Goal: Task Accomplishment & Management: Manage account settings

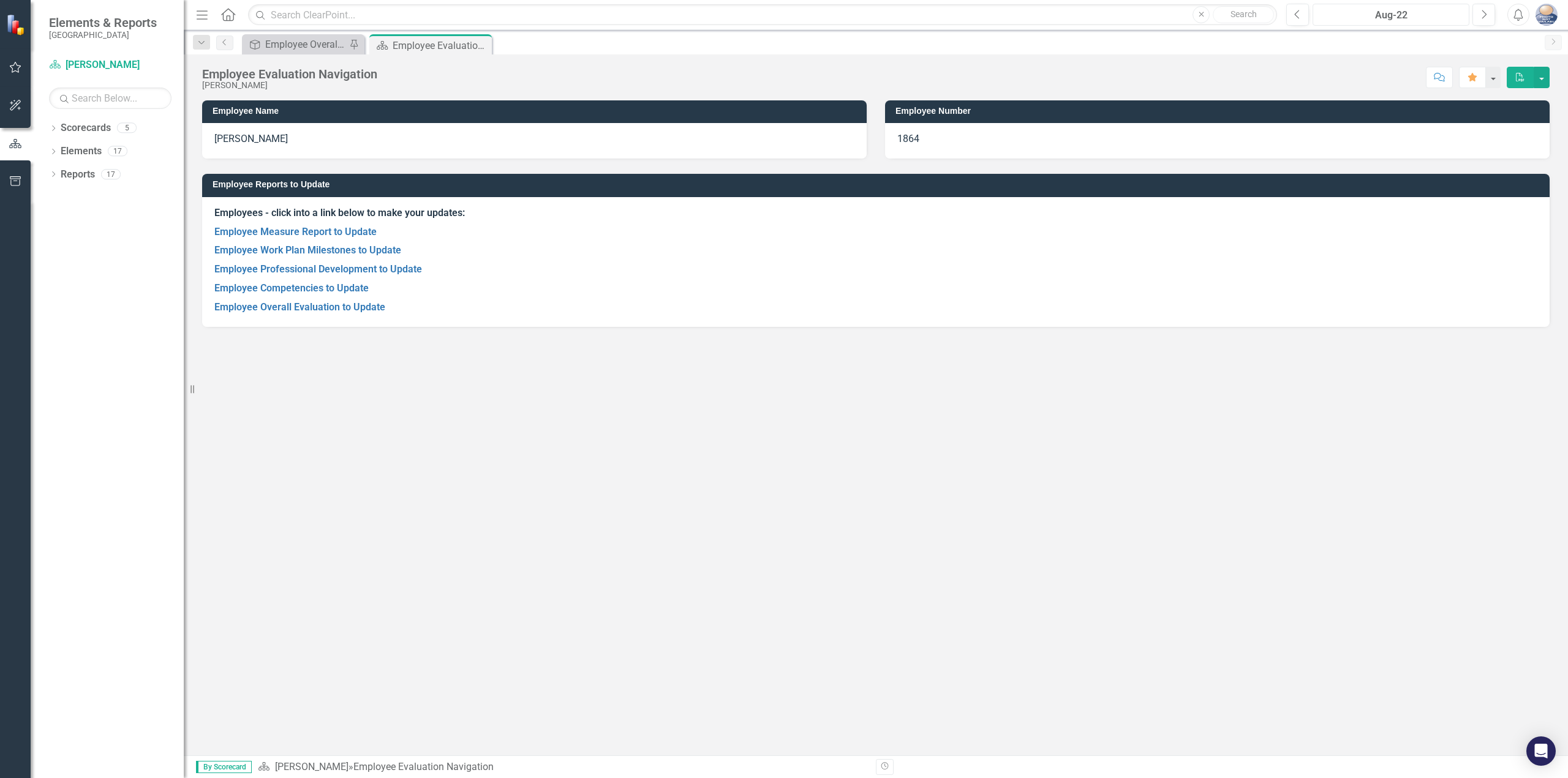
click at [1450, 16] on div "Aug-22" at bounding box center [1391, 16] width 148 height 15
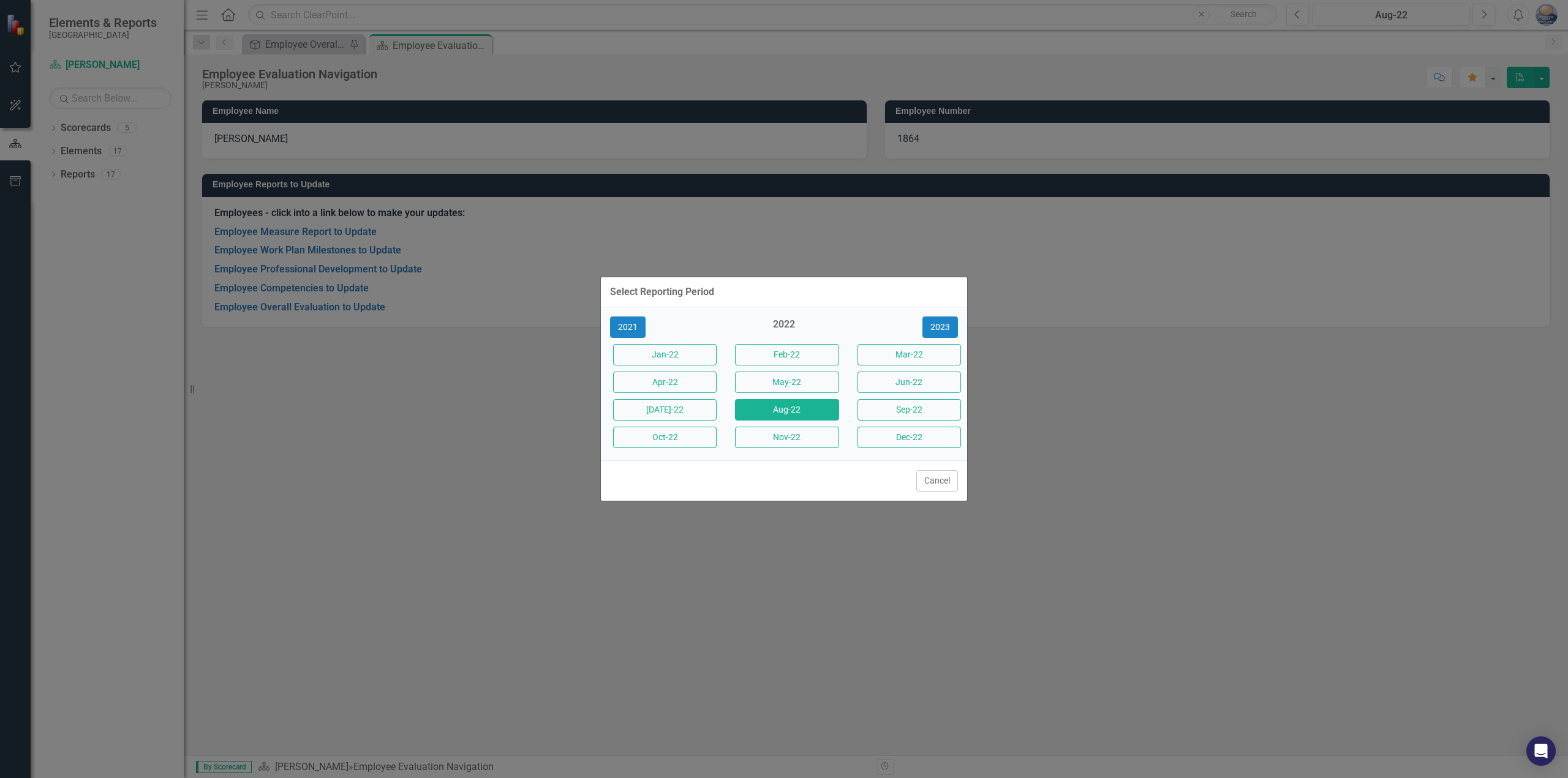
click at [948, 317] on div "2023" at bounding box center [906, 327] width 104 height 21
click at [948, 322] on button "2023" at bounding box center [940, 327] width 36 height 21
click at [948, 322] on button "2024" at bounding box center [940, 327] width 36 height 21
click at [781, 412] on button "Aug-24" at bounding box center [787, 409] width 104 height 21
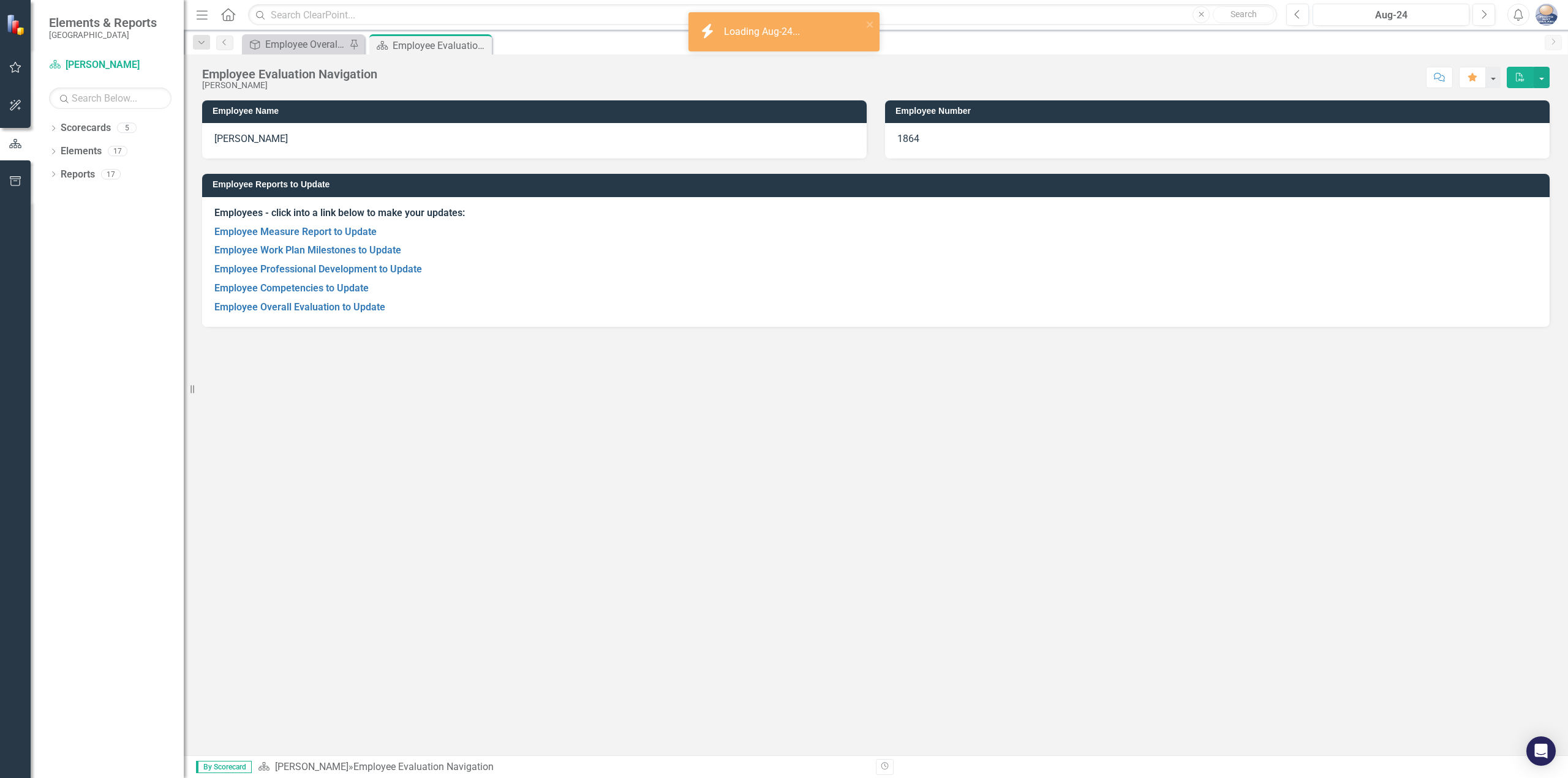
drag, startPoint x: 1392, startPoint y: 26, endPoint x: 1398, endPoint y: 17, distance: 10.8
click at [1393, 26] on div "Menu Home Search Close Search Previous Aug-24 Next Alerts User Edit Profile Dis…" at bounding box center [876, 15] width 1384 height 30
click at [1398, 17] on div "Aug-24" at bounding box center [1391, 16] width 148 height 15
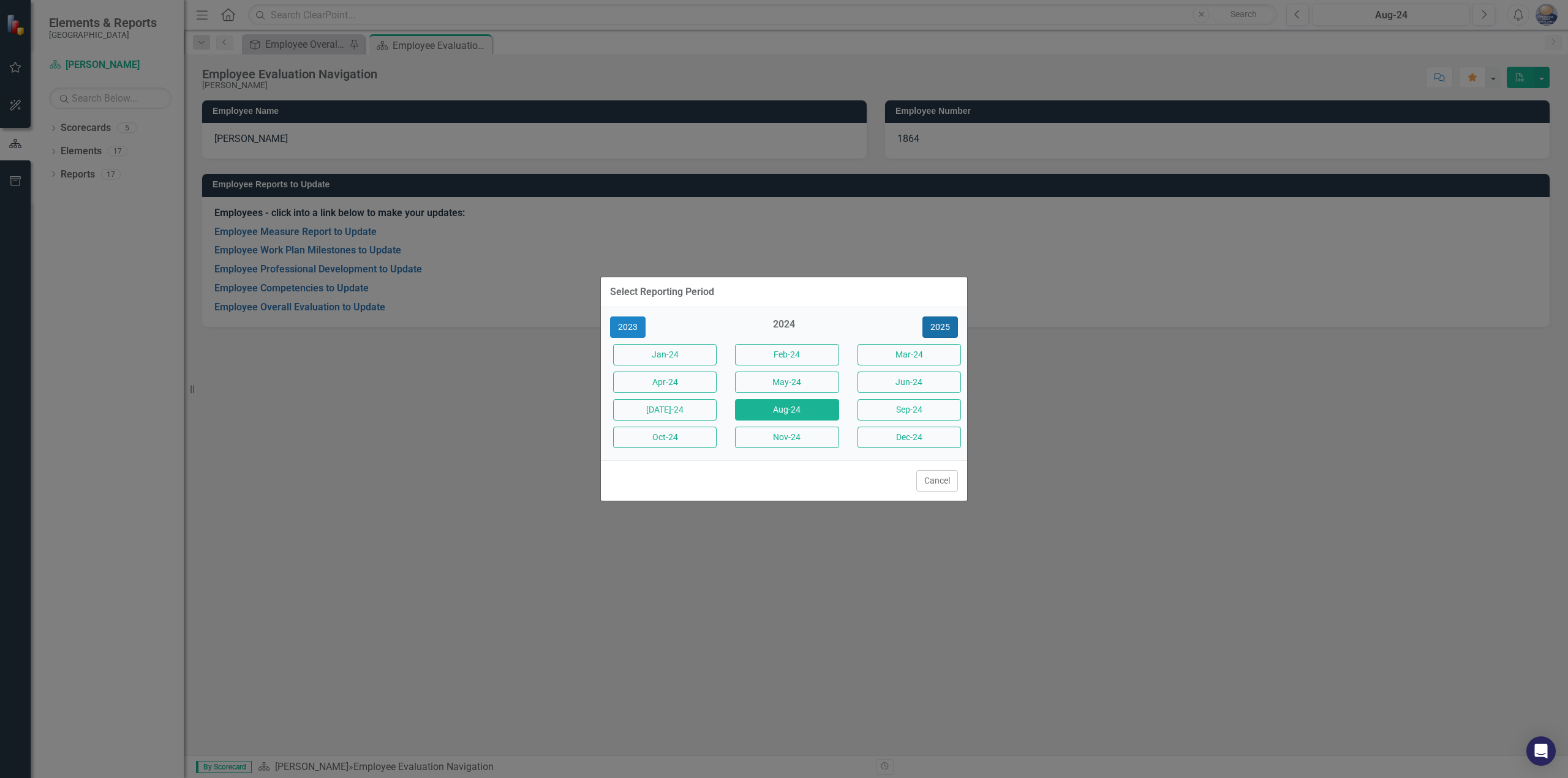
click at [942, 326] on button "2025" at bounding box center [940, 327] width 36 height 21
click at [820, 404] on button "Aug-25" at bounding box center [787, 409] width 104 height 21
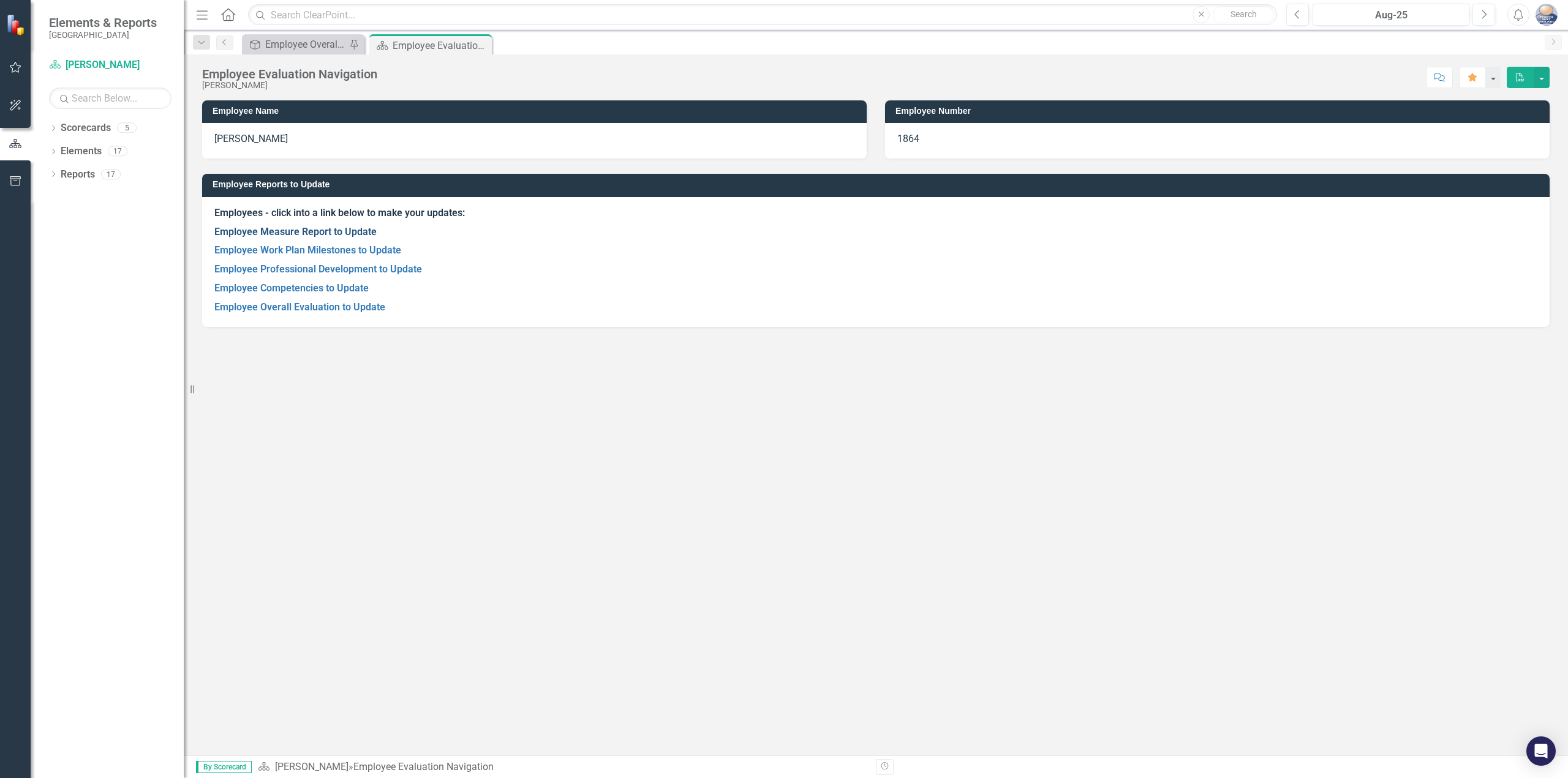
click at [270, 236] on link "Employee Measure Report to Update" at bounding box center [296, 231] width 162 height 12
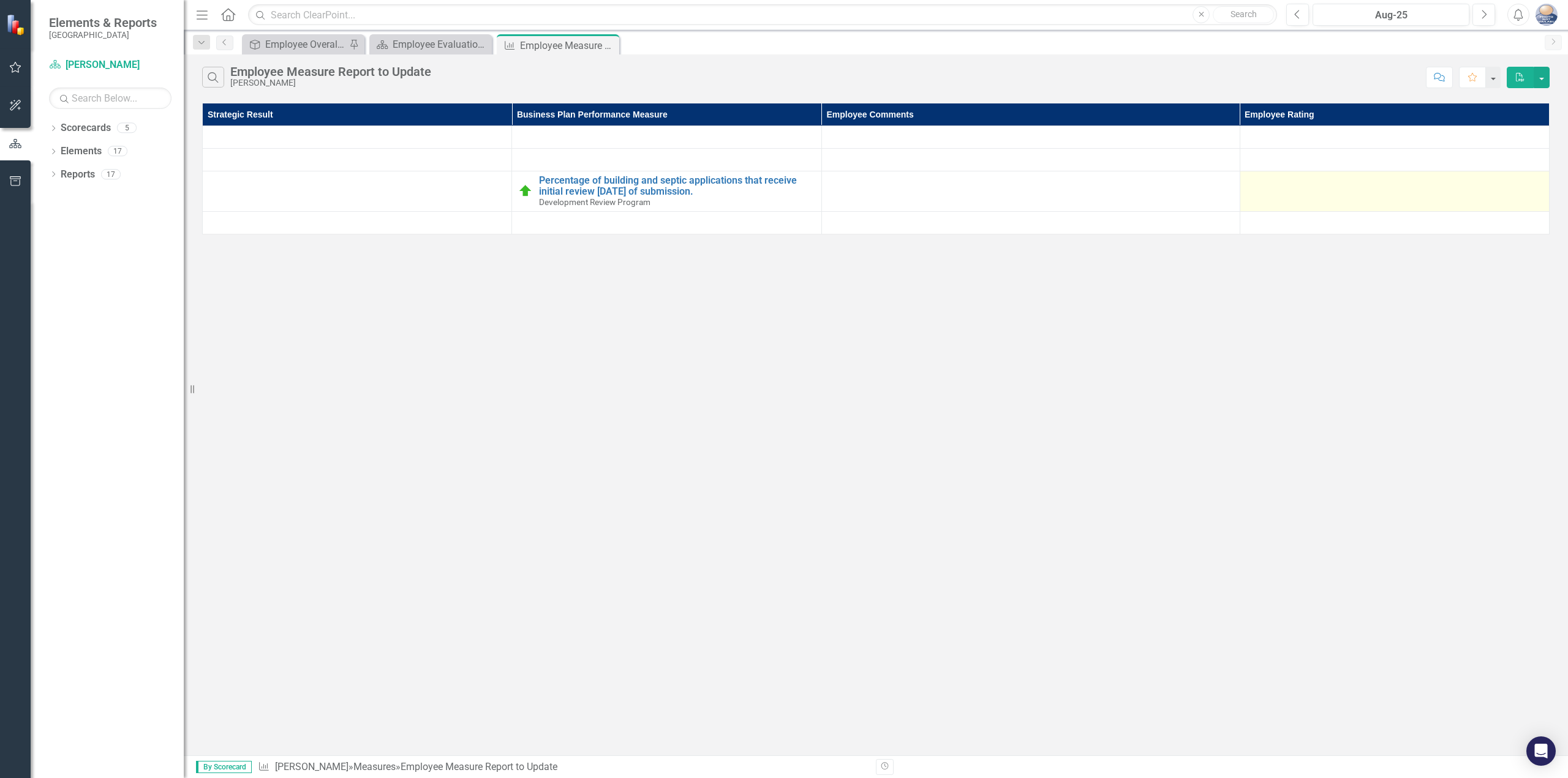
click at [1271, 206] on td at bounding box center [1394, 192] width 309 height 40
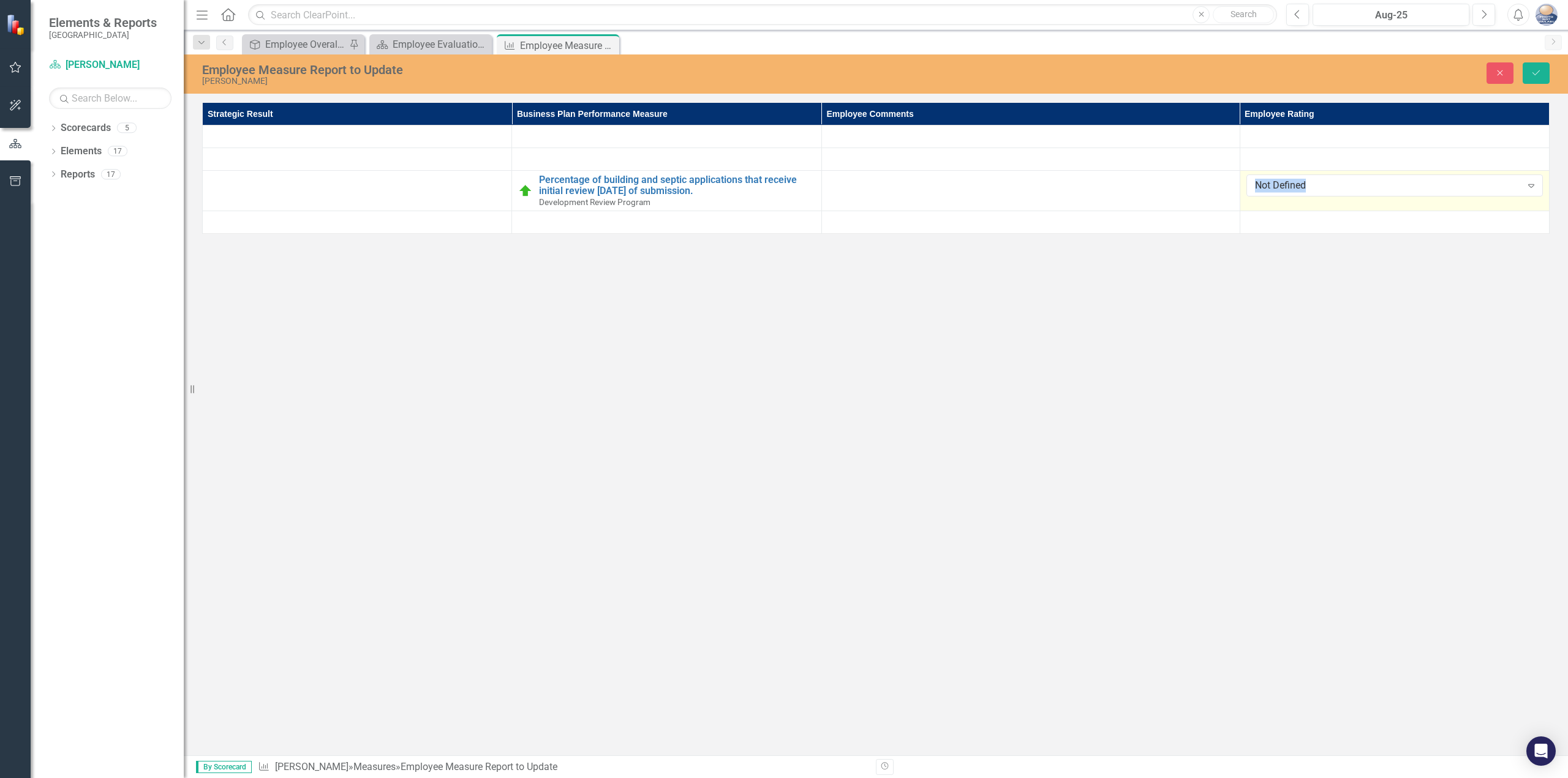
click at [1271, 206] on td "Not Defined Expand" at bounding box center [1394, 191] width 309 height 40
click at [1295, 183] on div "Not Defined" at bounding box center [1388, 185] width 266 height 14
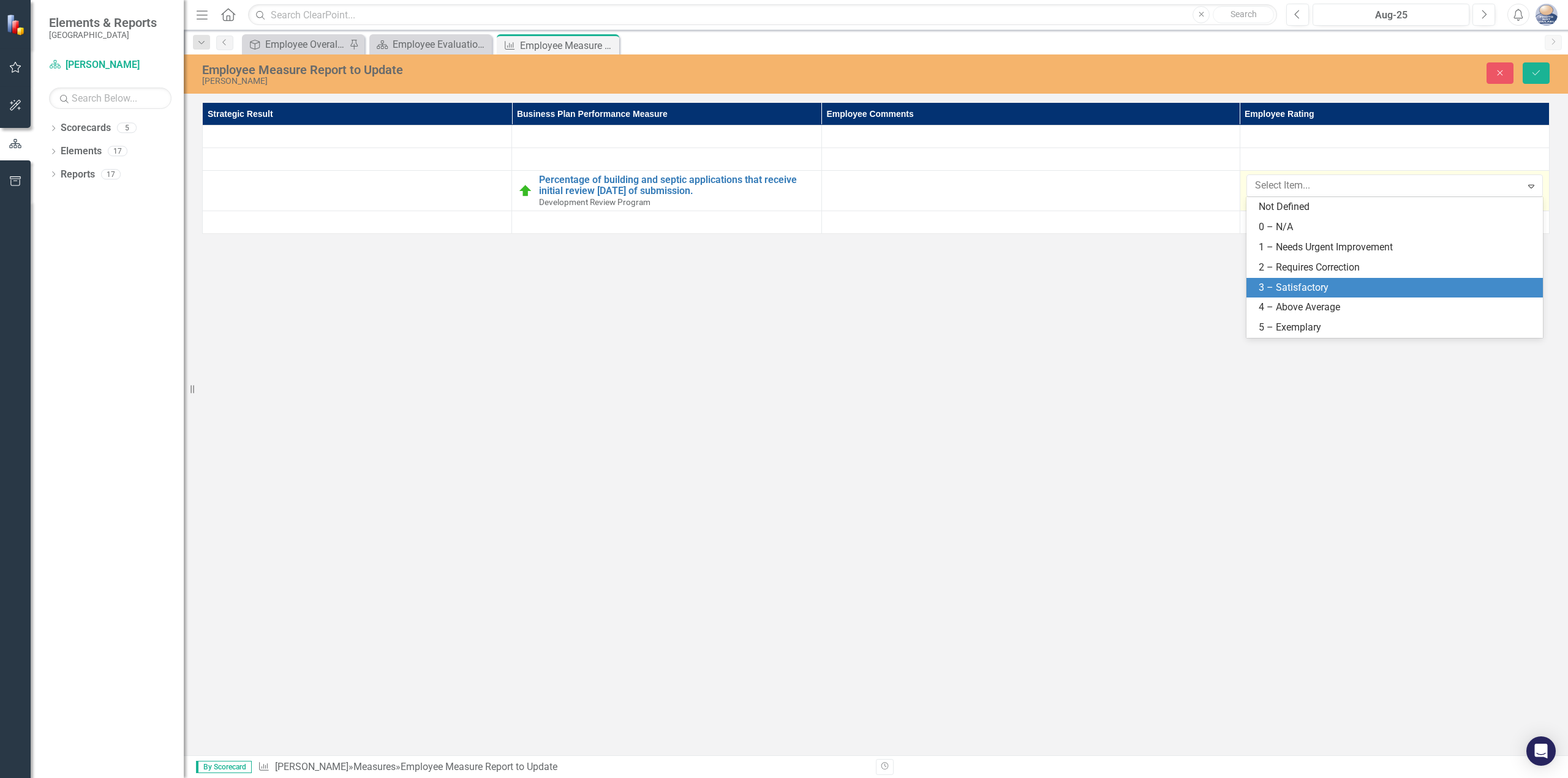
click at [1287, 283] on div "3 – Satisfactory" at bounding box center [1397, 287] width 277 height 14
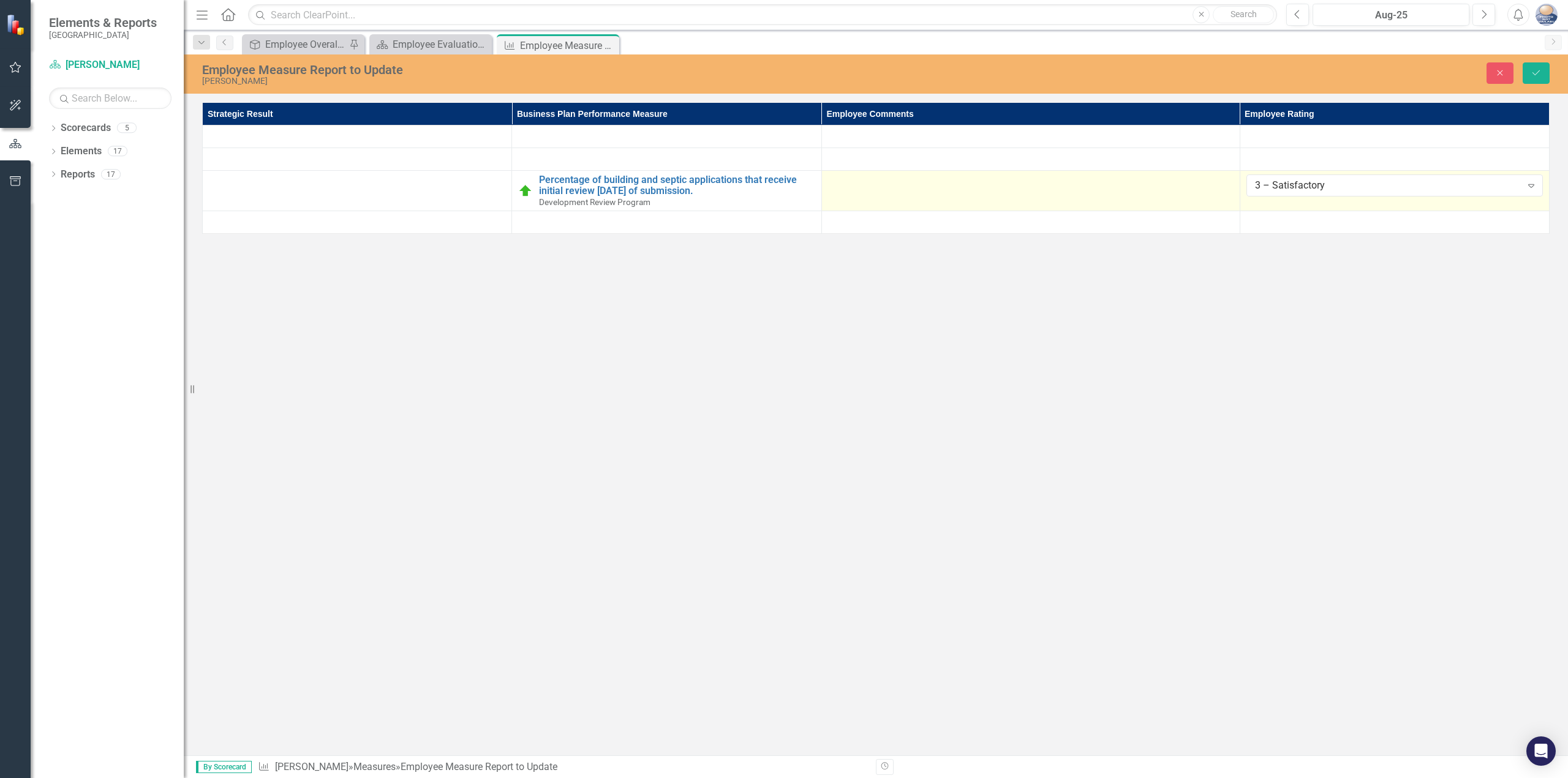
click at [1193, 204] on td at bounding box center [1031, 191] width 419 height 40
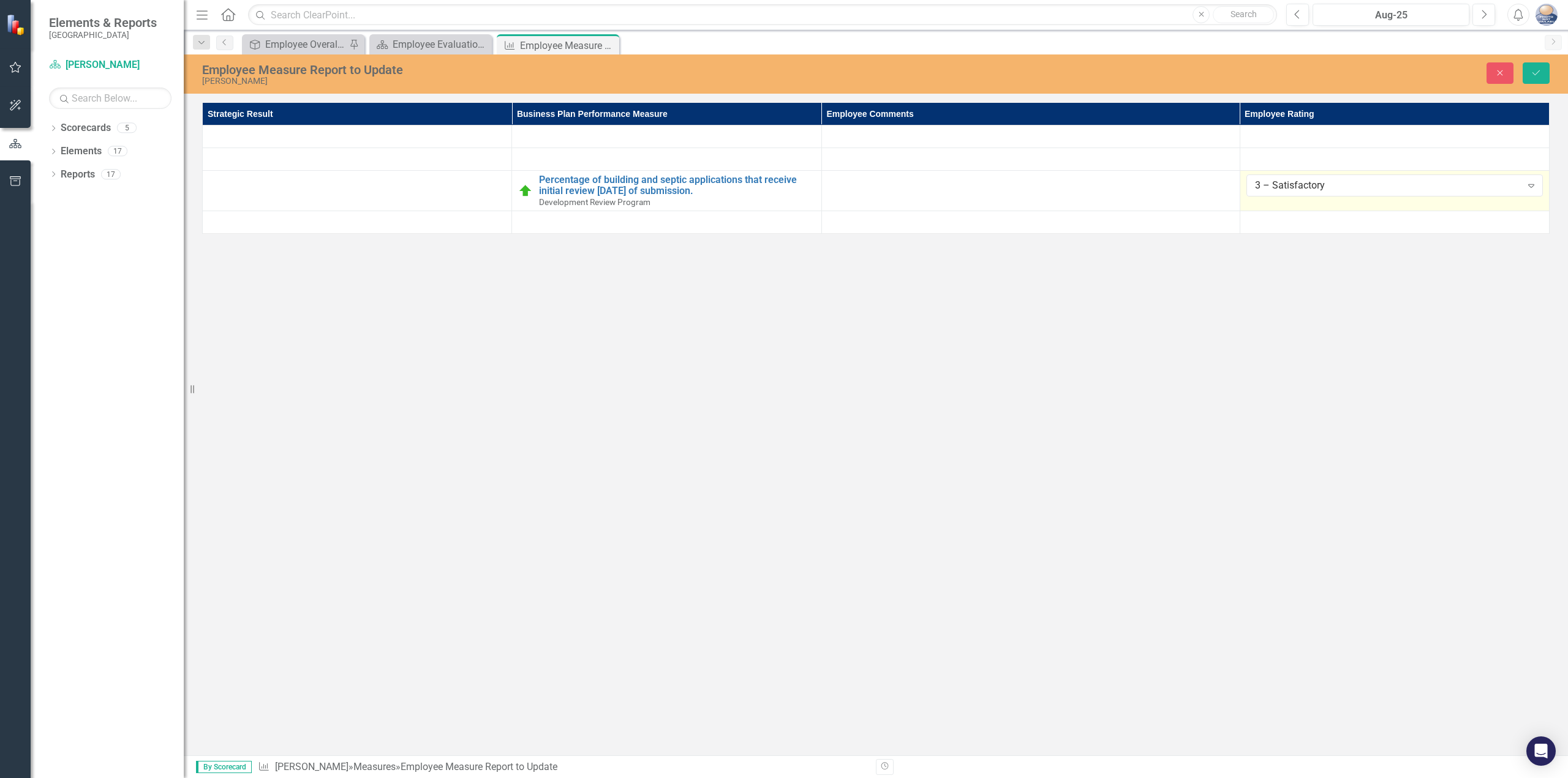
click at [1069, 331] on div "Employee Measure Report to Update [PERSON_NAME] Close Save Strategic Result Bus…" at bounding box center [876, 405] width 1384 height 701
click at [1532, 72] on icon "Save" at bounding box center [1537, 72] width 11 height 8
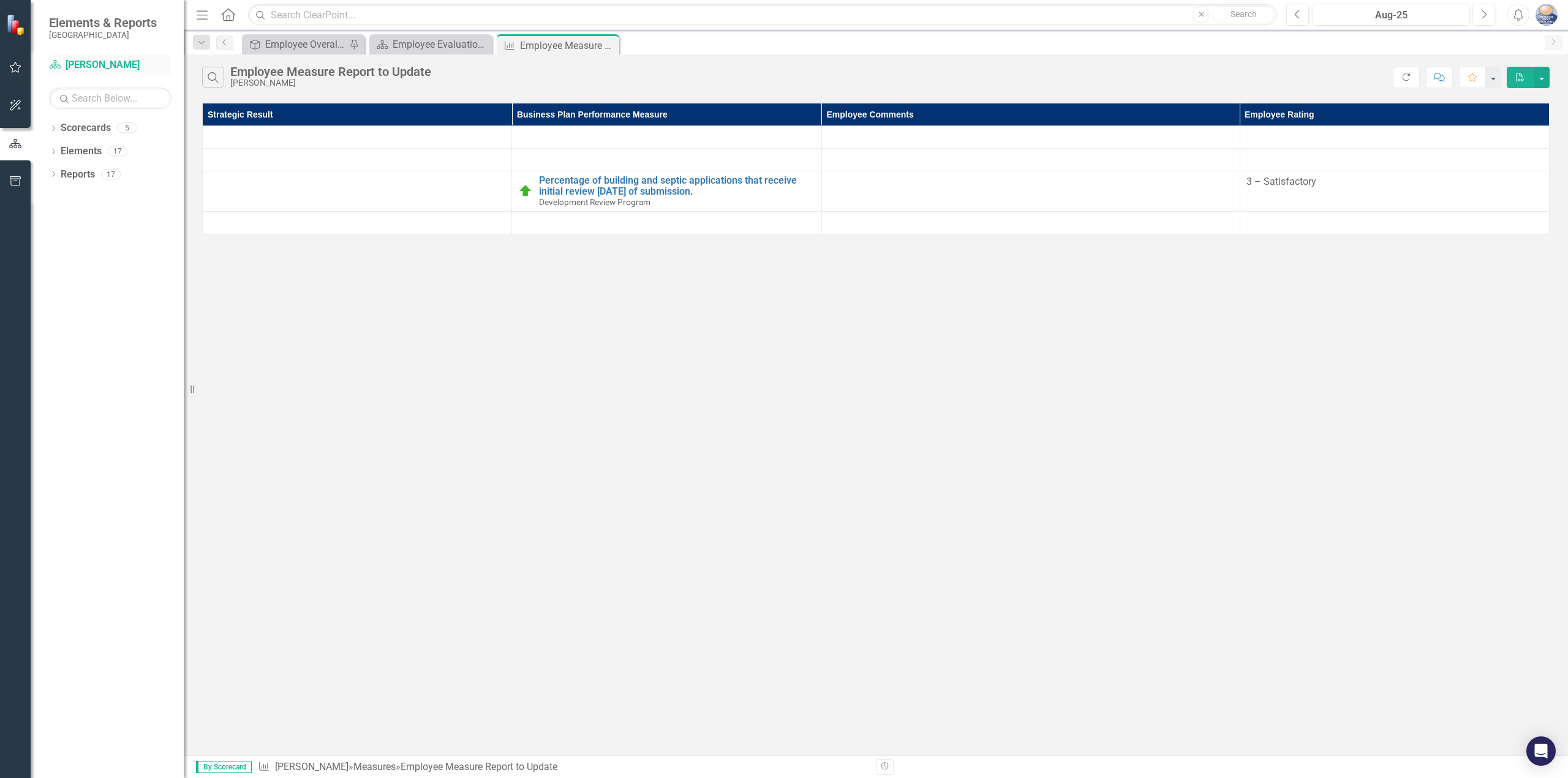
click at [89, 68] on link "Scorecard [PERSON_NAME]" at bounding box center [109, 64] width 122 height 14
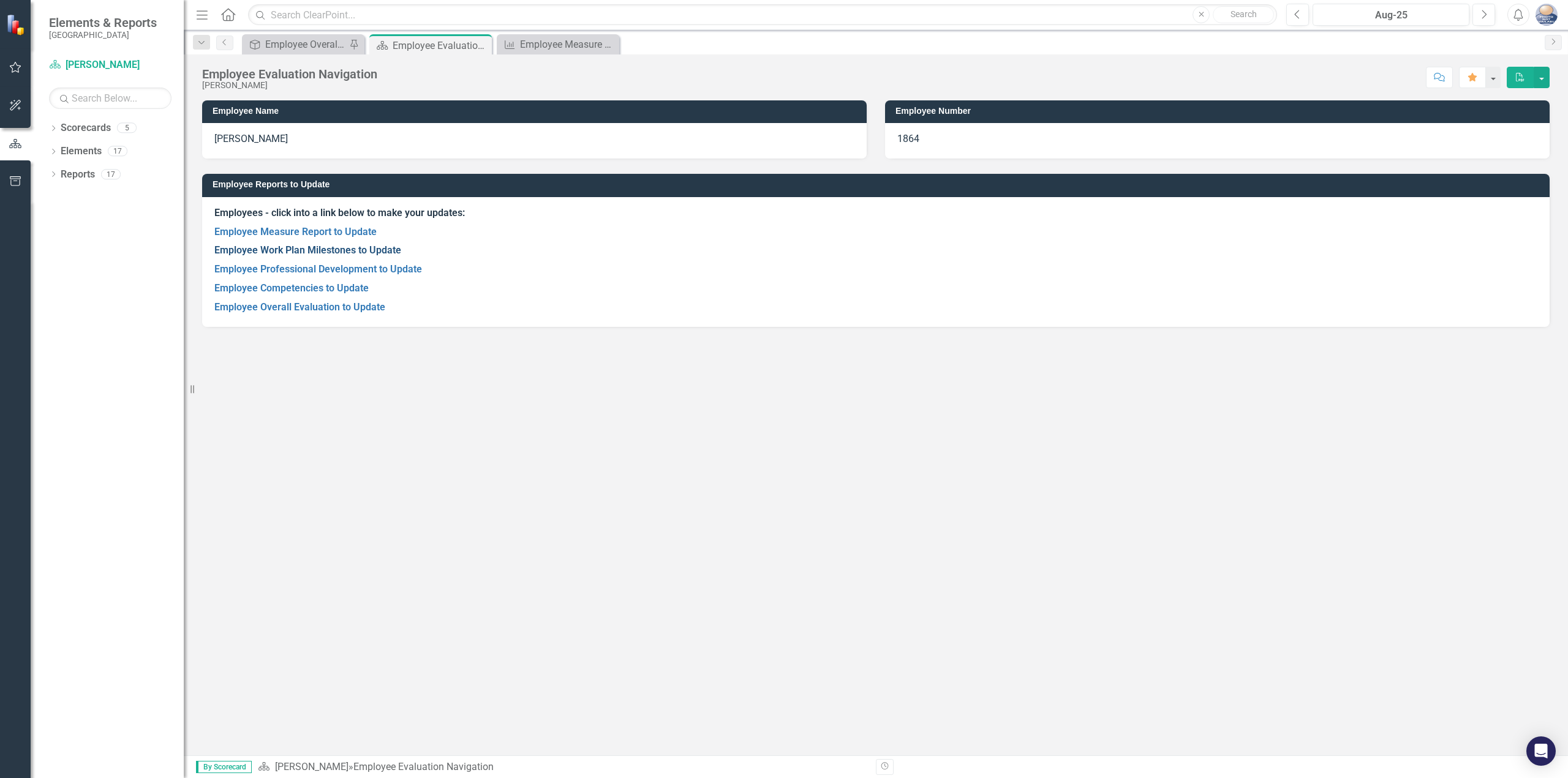
click at [334, 251] on link "Employee Work Plan Milestones to Update" at bounding box center [308, 250] width 187 height 12
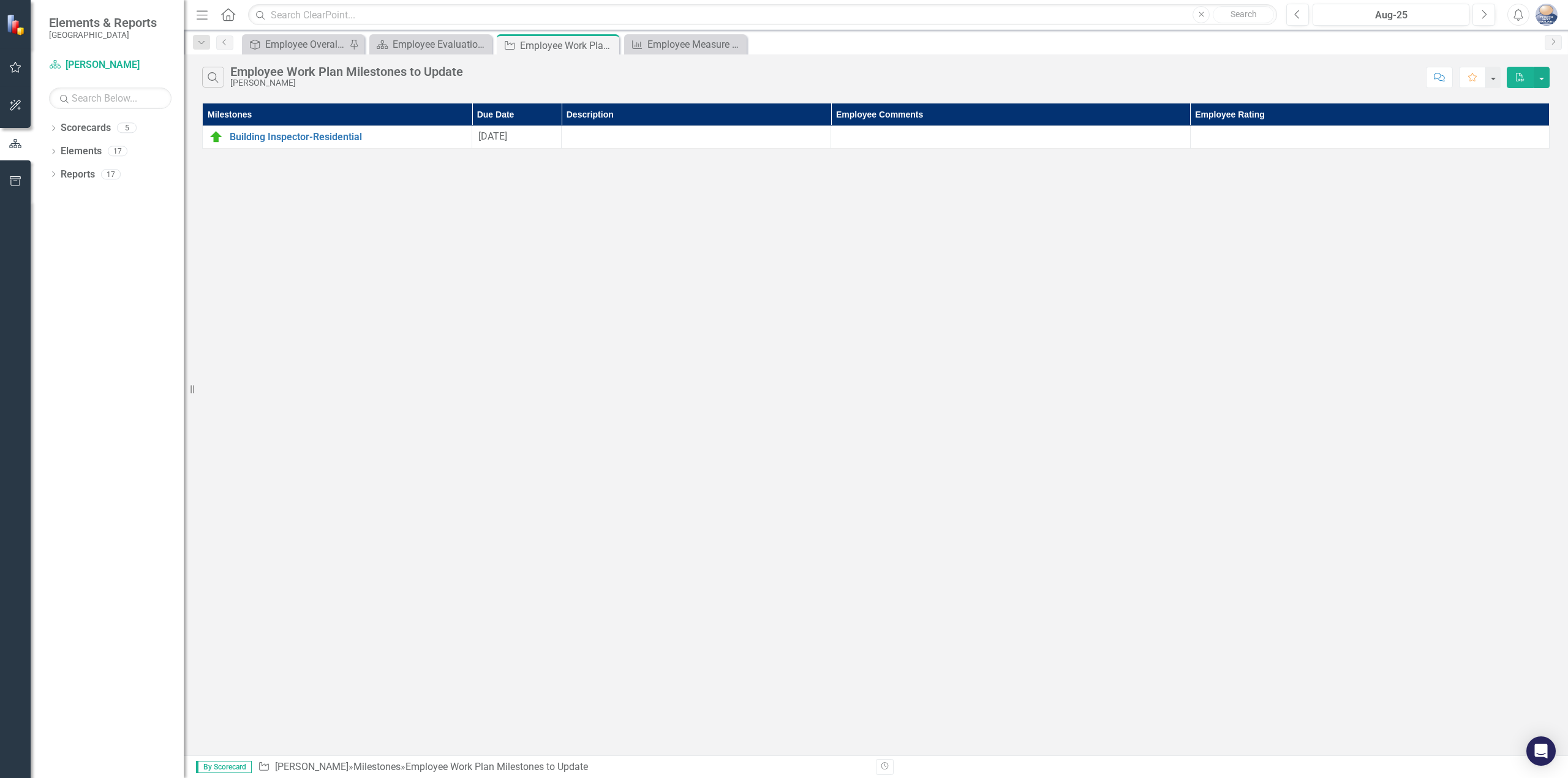
click at [631, 126] on td at bounding box center [697, 137] width 270 height 23
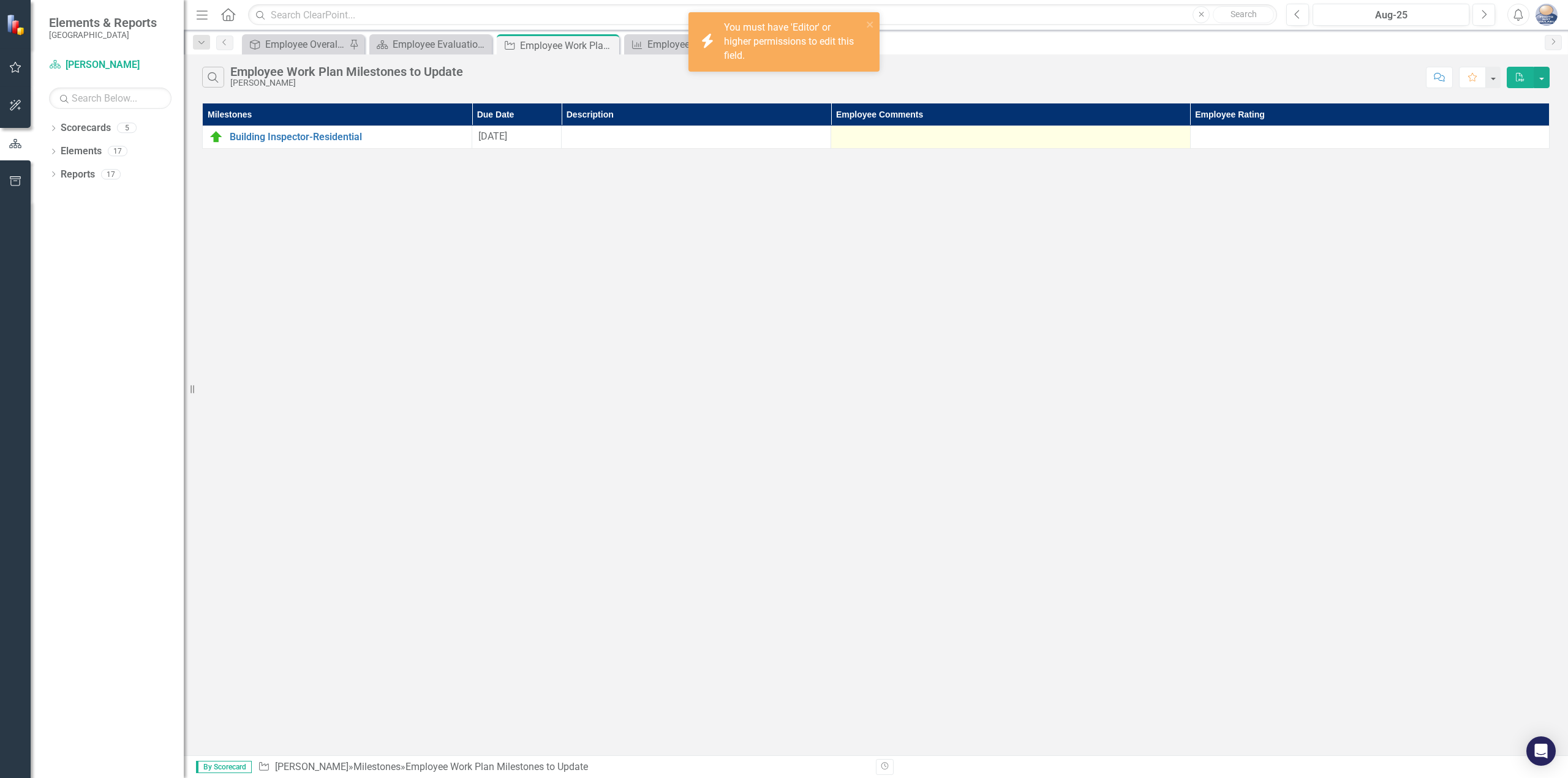
click at [913, 130] on div at bounding box center [1010, 137] width 346 height 15
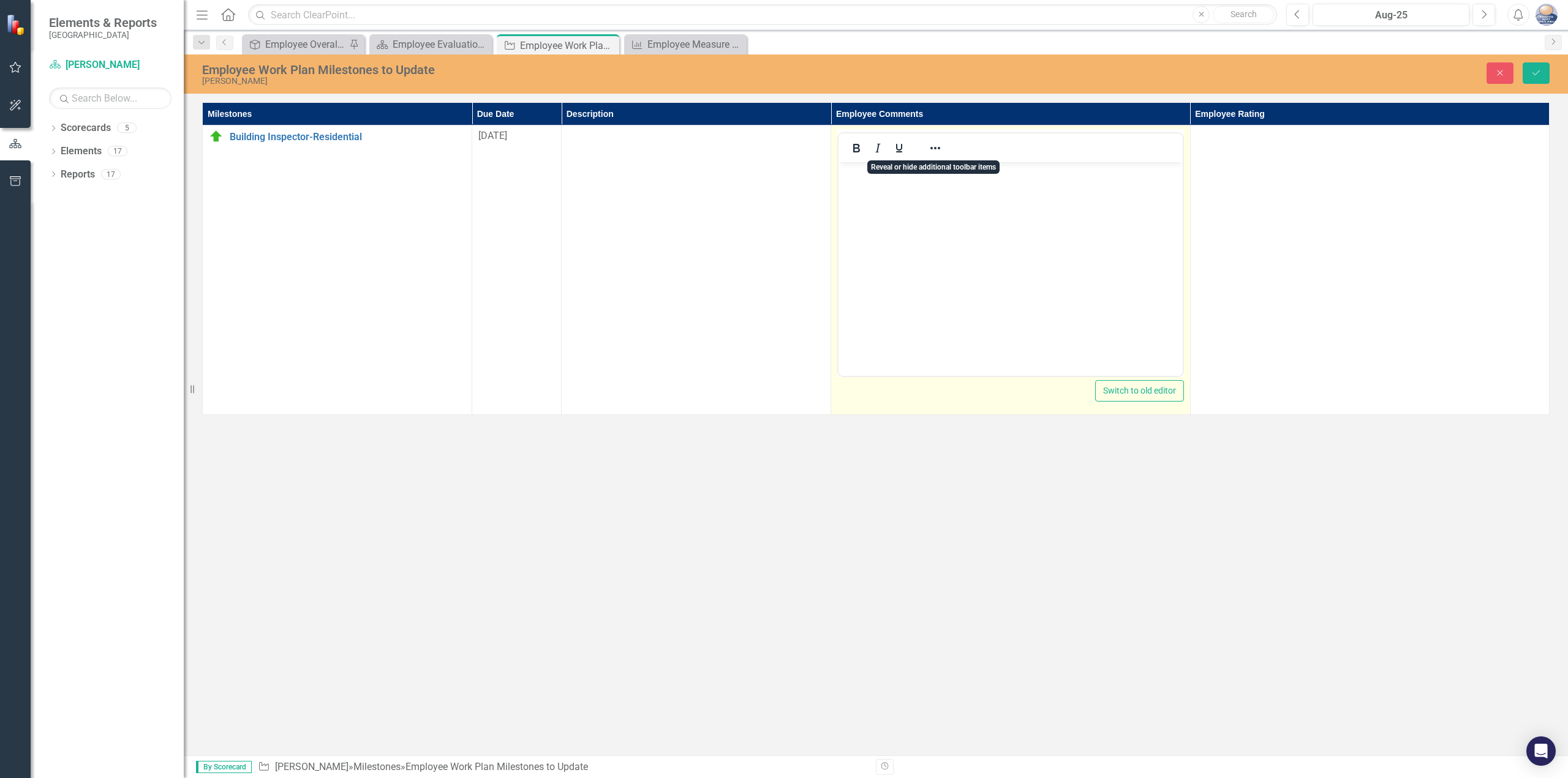
click at [933, 196] on body "Rich Text Area. Press ALT-0 for help." at bounding box center [1011, 254] width 343 height 183
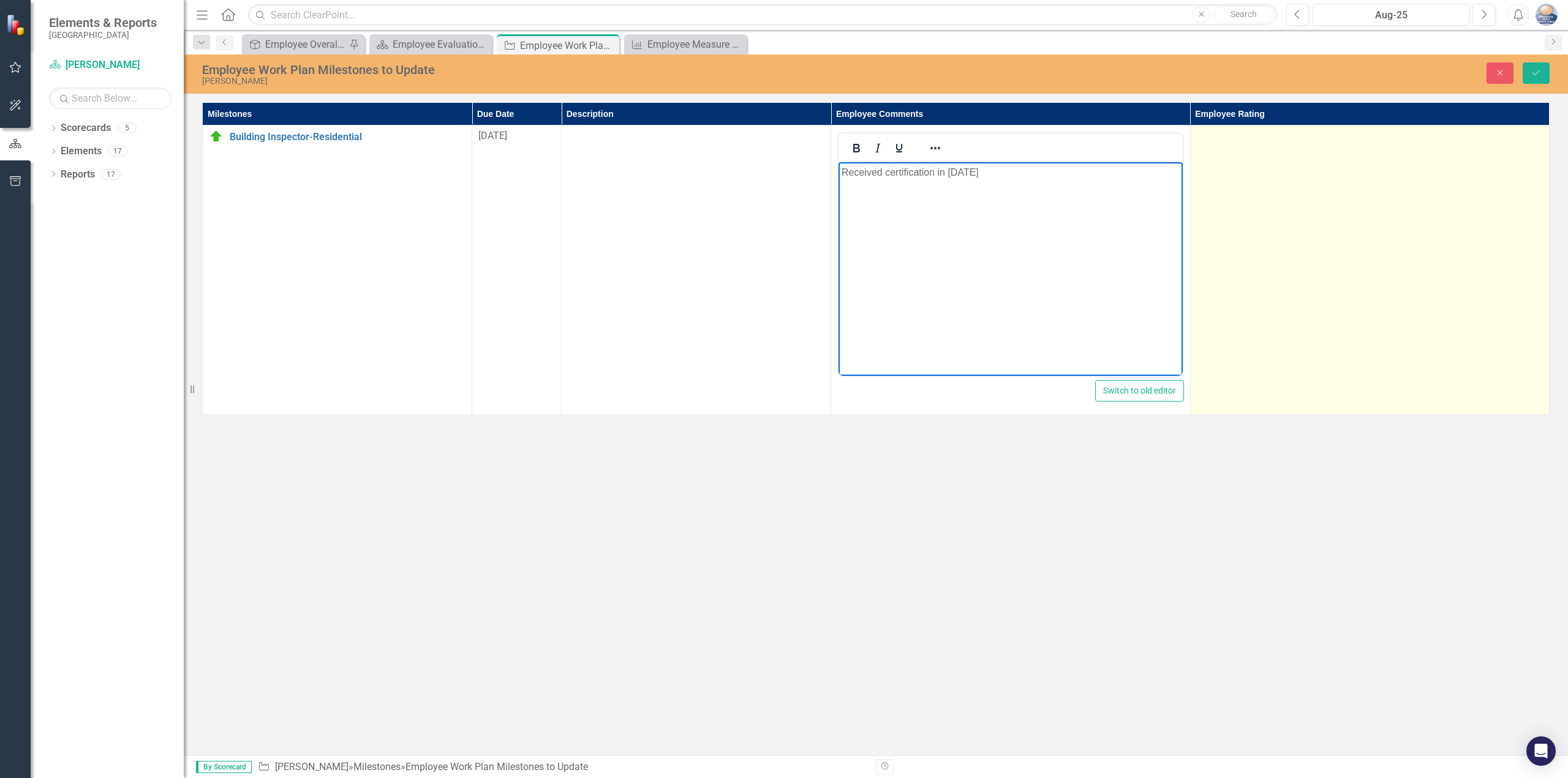
click at [1216, 139] on div at bounding box center [1370, 137] width 346 height 15
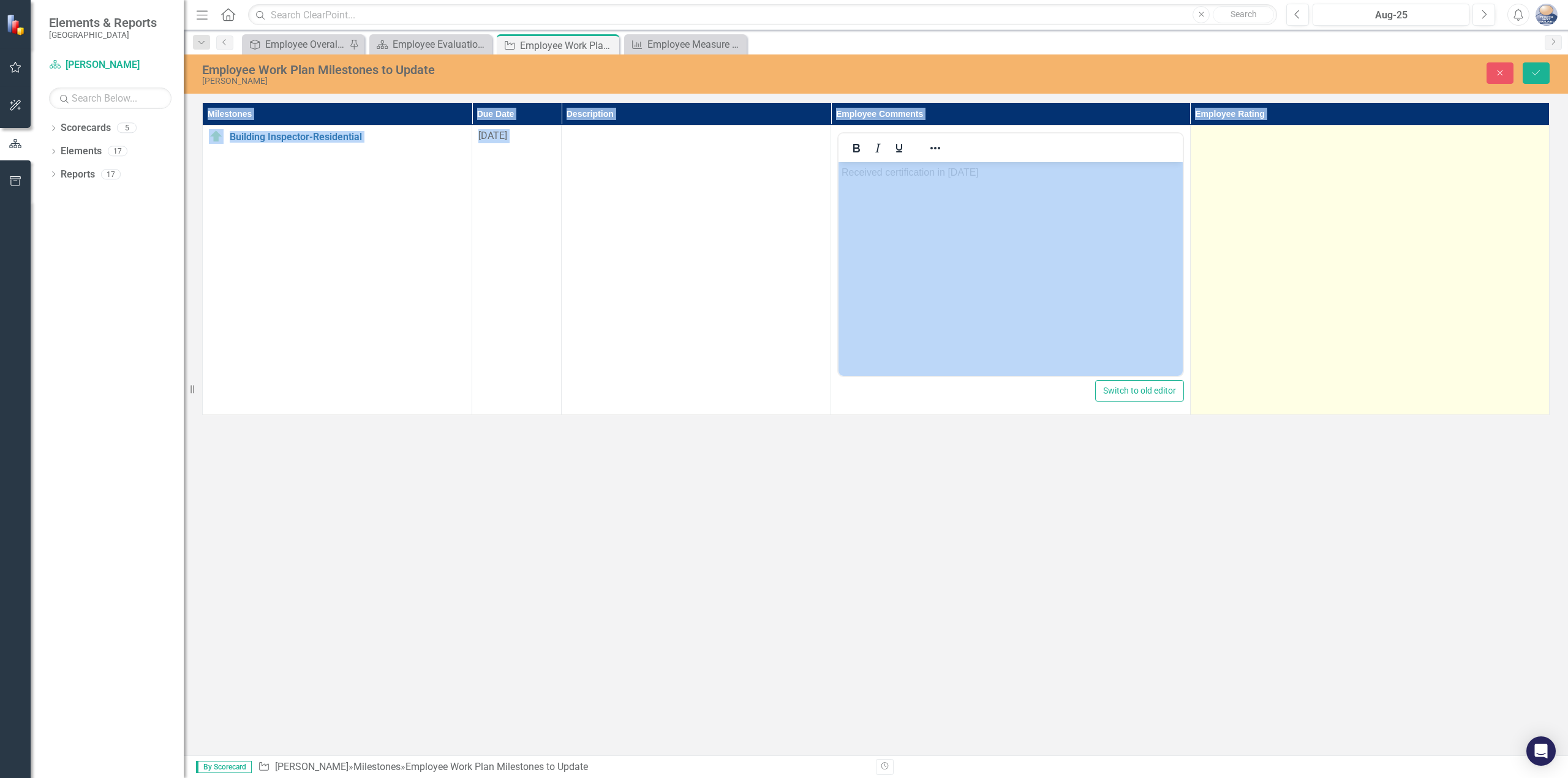
click at [1216, 139] on div at bounding box center [1370, 137] width 346 height 15
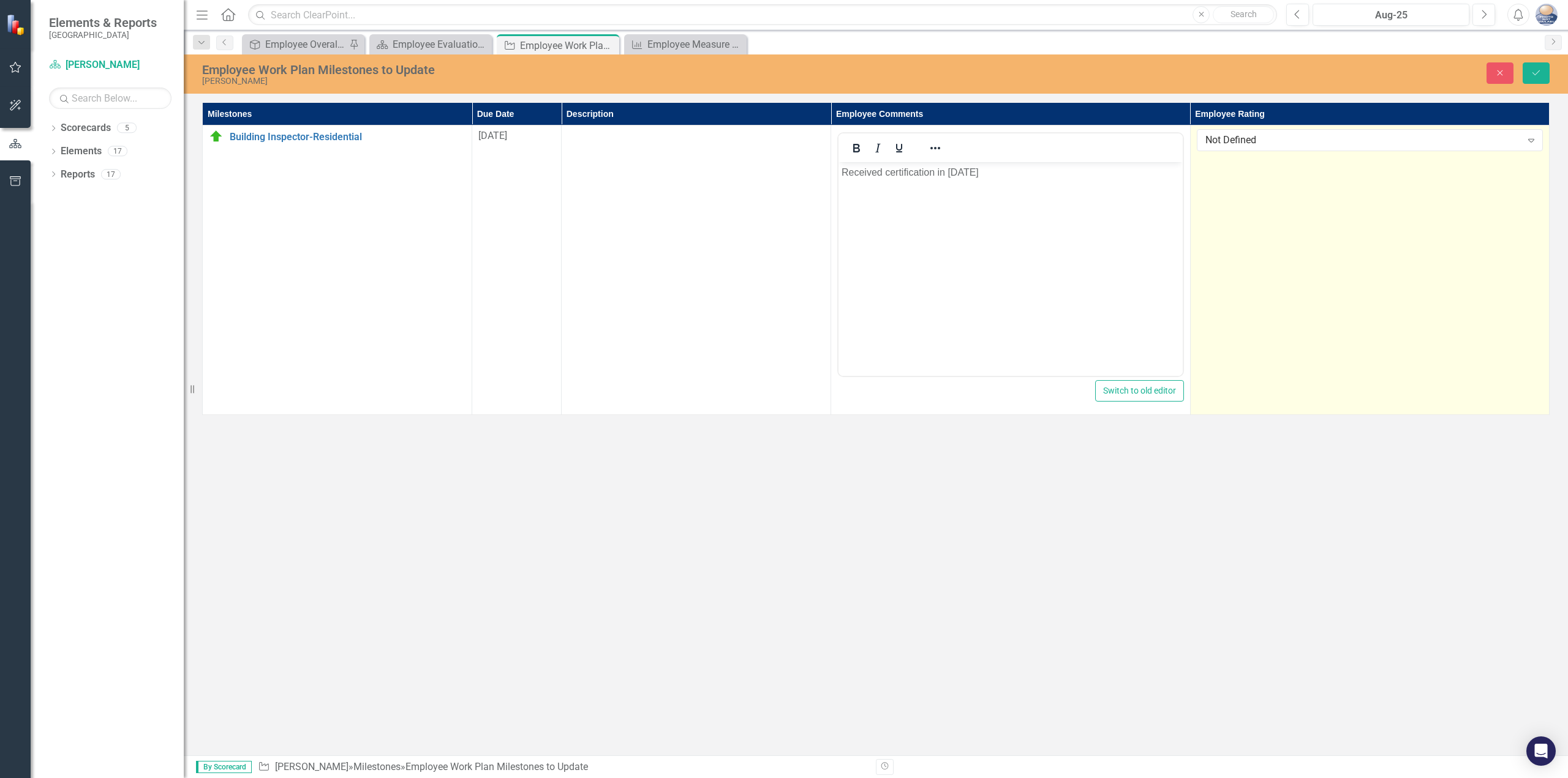
click at [1216, 139] on div "Not Defined" at bounding box center [1363, 139] width 316 height 14
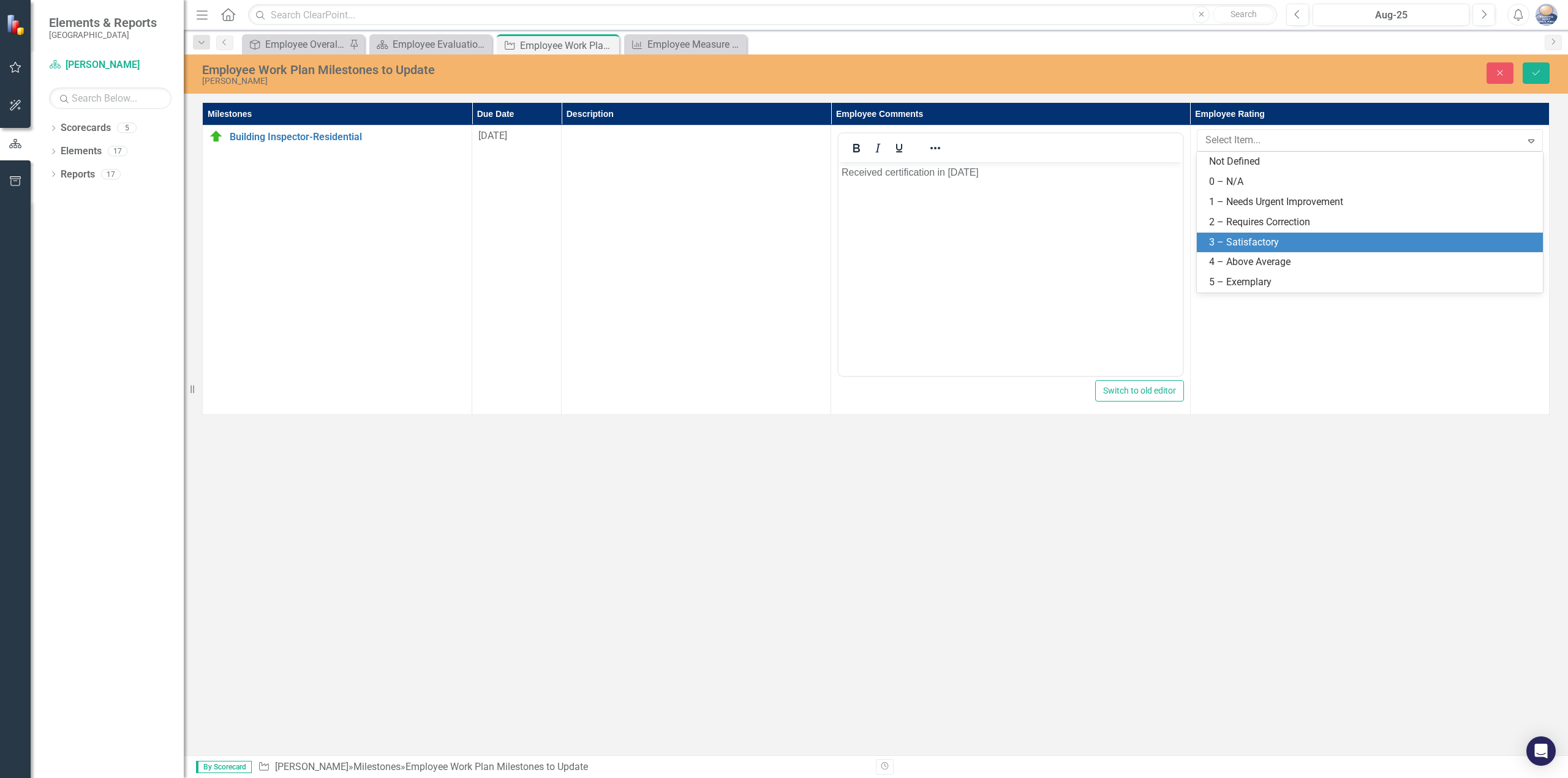
click at [1238, 233] on div "3 – Satisfactory" at bounding box center [1370, 243] width 346 height 20
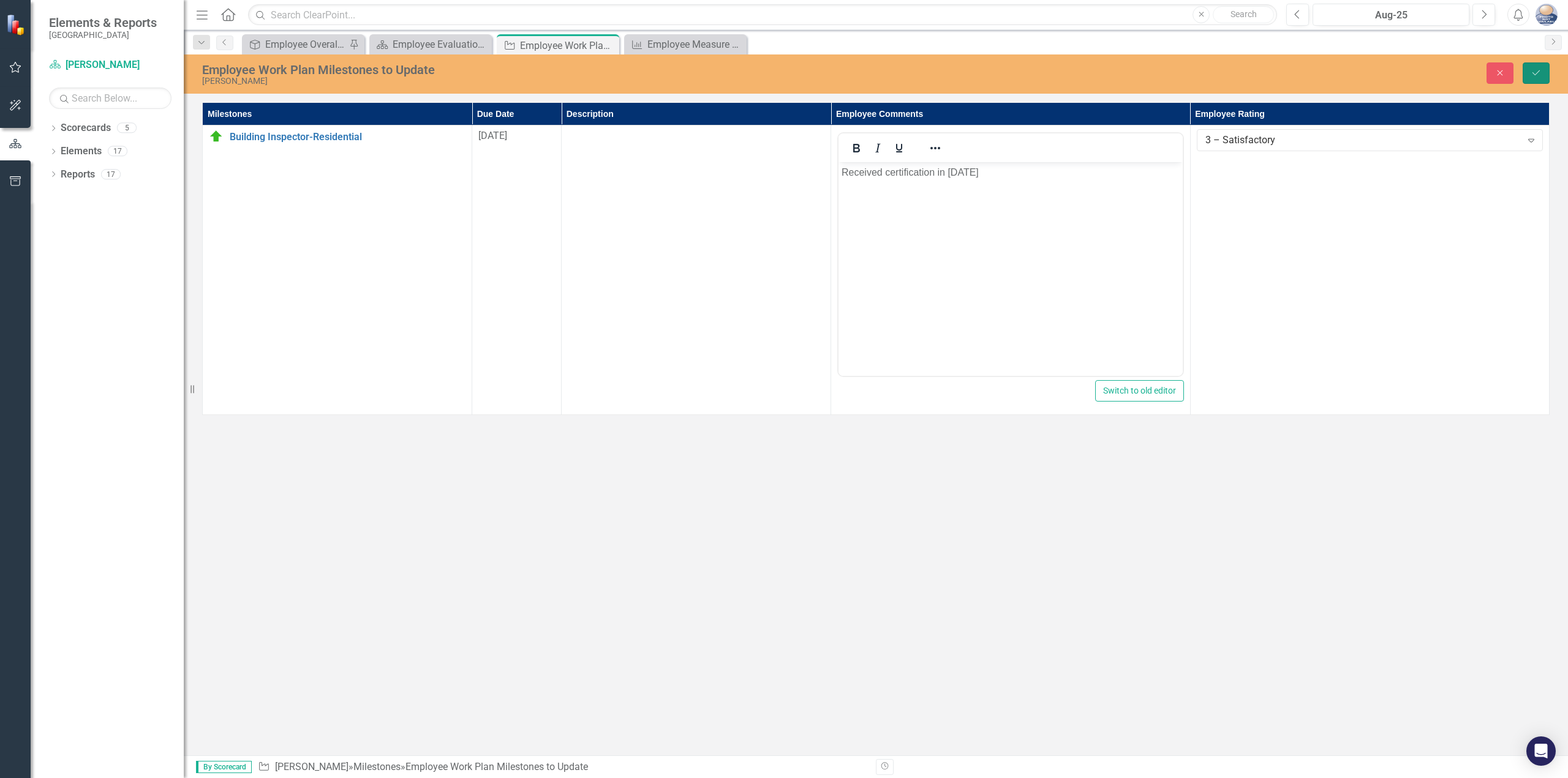
click at [1526, 76] on button "Save" at bounding box center [1536, 72] width 27 height 21
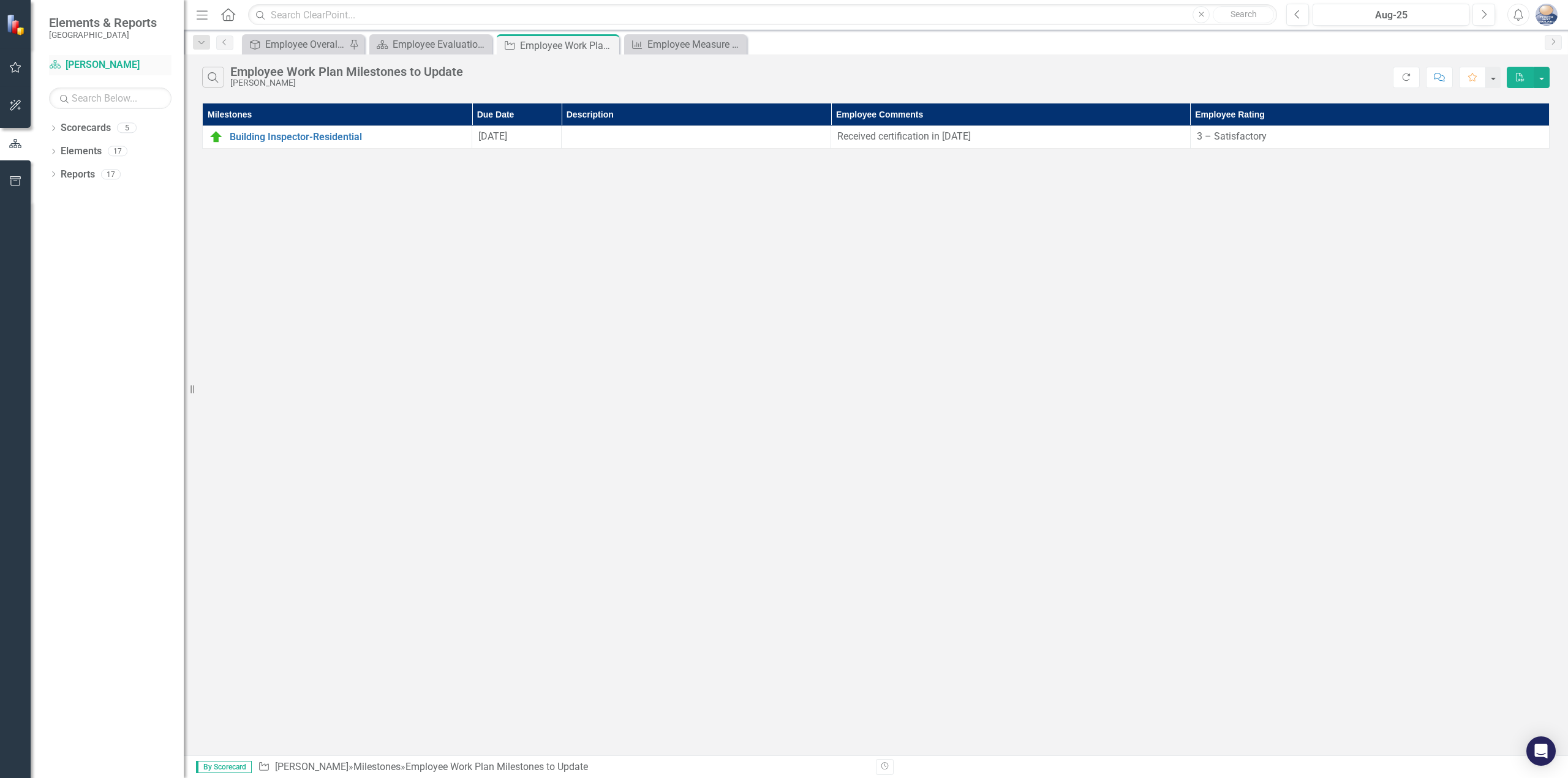
click at [100, 63] on link "Scorecard [PERSON_NAME]" at bounding box center [109, 64] width 122 height 14
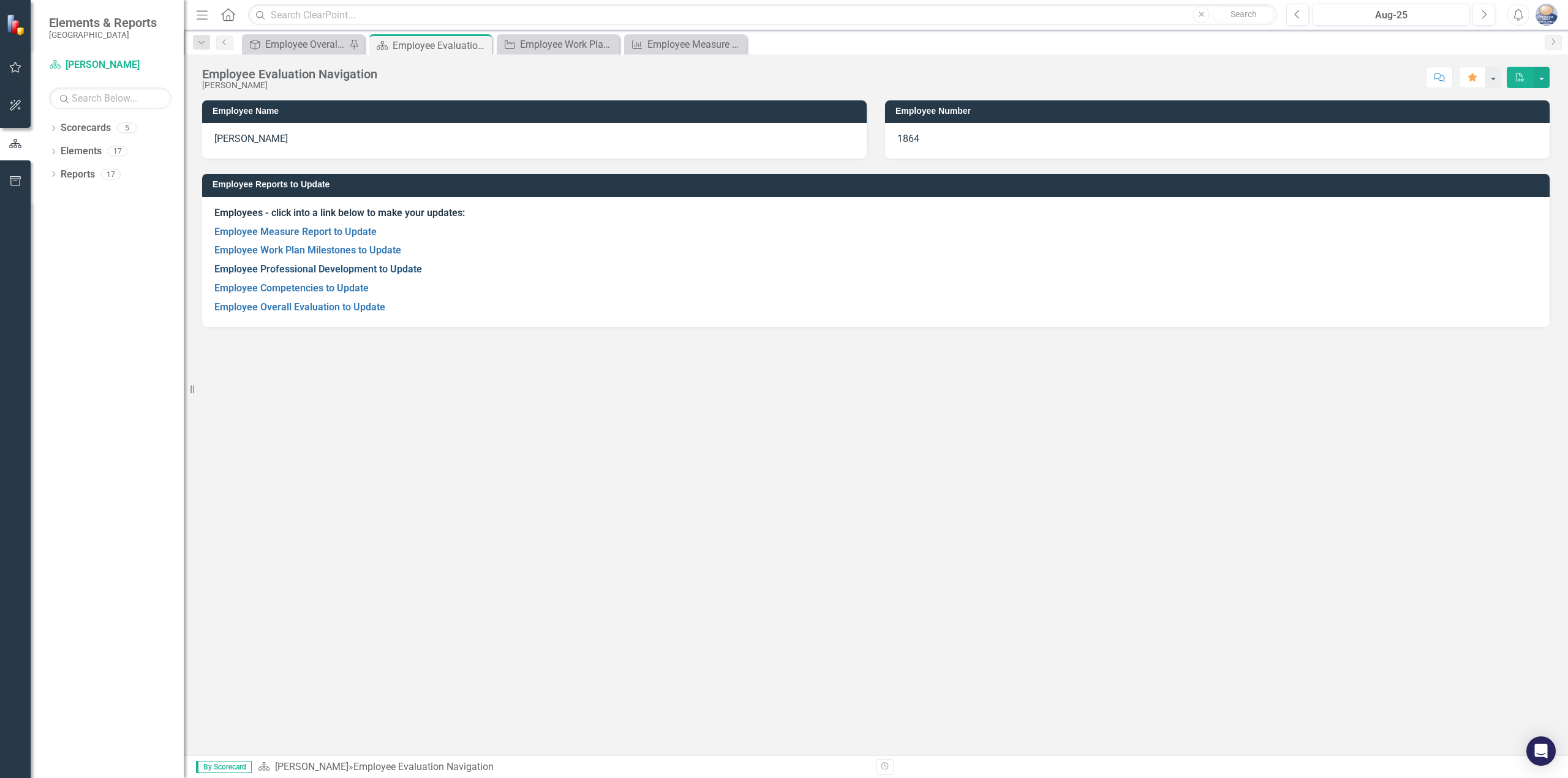
click at [316, 270] on link "Employee Professional Development to Update" at bounding box center [319, 269] width 207 height 12
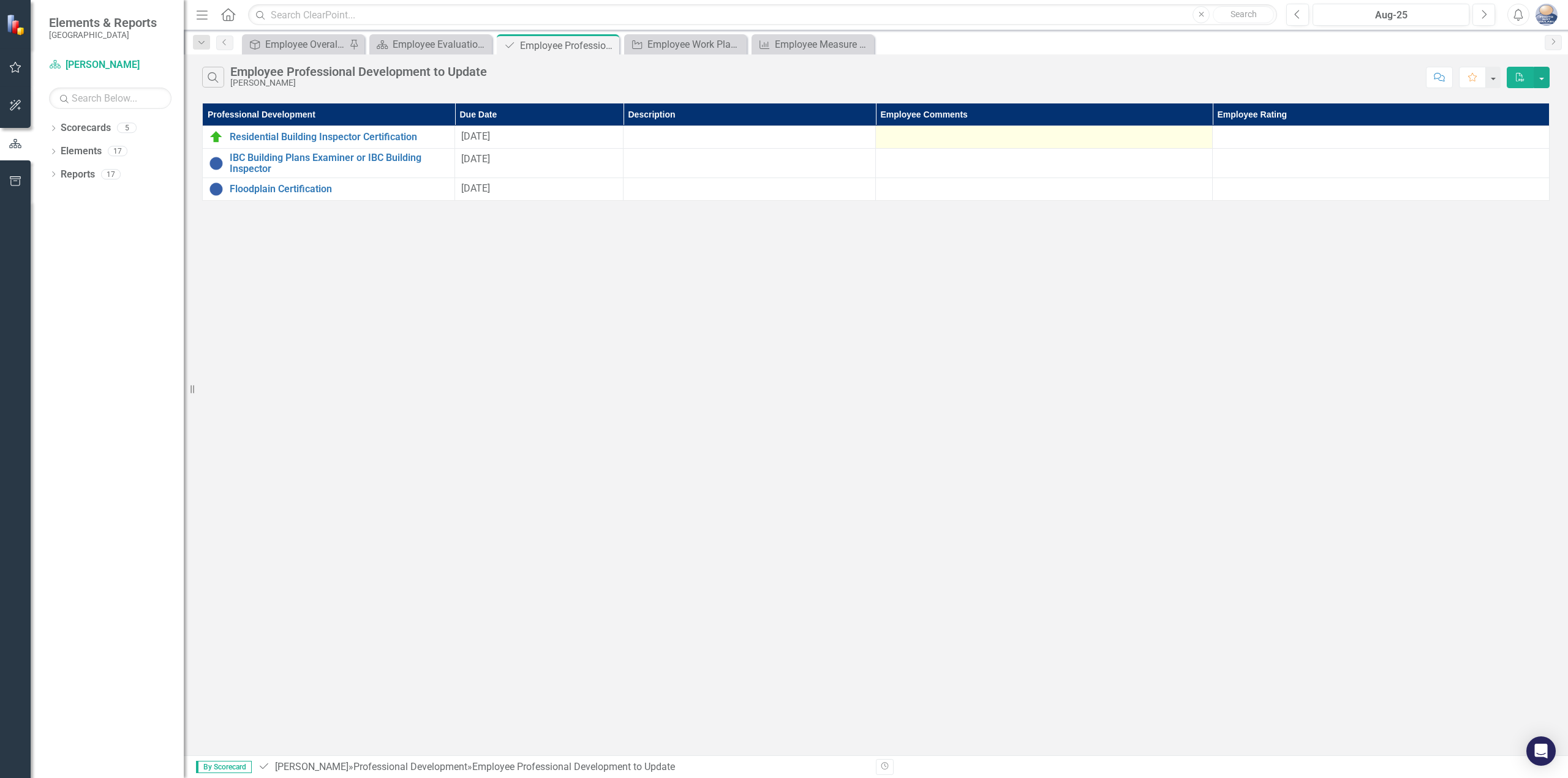
click at [1043, 133] on div at bounding box center [1044, 137] width 324 height 15
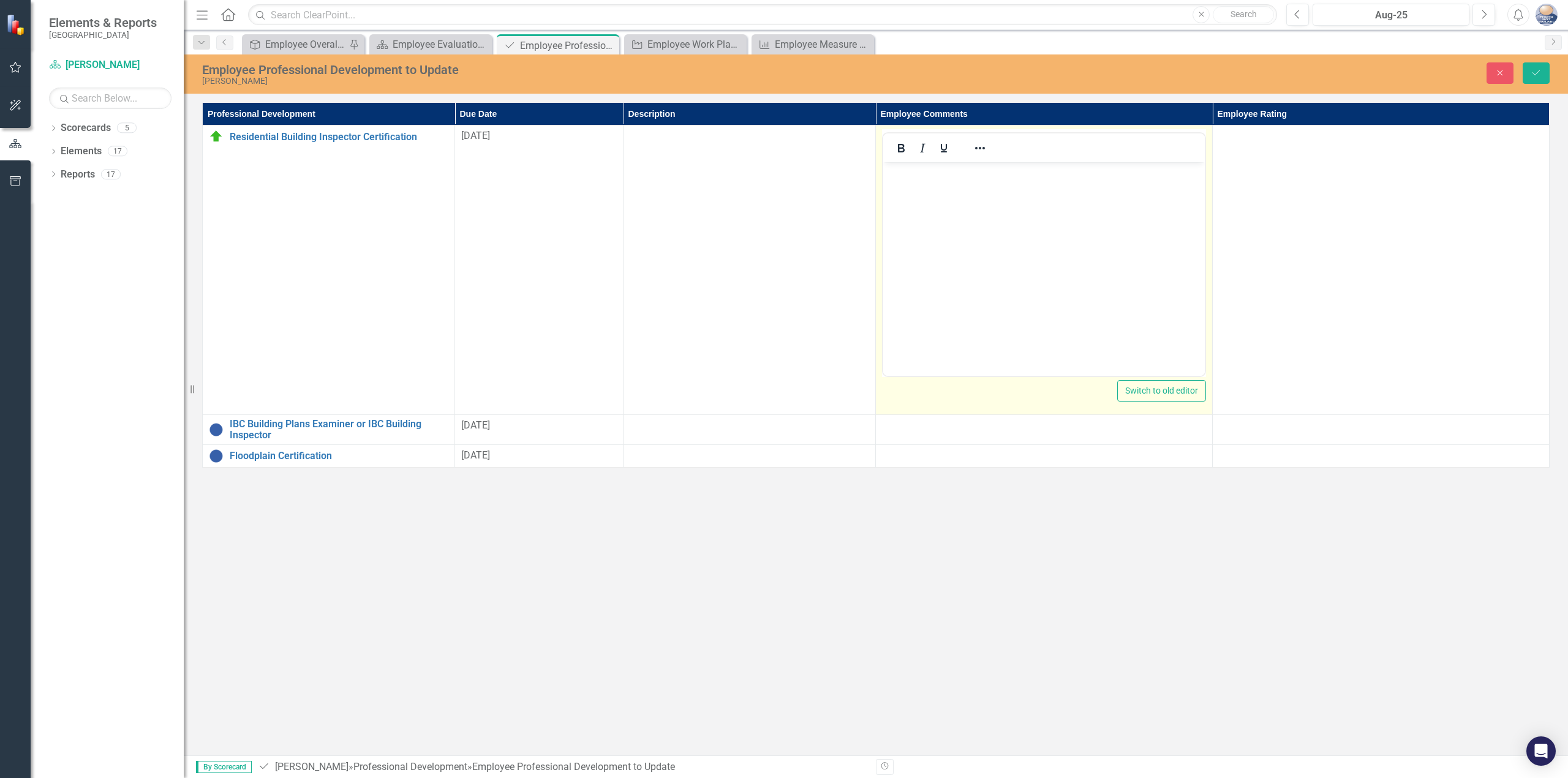
click at [1009, 191] on body "Rich Text Area. Press ALT-0 for help." at bounding box center [1044, 254] width 321 height 183
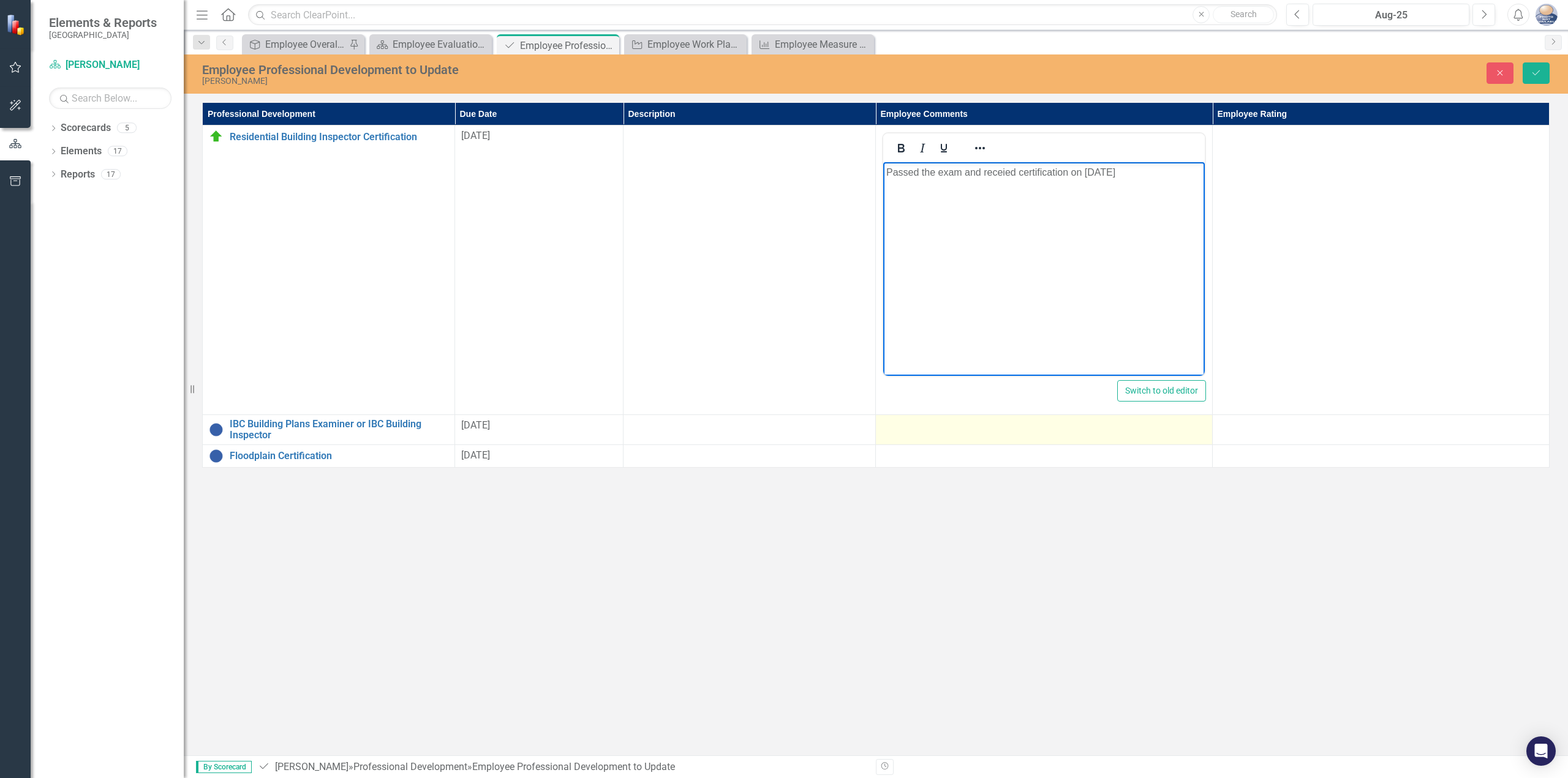
click at [902, 428] on div at bounding box center [1044, 426] width 324 height 15
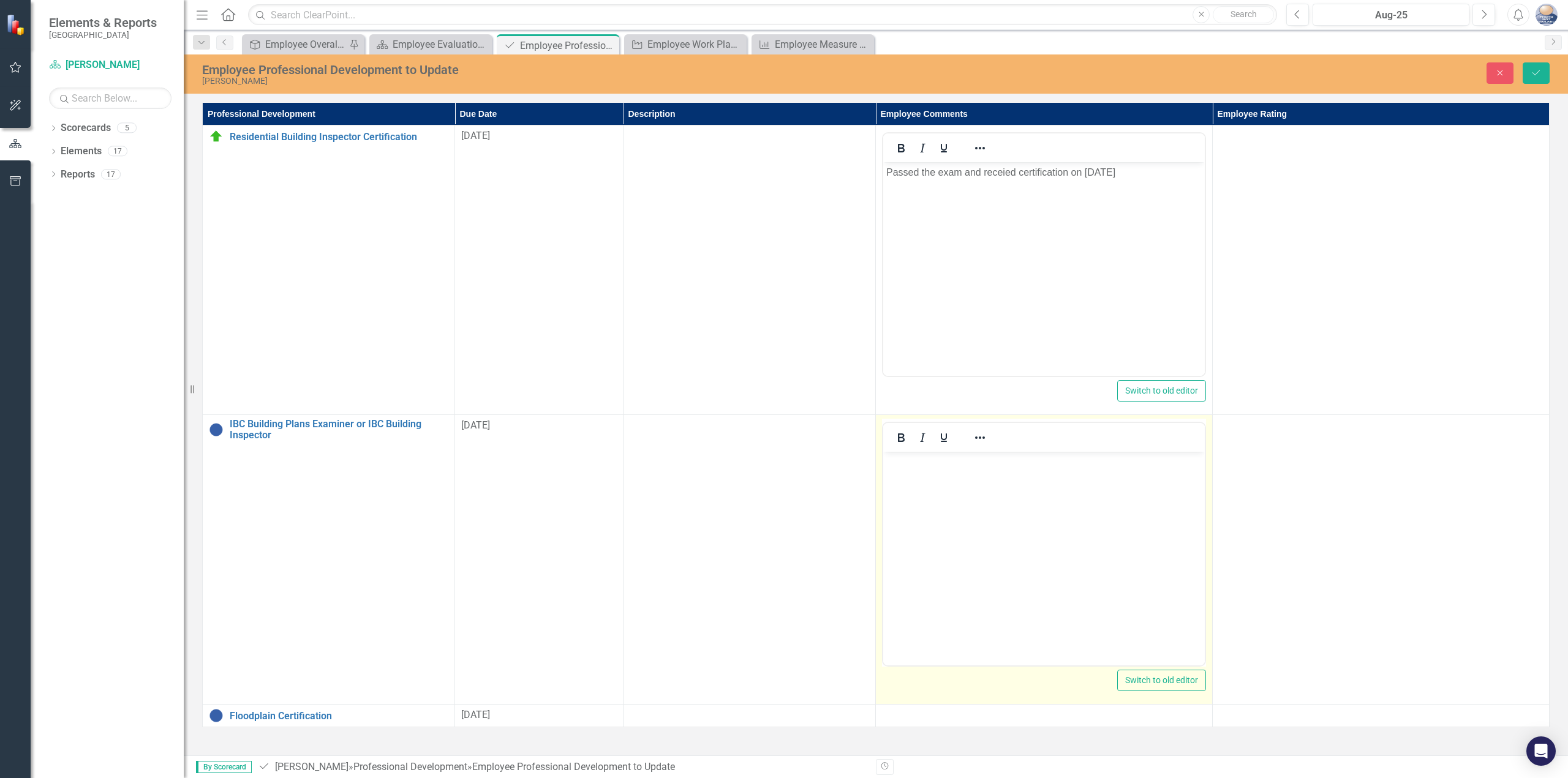
click at [919, 474] on body "Rich Text Area. Press ALT-0 for help." at bounding box center [1044, 543] width 321 height 183
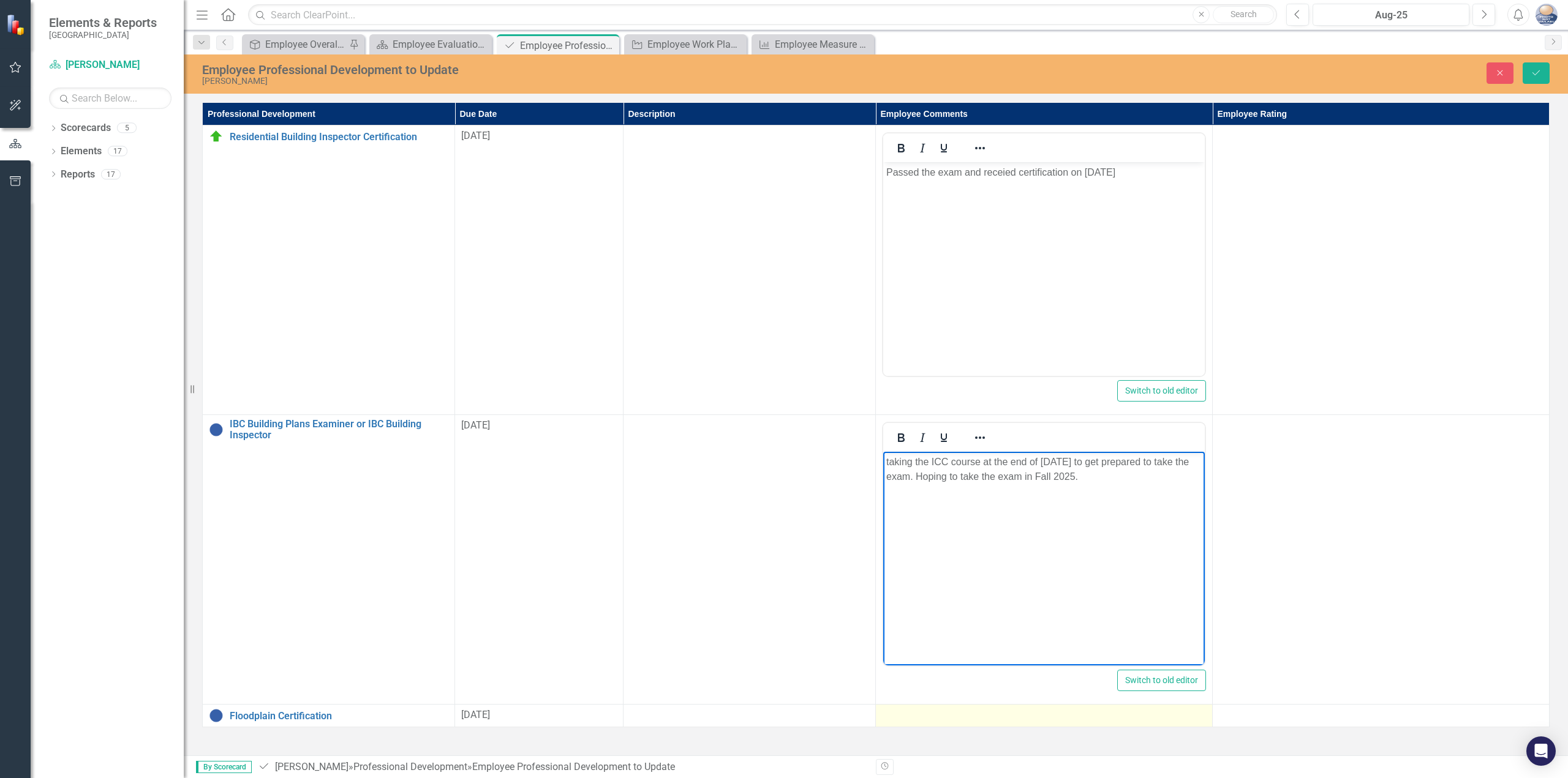
click at [994, 724] on td at bounding box center [1044, 716] width 337 height 23
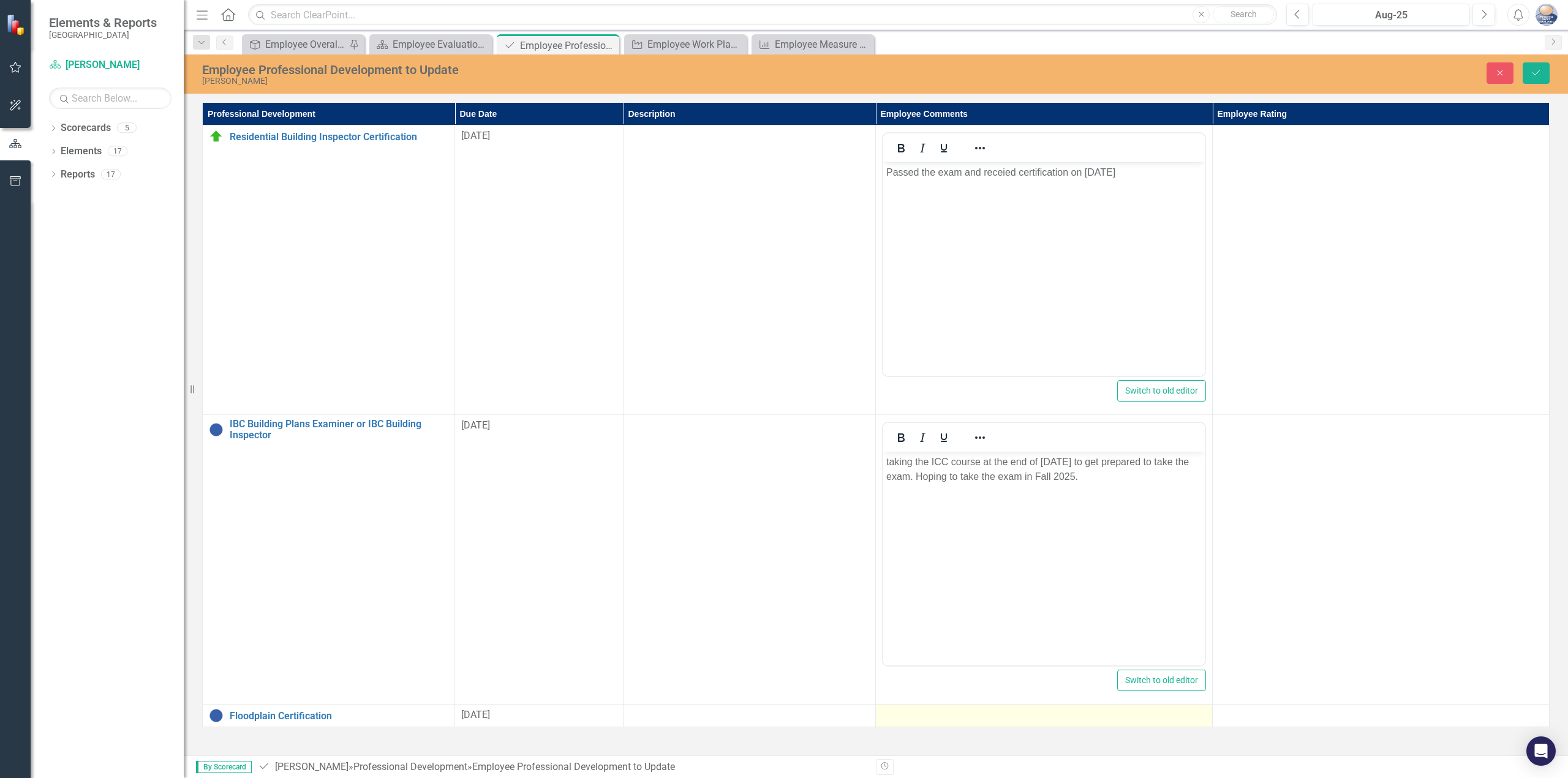
click at [994, 724] on td at bounding box center [1044, 716] width 337 height 23
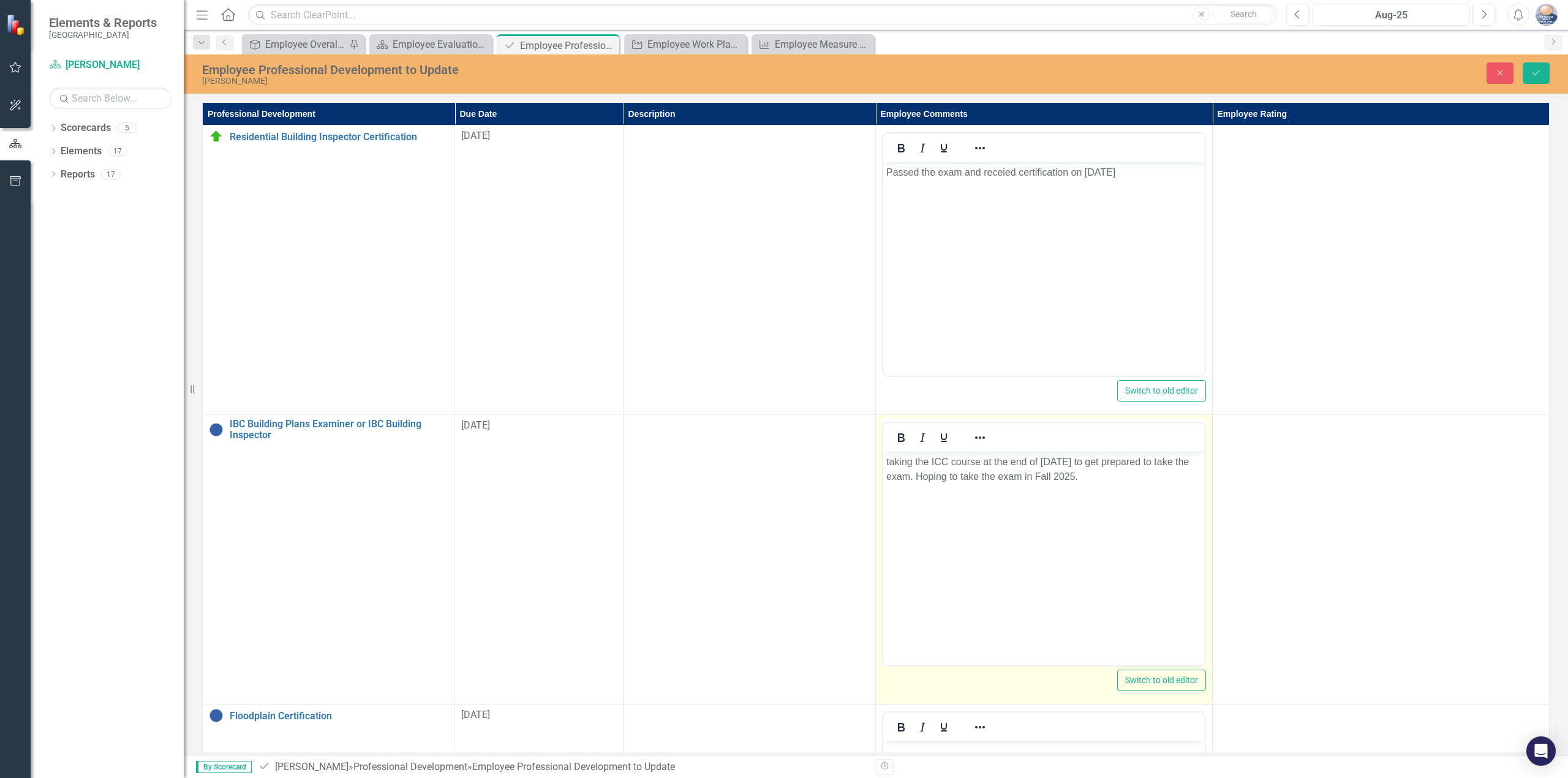
scroll to position [122, 0]
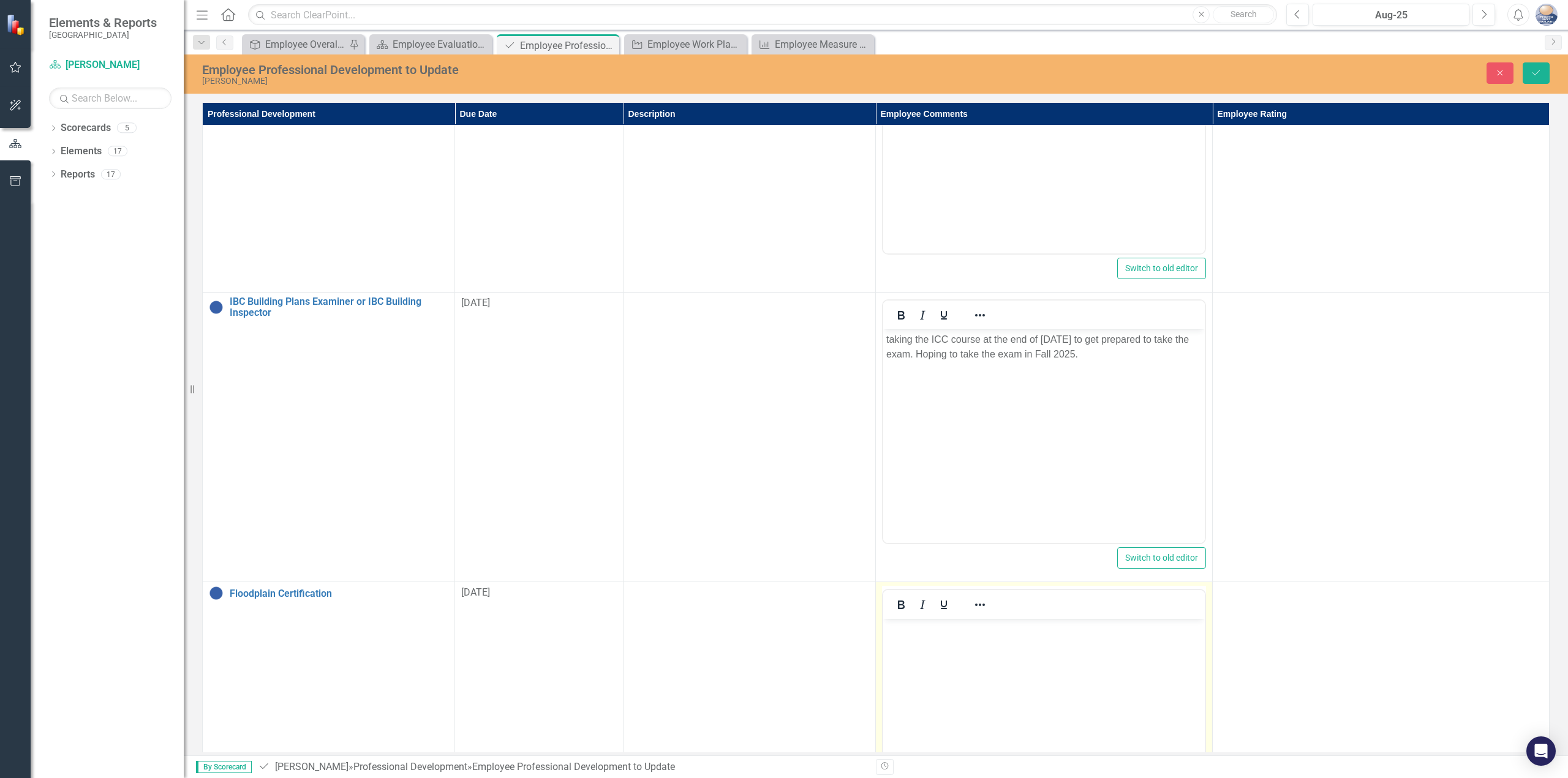
click at [1001, 696] on body "Rich Text Area. Press ALT-0 for help." at bounding box center [1044, 711] width 321 height 183
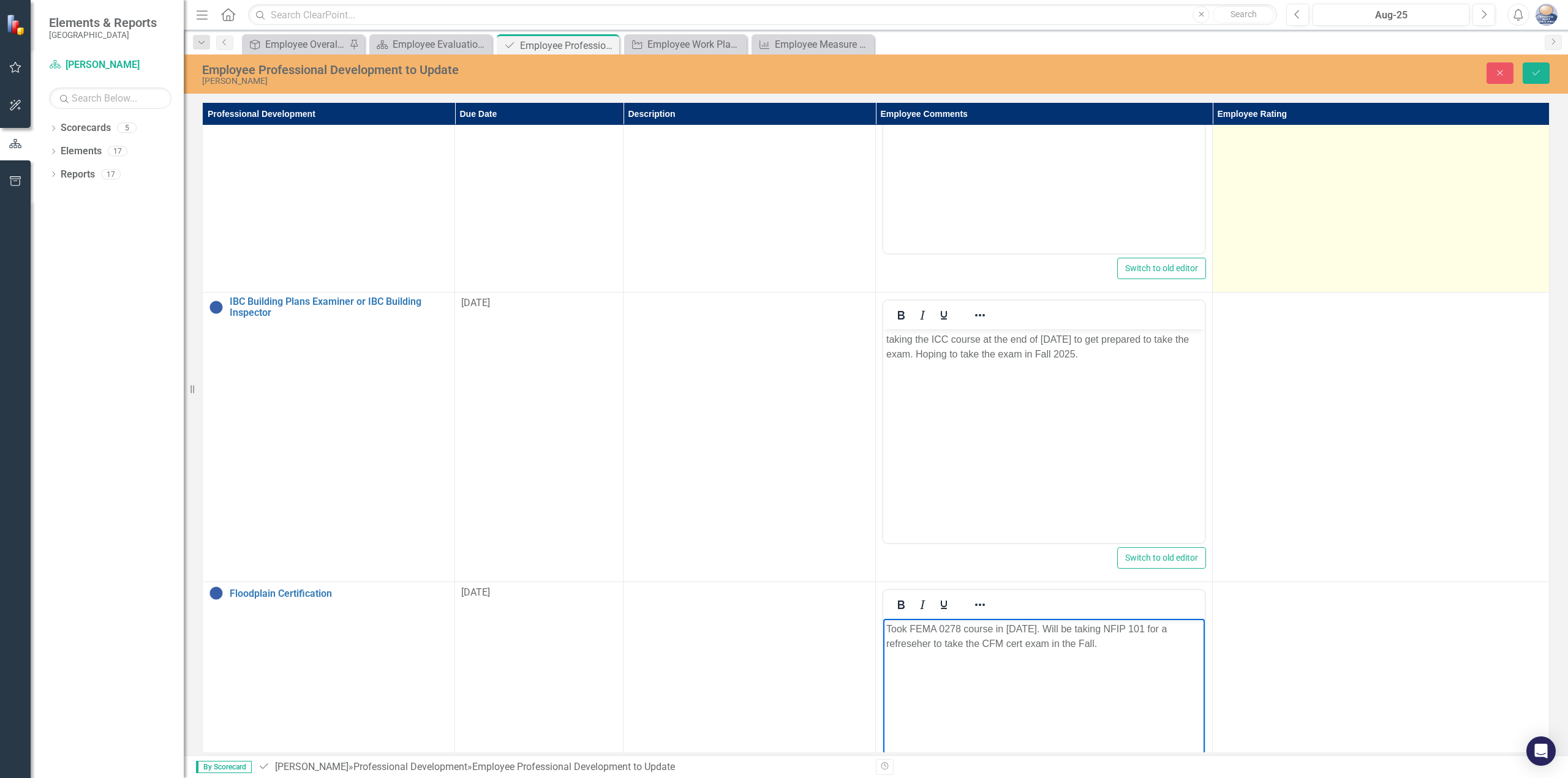
click at [1284, 193] on td at bounding box center [1381, 148] width 337 height 290
click at [1284, 193] on td "Not Defined Expand" at bounding box center [1381, 148] width 337 height 290
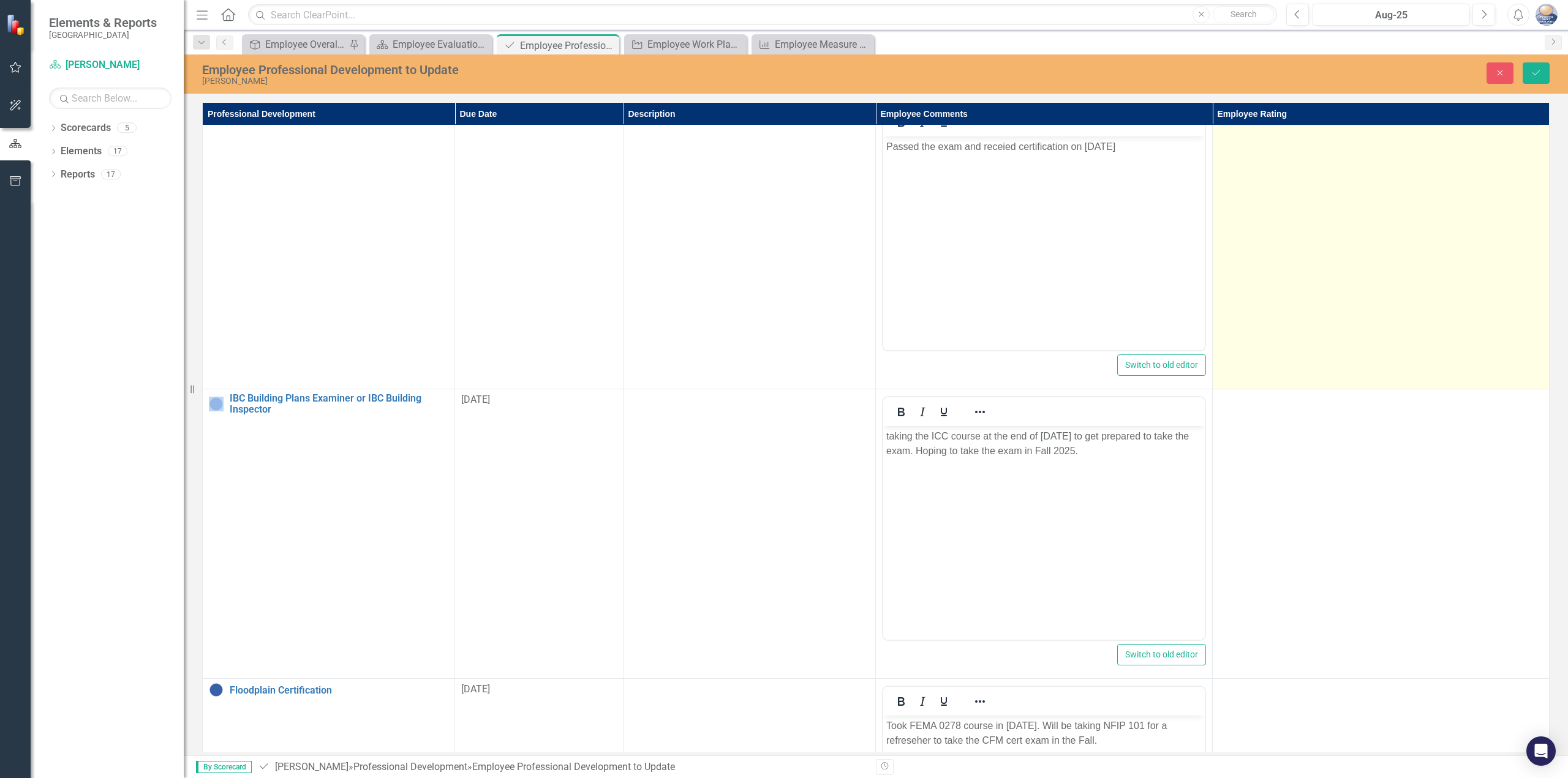
scroll to position [0, 0]
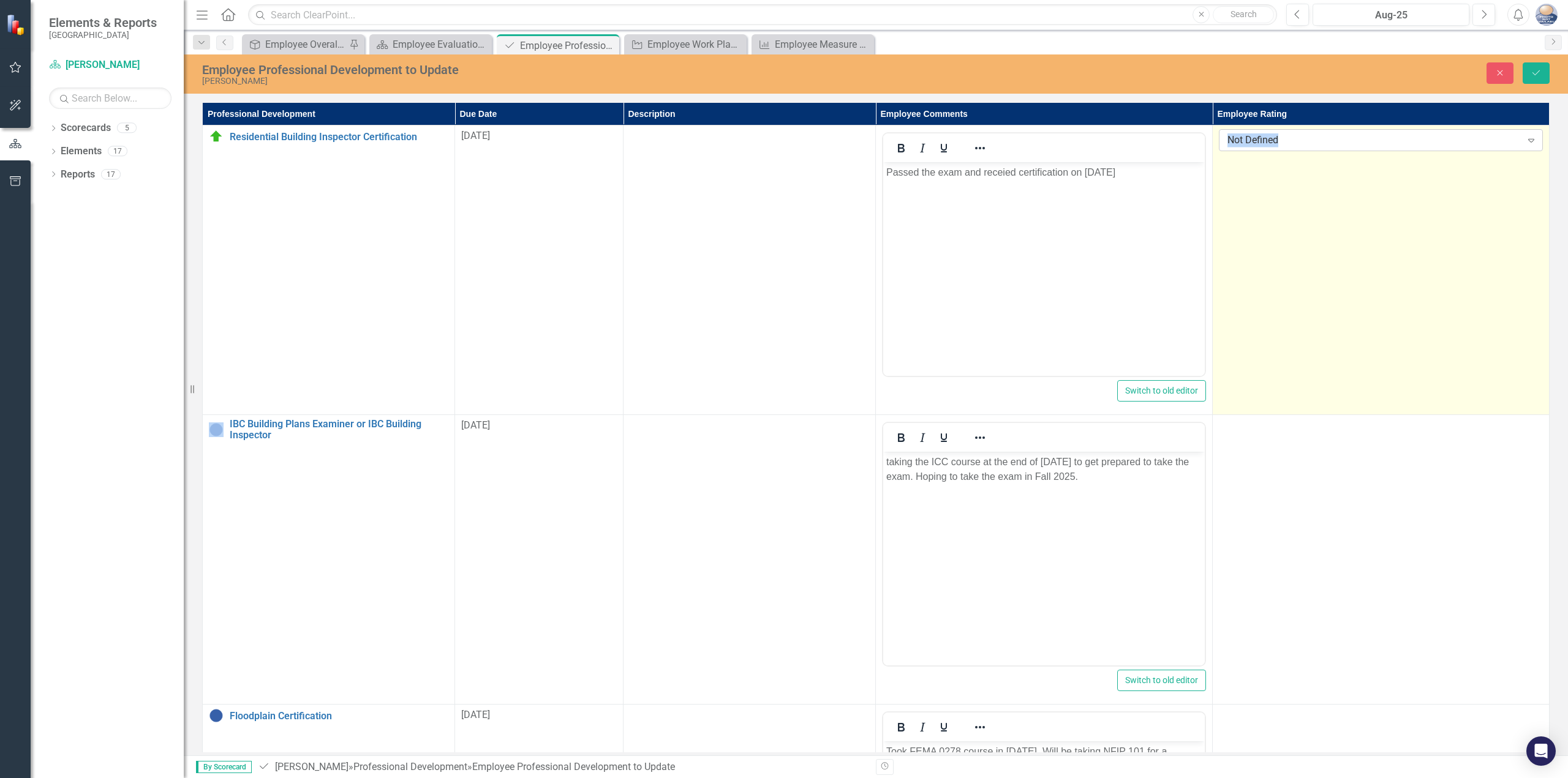
click at [1303, 144] on div "Not Defined" at bounding box center [1374, 139] width 294 height 14
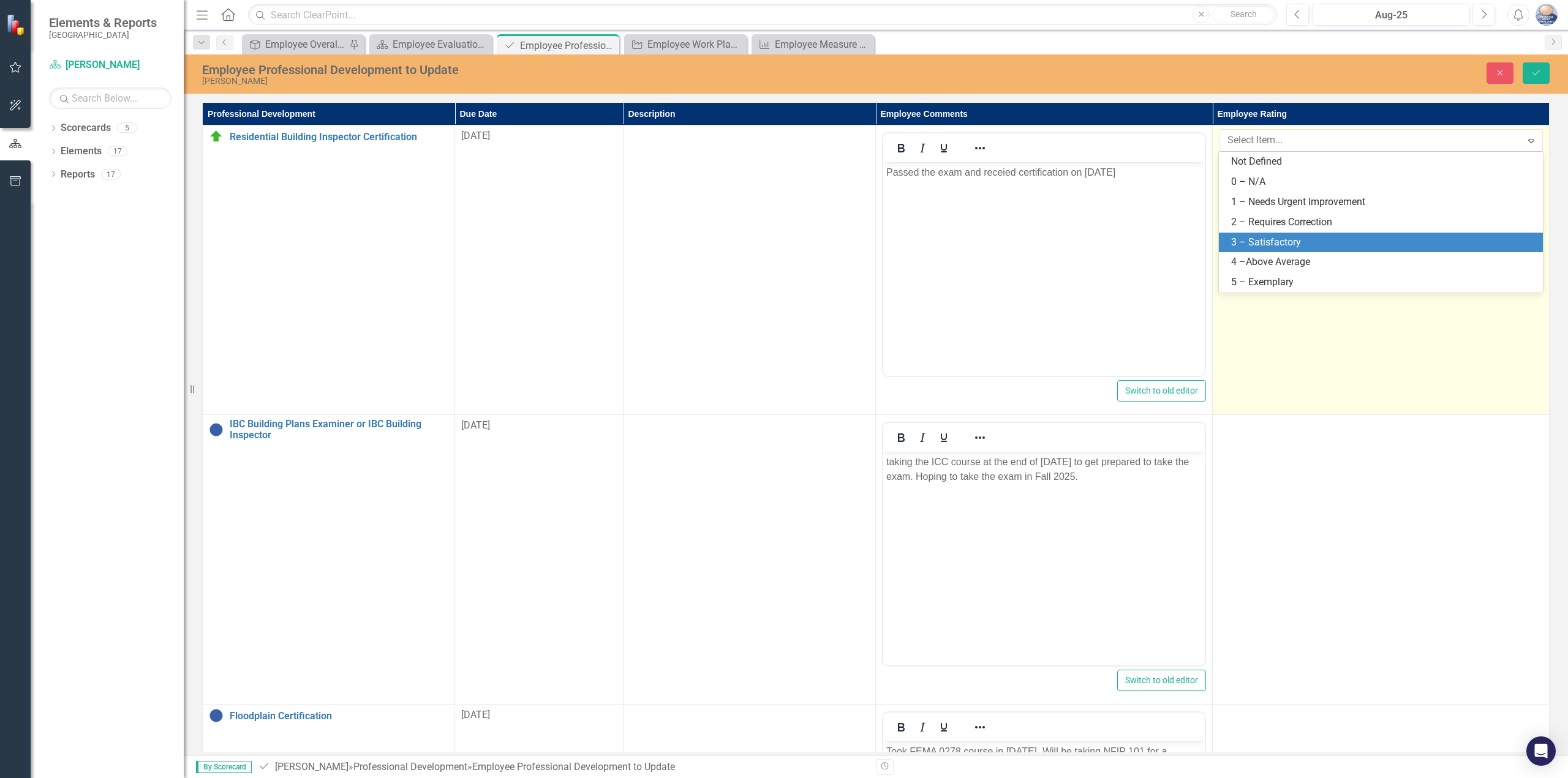
click at [1286, 250] on div "3 – Satisfactory" at bounding box center [1381, 243] width 324 height 20
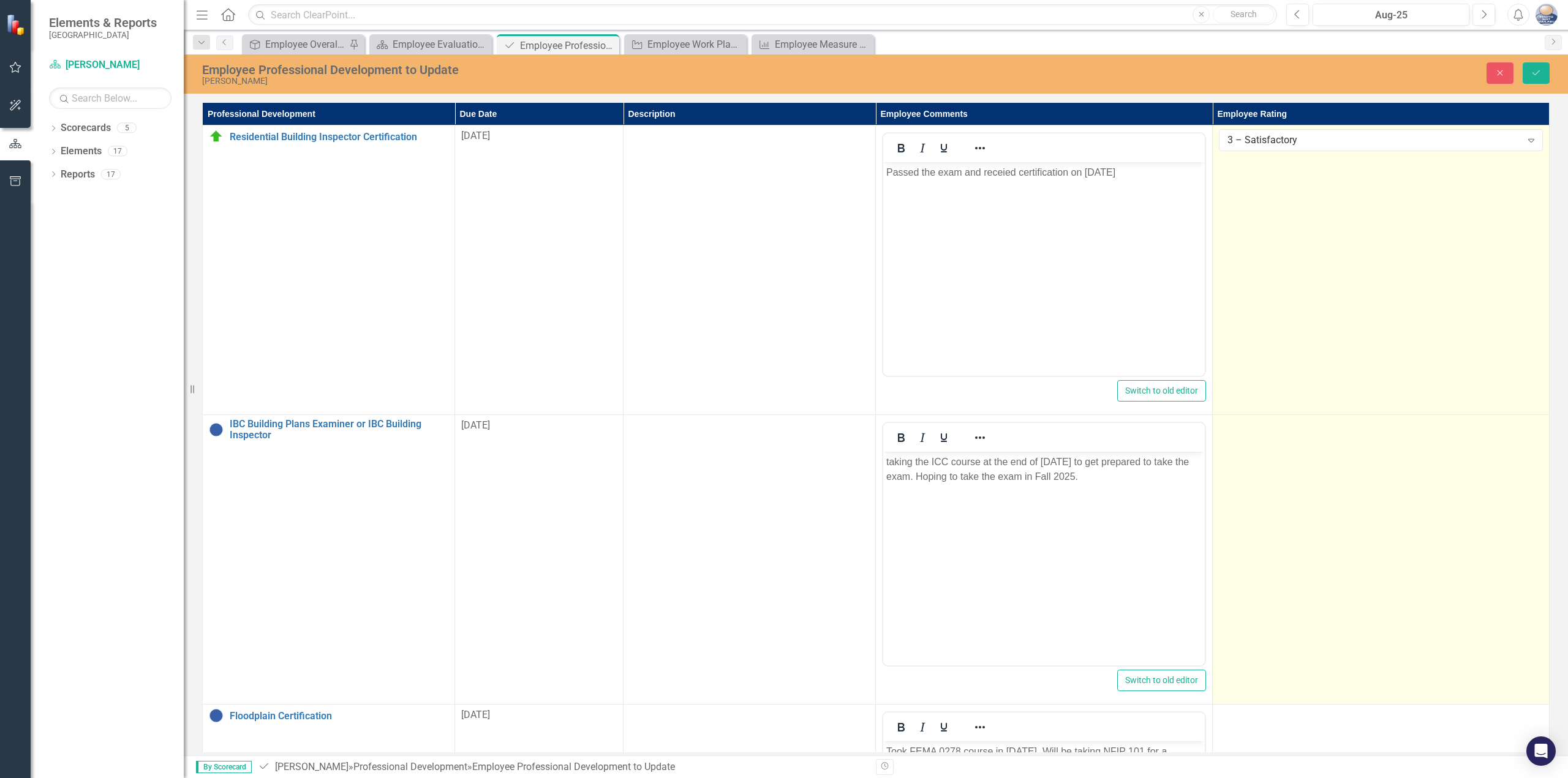
click at [1248, 497] on td at bounding box center [1381, 560] width 337 height 290
click at [1271, 435] on div "Not Defined" at bounding box center [1374, 429] width 294 height 14
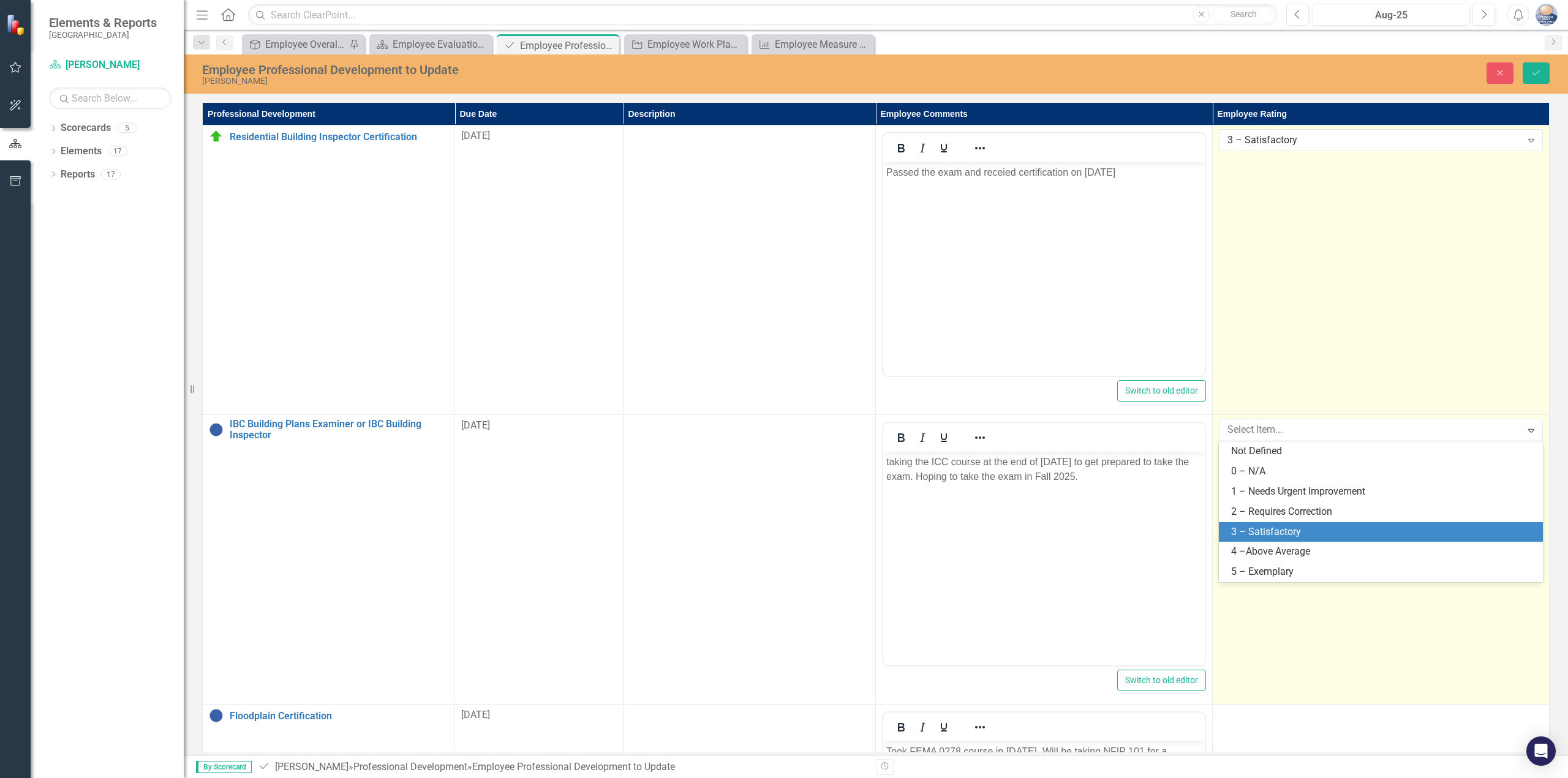
click at [1269, 532] on div "3 – Satisfactory" at bounding box center [1383, 532] width 305 height 14
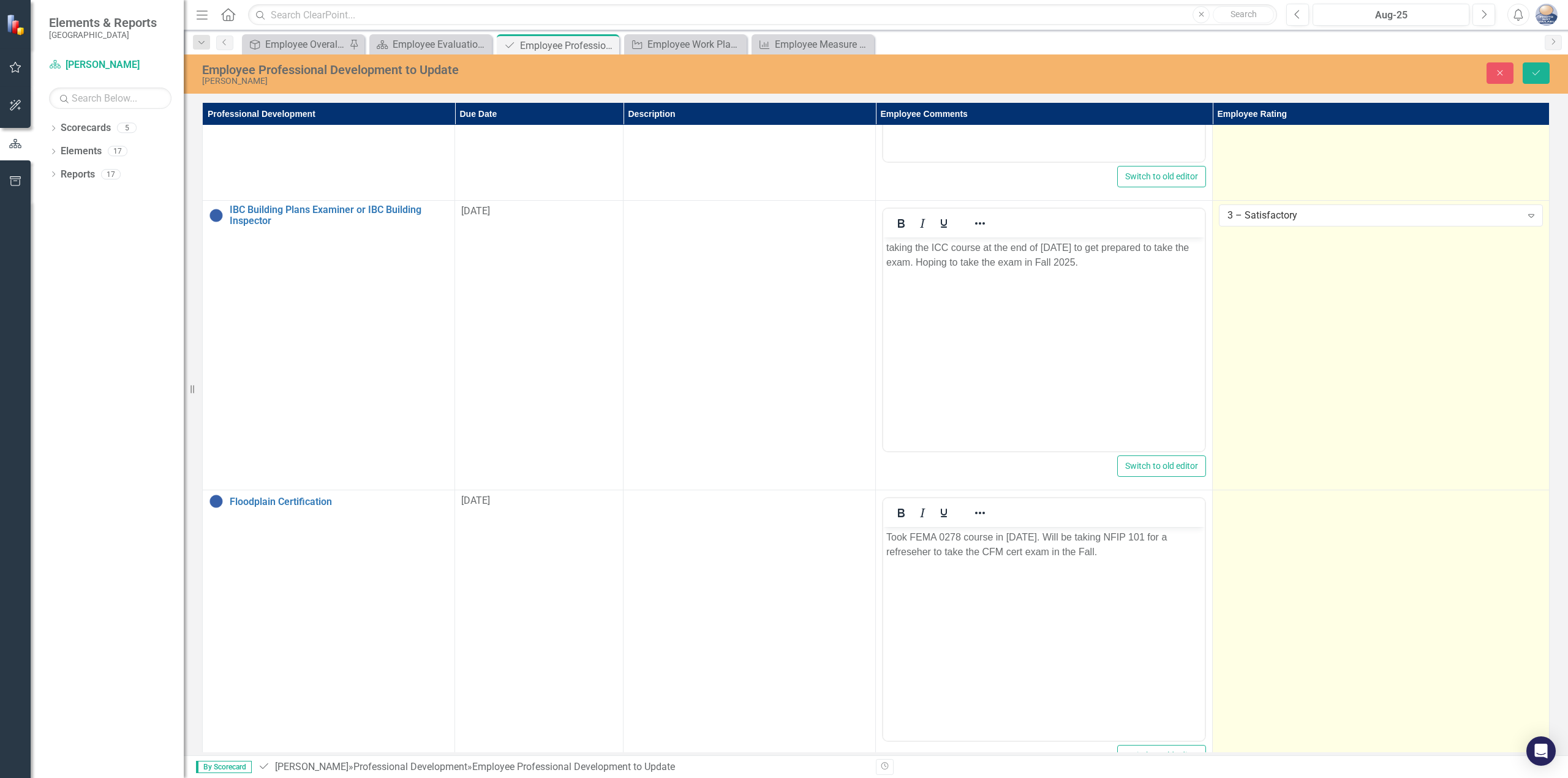
scroll to position [245, 0]
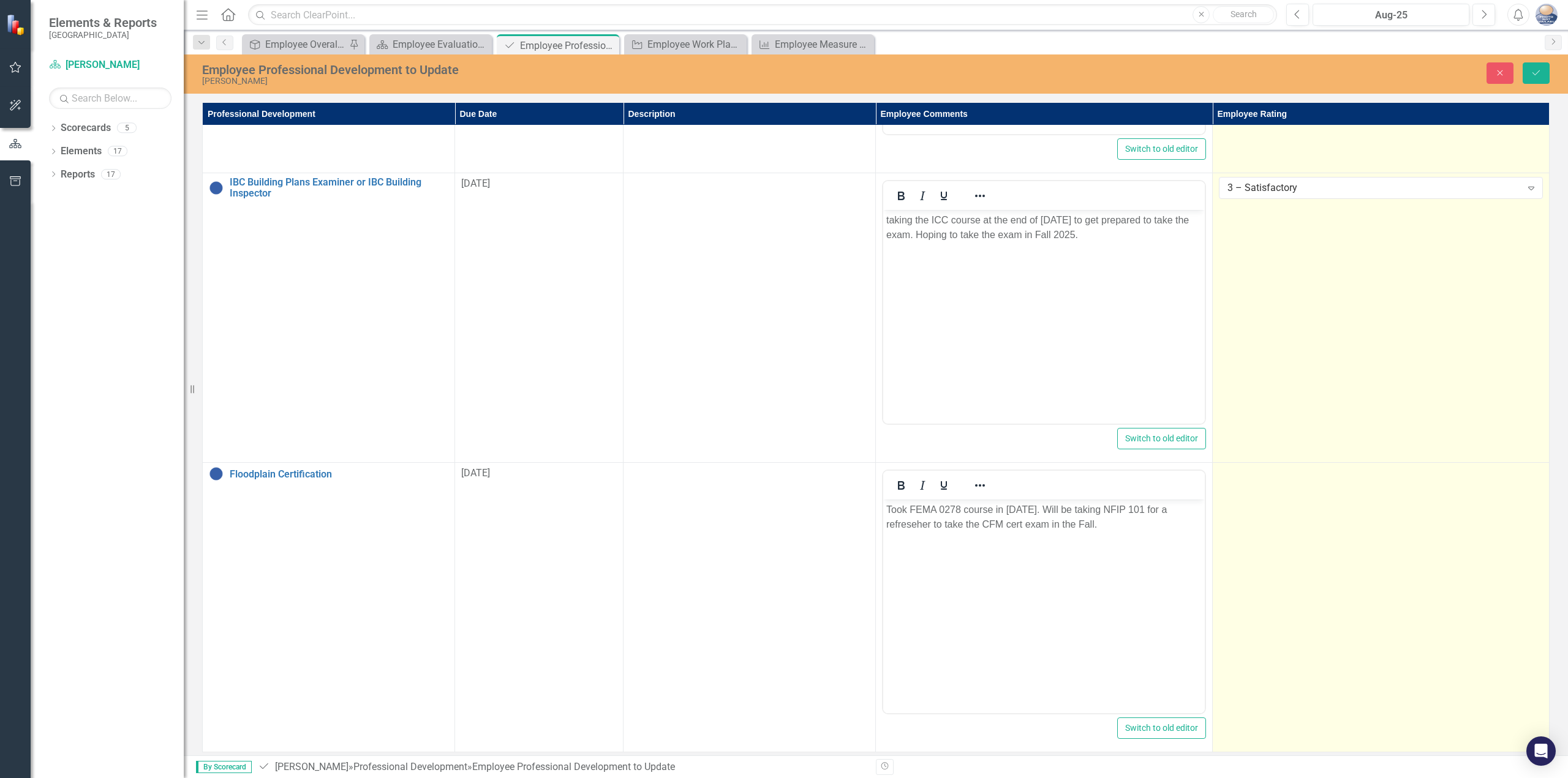
click at [1271, 537] on td at bounding box center [1381, 607] width 337 height 290
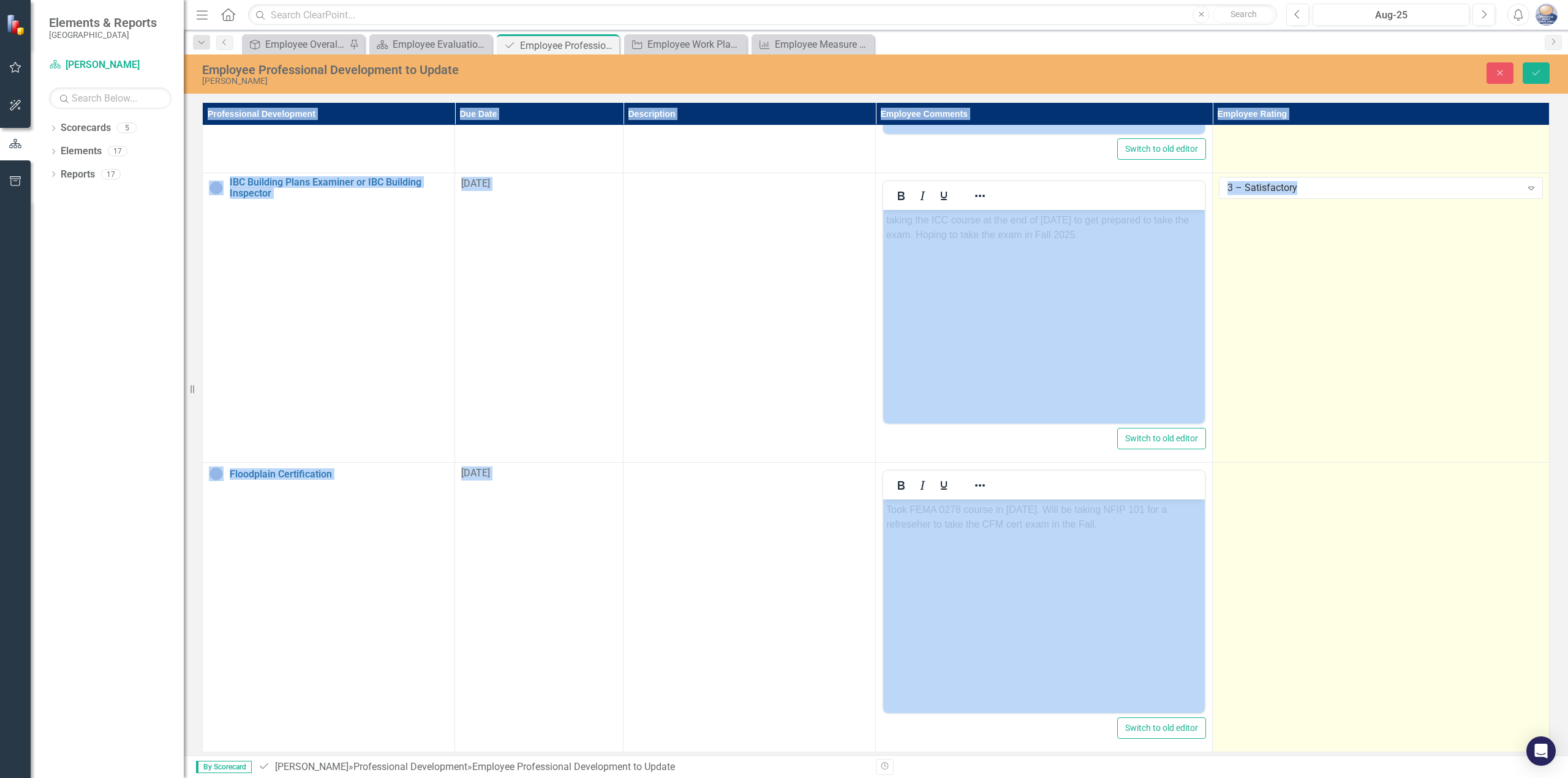
click at [1271, 537] on td at bounding box center [1381, 607] width 337 height 290
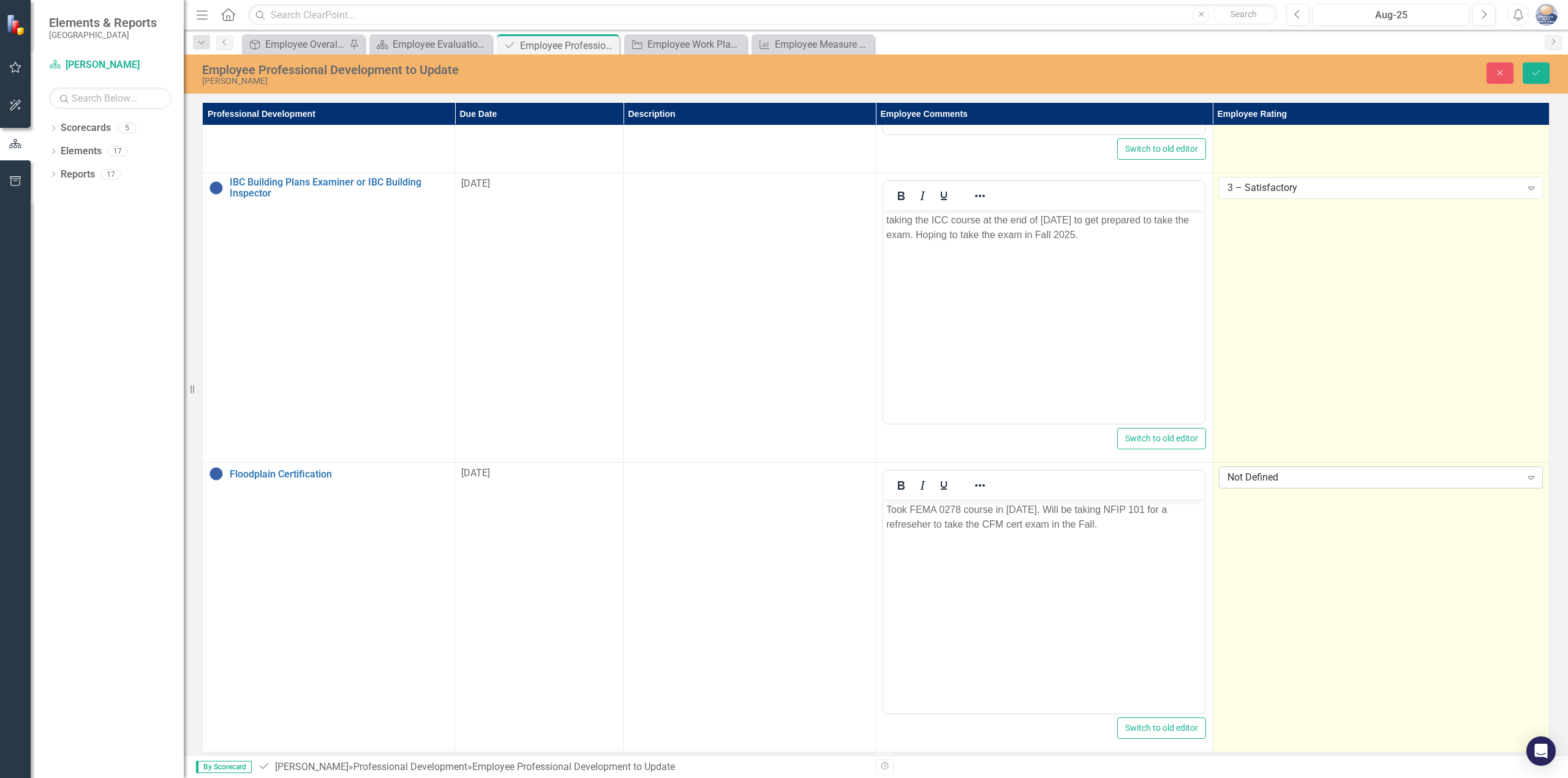
click at [1277, 481] on div "Not Defined" at bounding box center [1374, 477] width 294 height 14
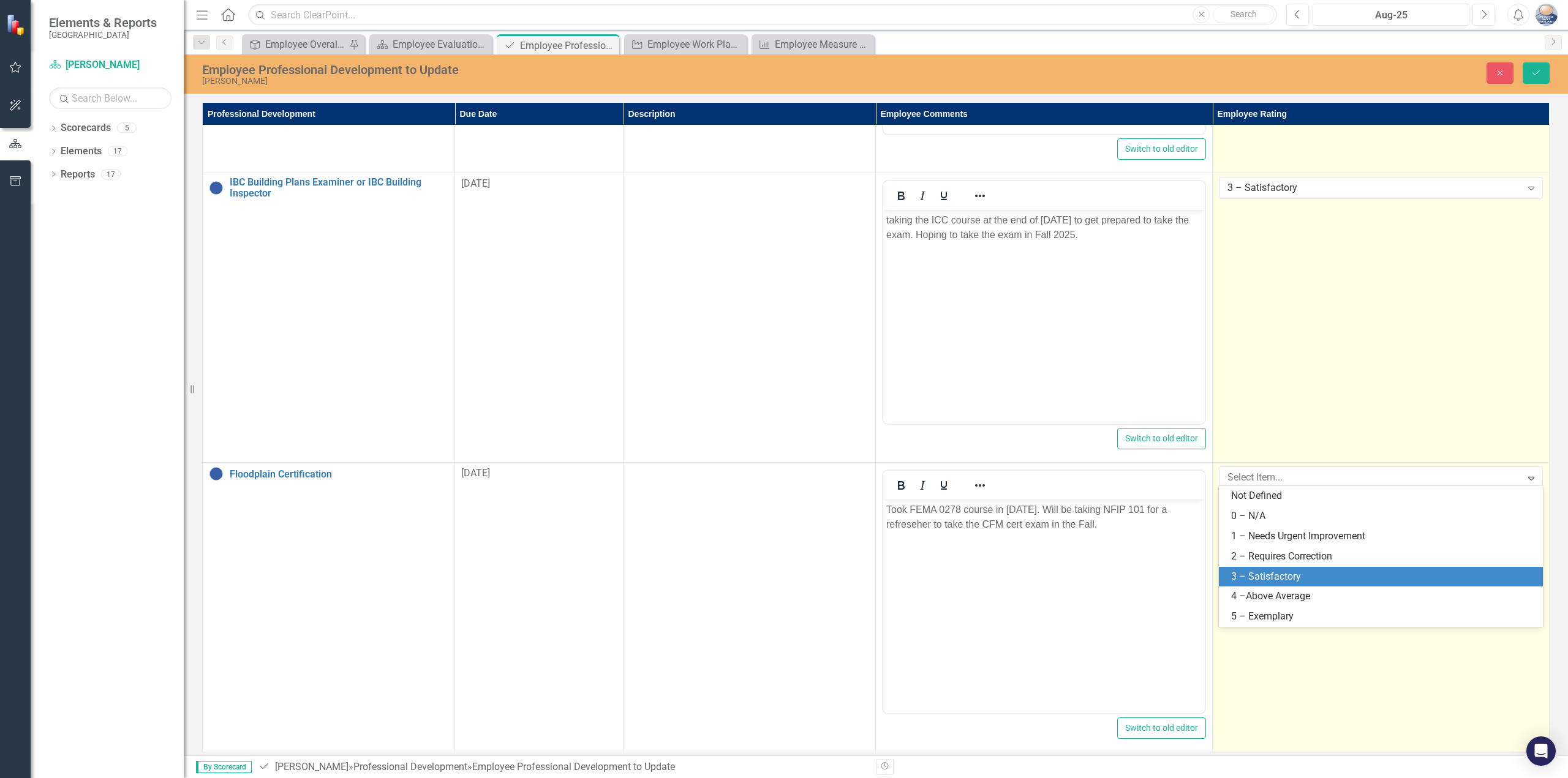
click at [1271, 577] on div "3 – Satisfactory" at bounding box center [1383, 576] width 305 height 14
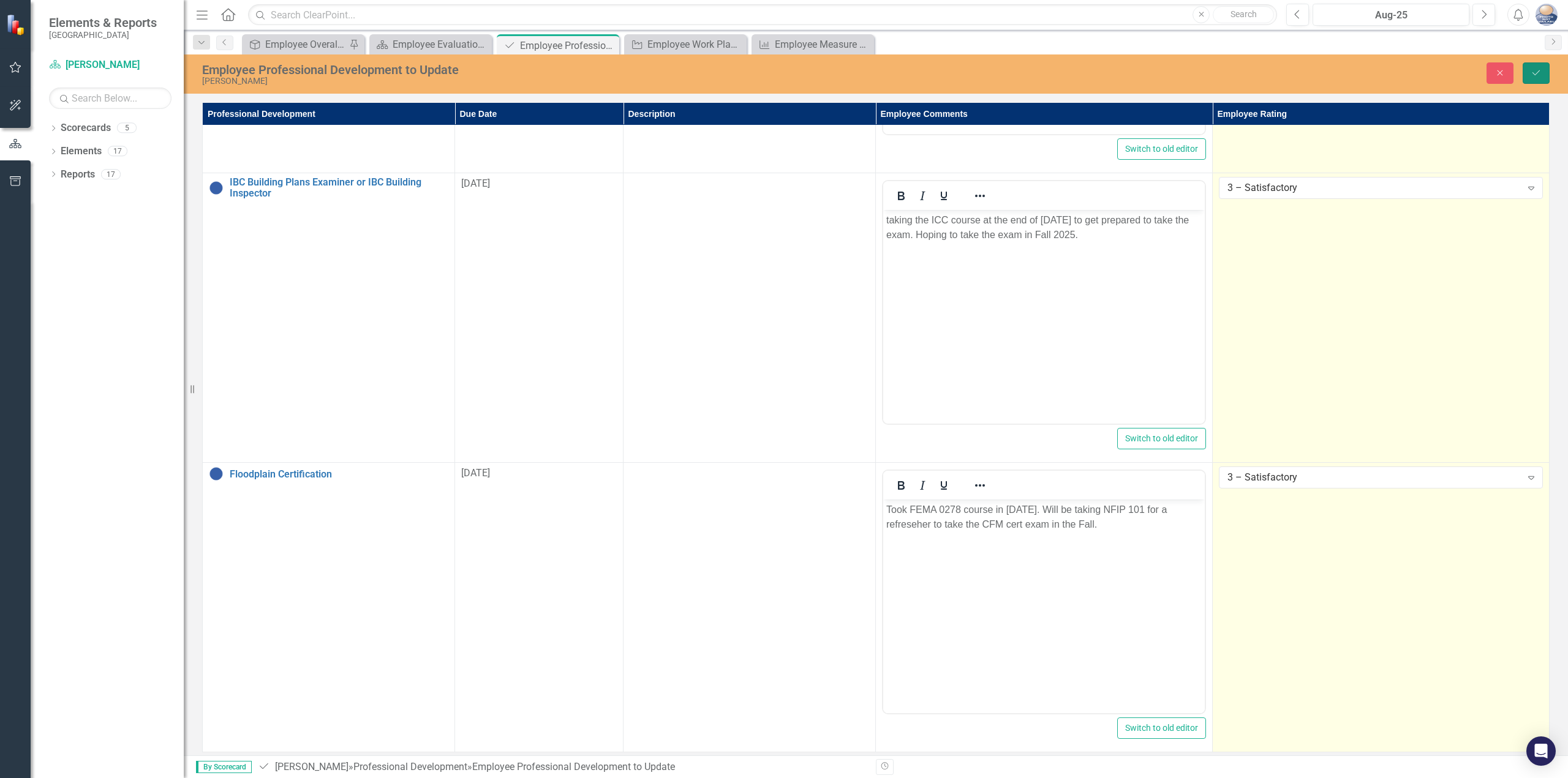
click at [1531, 79] on button "Save" at bounding box center [1536, 72] width 27 height 21
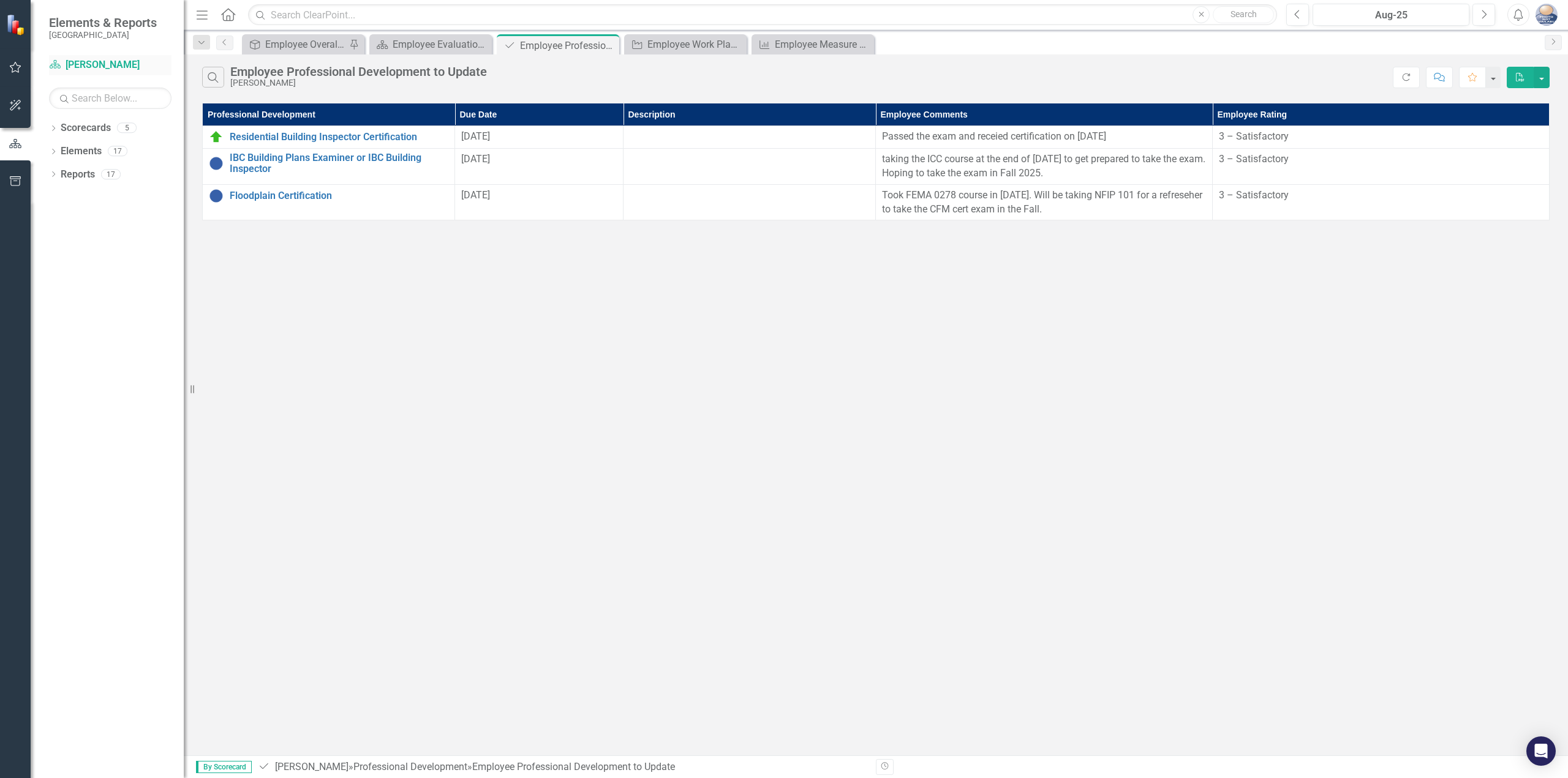
click at [102, 63] on link "Scorecard [PERSON_NAME]" at bounding box center [109, 64] width 122 height 14
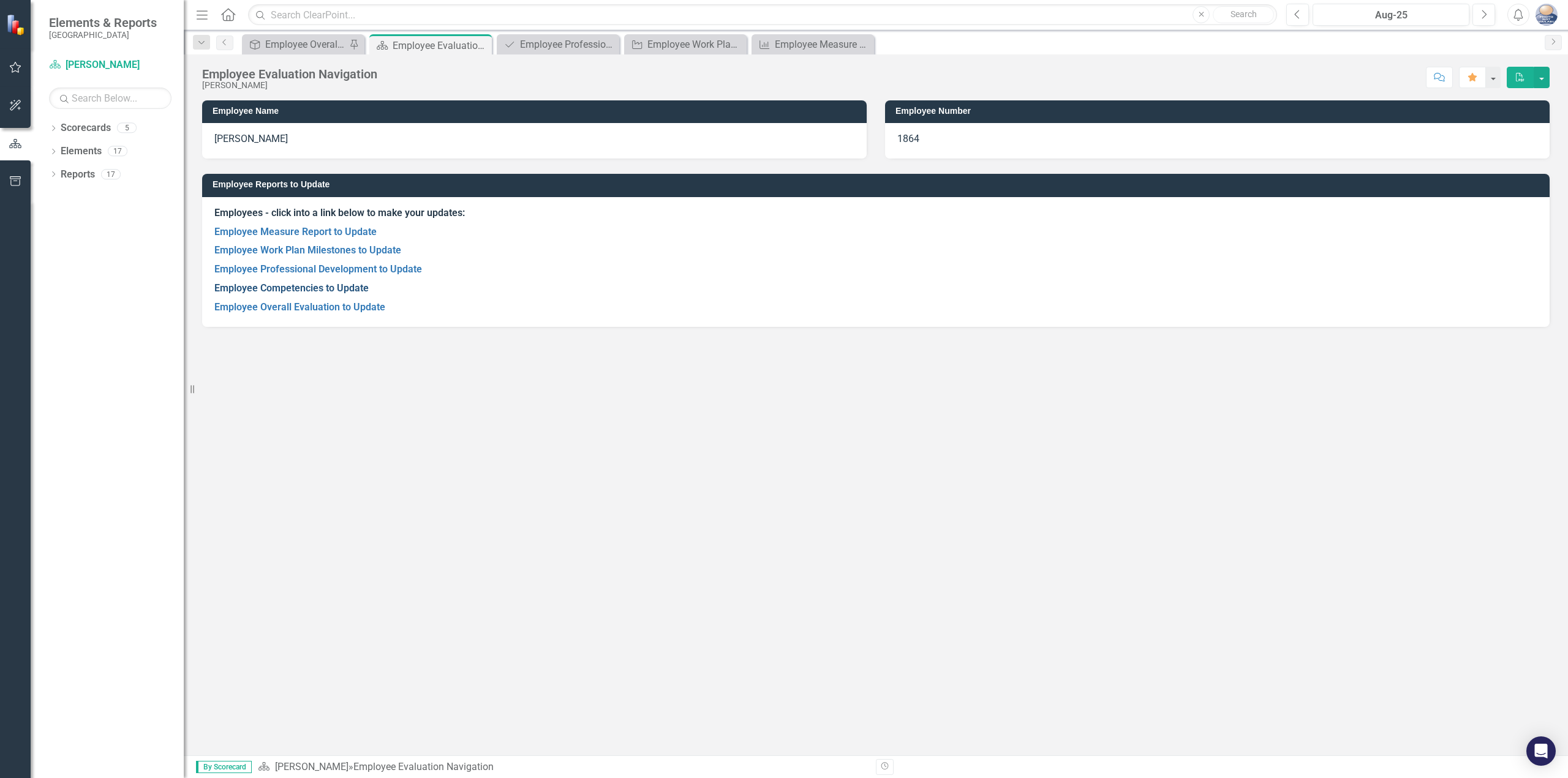
click at [321, 284] on link "Employee Competencies to Update" at bounding box center [292, 288] width 154 height 12
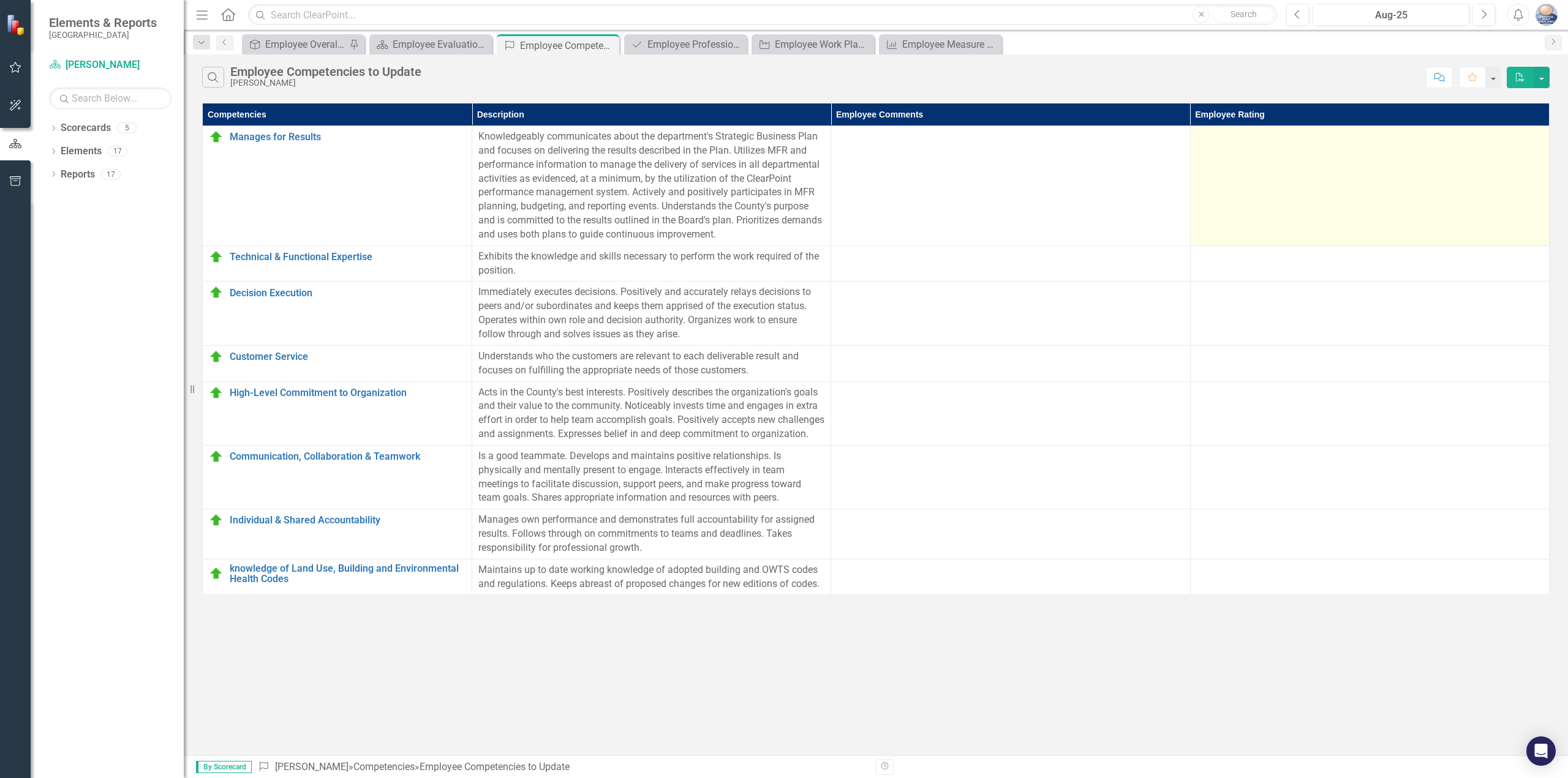
click at [1294, 157] on td at bounding box center [1370, 185] width 359 height 120
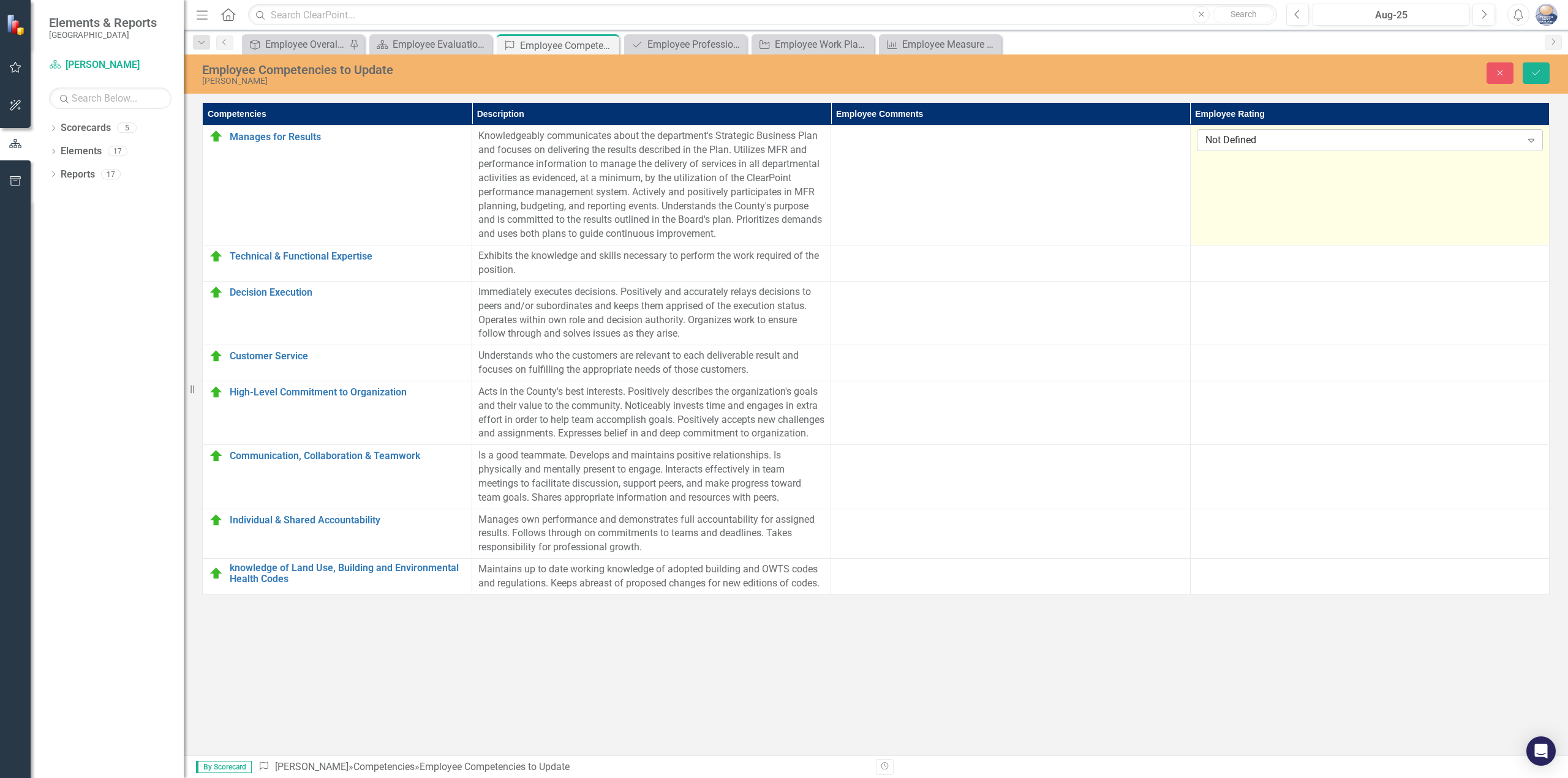
click at [1290, 139] on div "Not Defined" at bounding box center [1363, 139] width 316 height 14
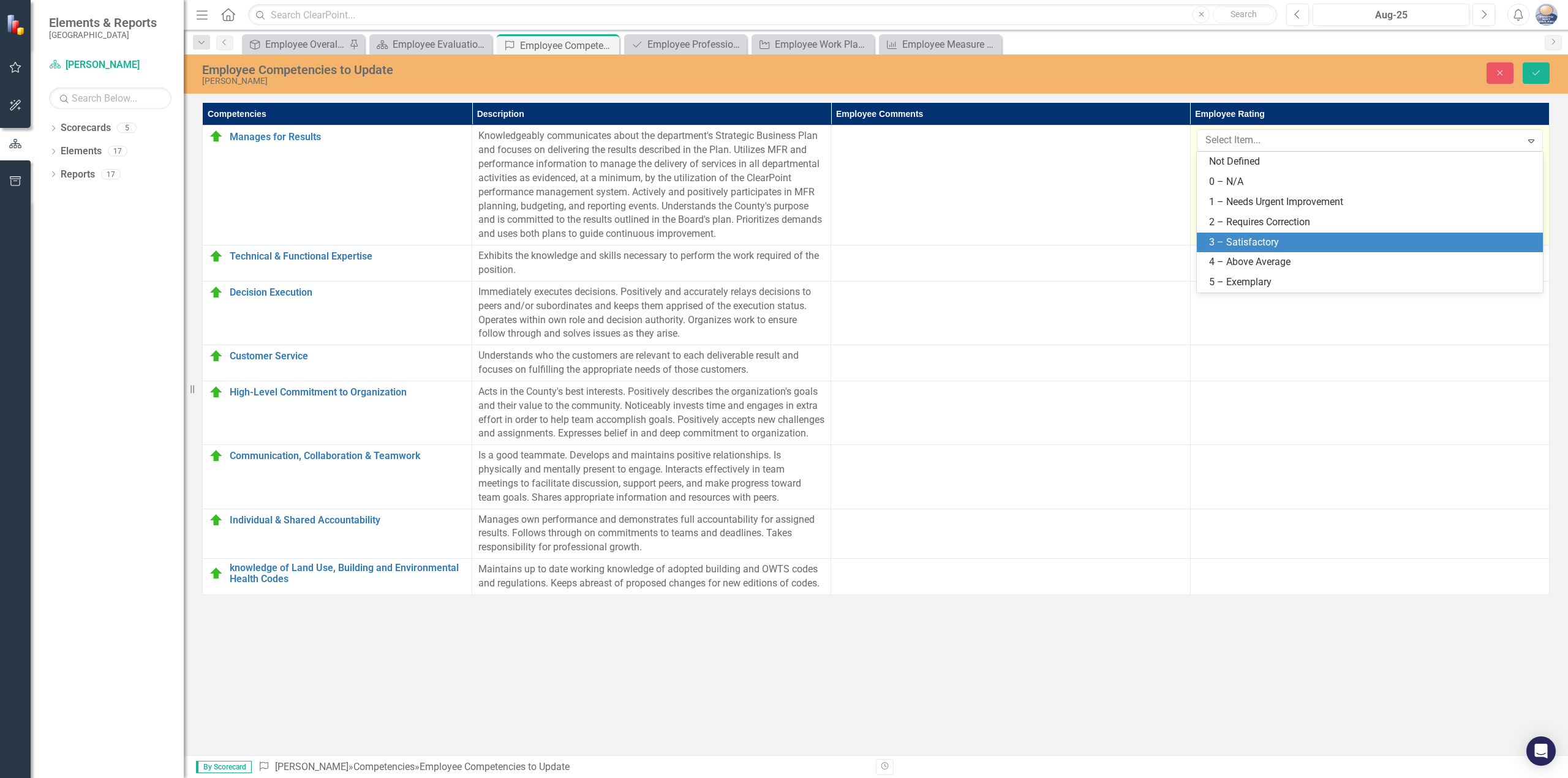
click at [1280, 238] on div "3 – Satisfactory" at bounding box center [1372, 242] width 327 height 14
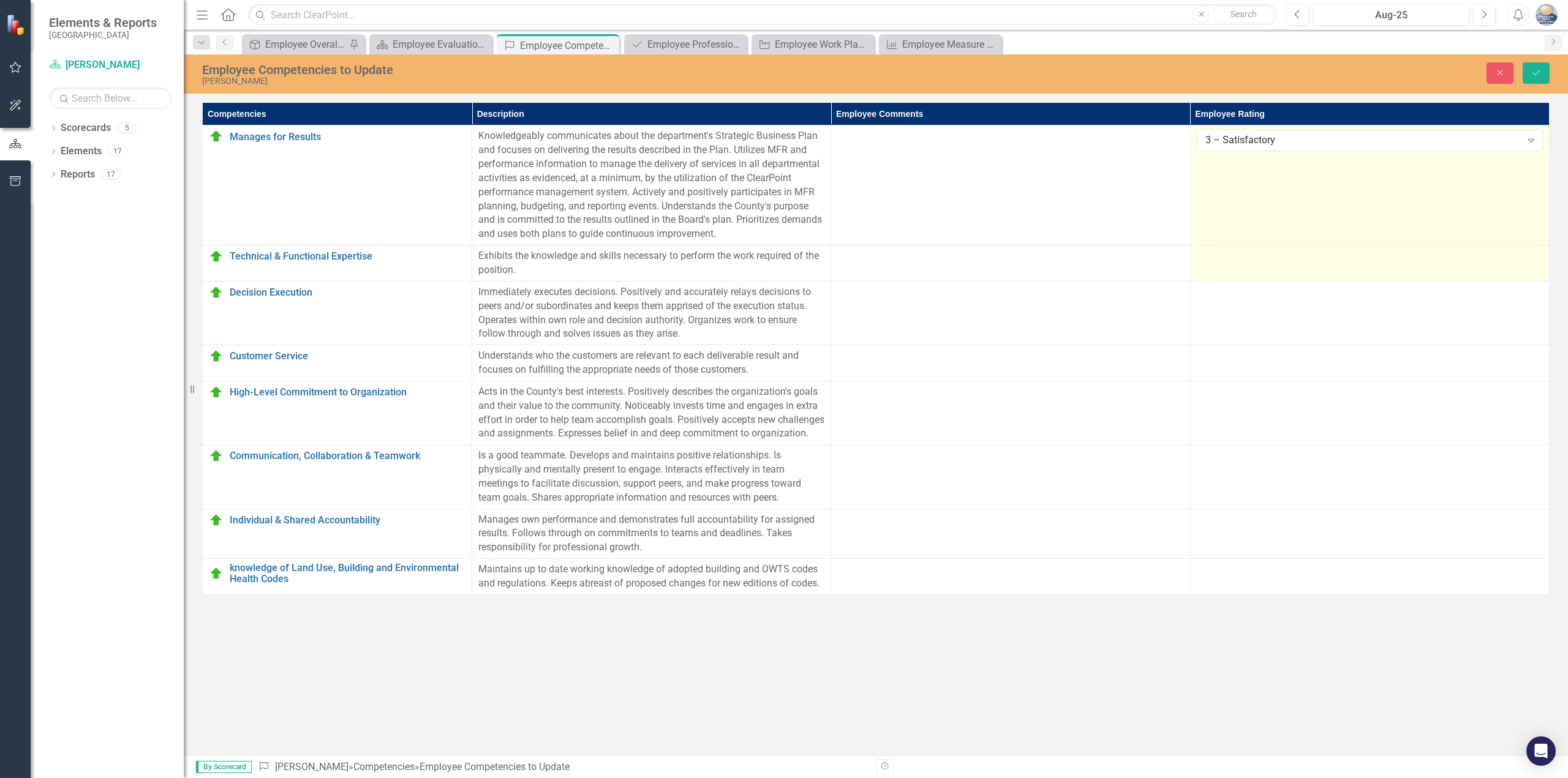
click at [1280, 251] on div at bounding box center [1370, 257] width 346 height 15
click at [1277, 259] on div "Not Defined" at bounding box center [1363, 260] width 316 height 14
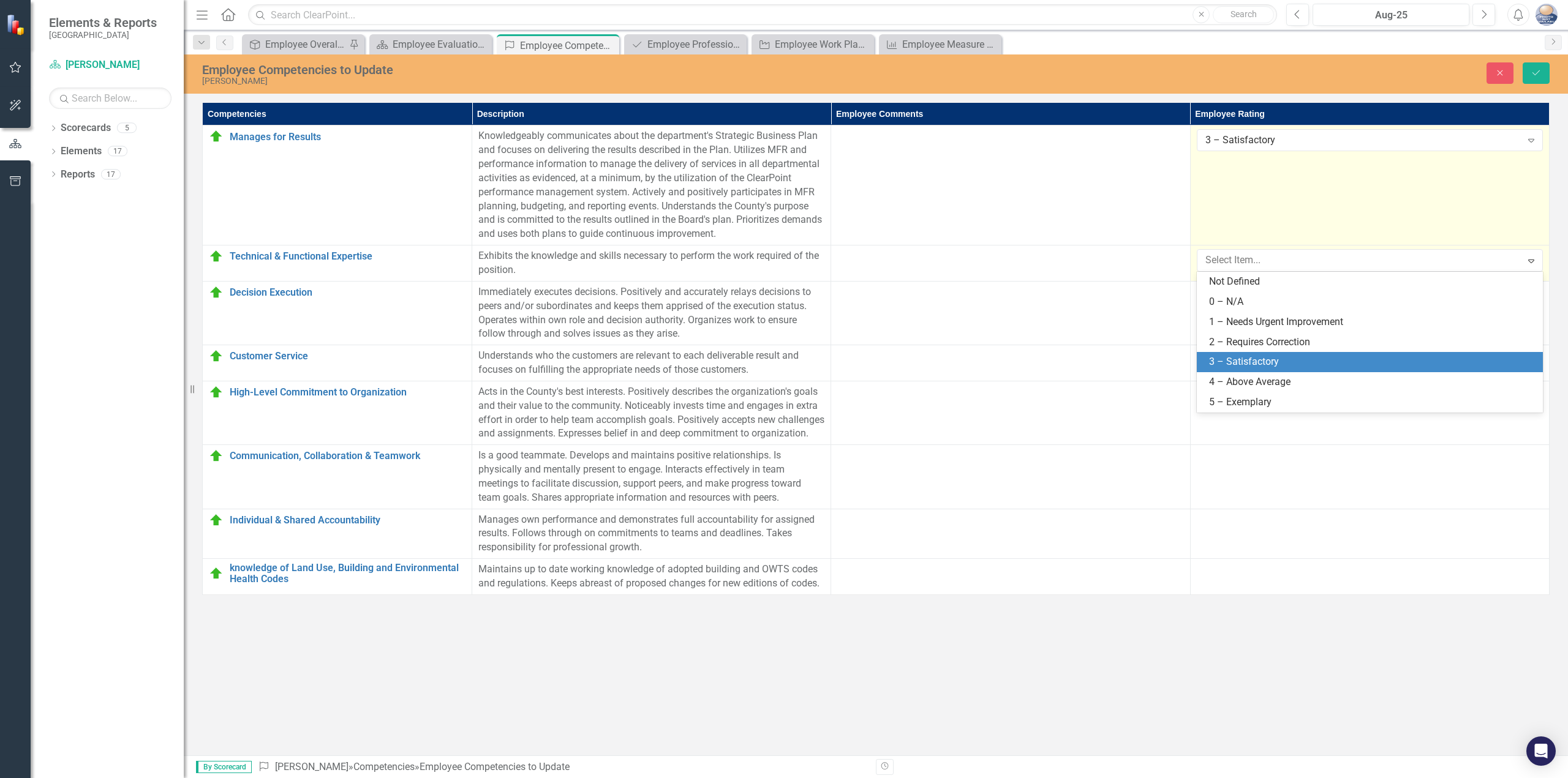
click at [1253, 361] on div "3 – Satisfactory" at bounding box center [1372, 361] width 327 height 14
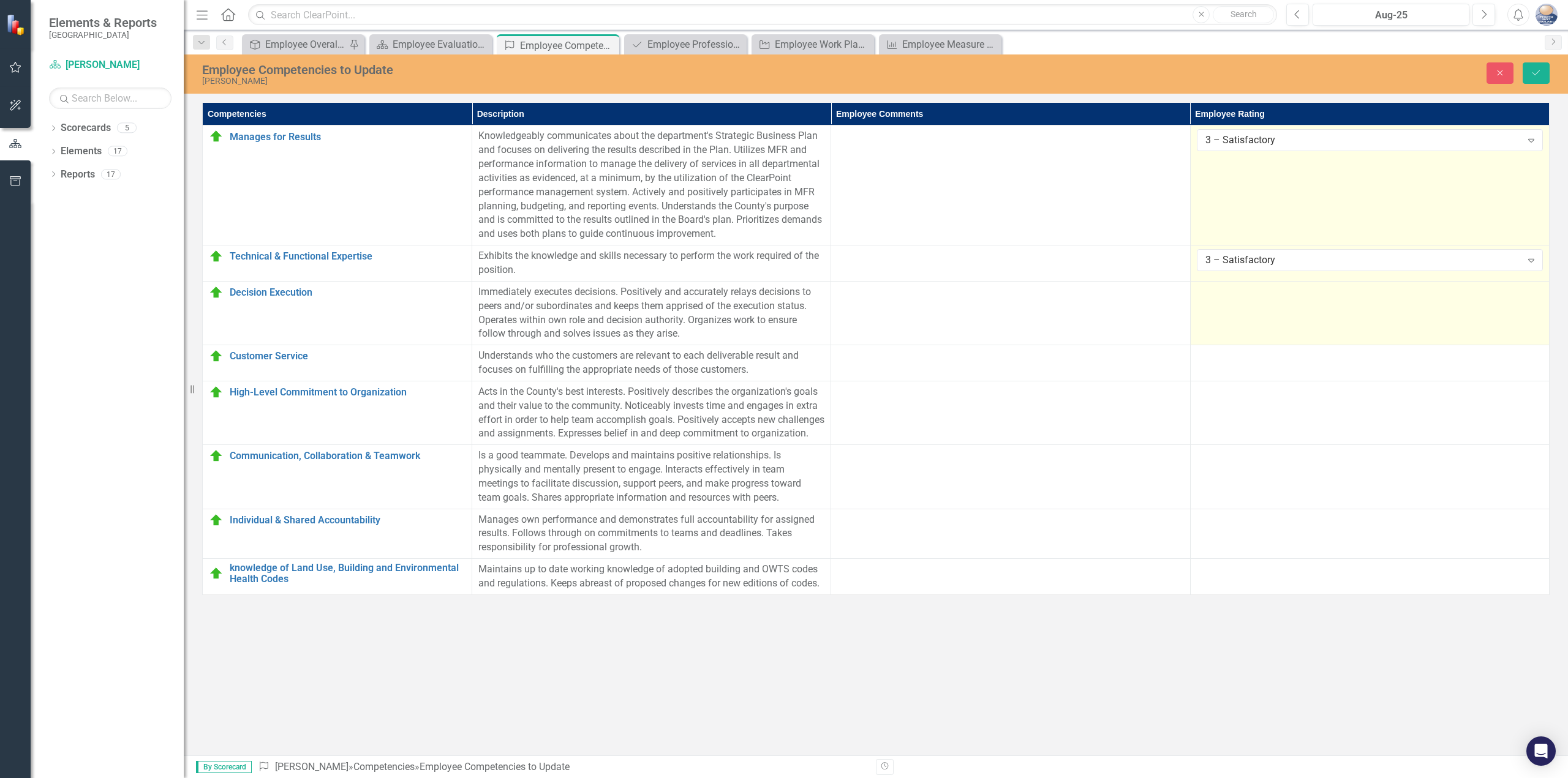
click at [1257, 332] on td at bounding box center [1370, 312] width 359 height 63
click at [1255, 295] on div "Not Defined" at bounding box center [1363, 295] width 316 height 14
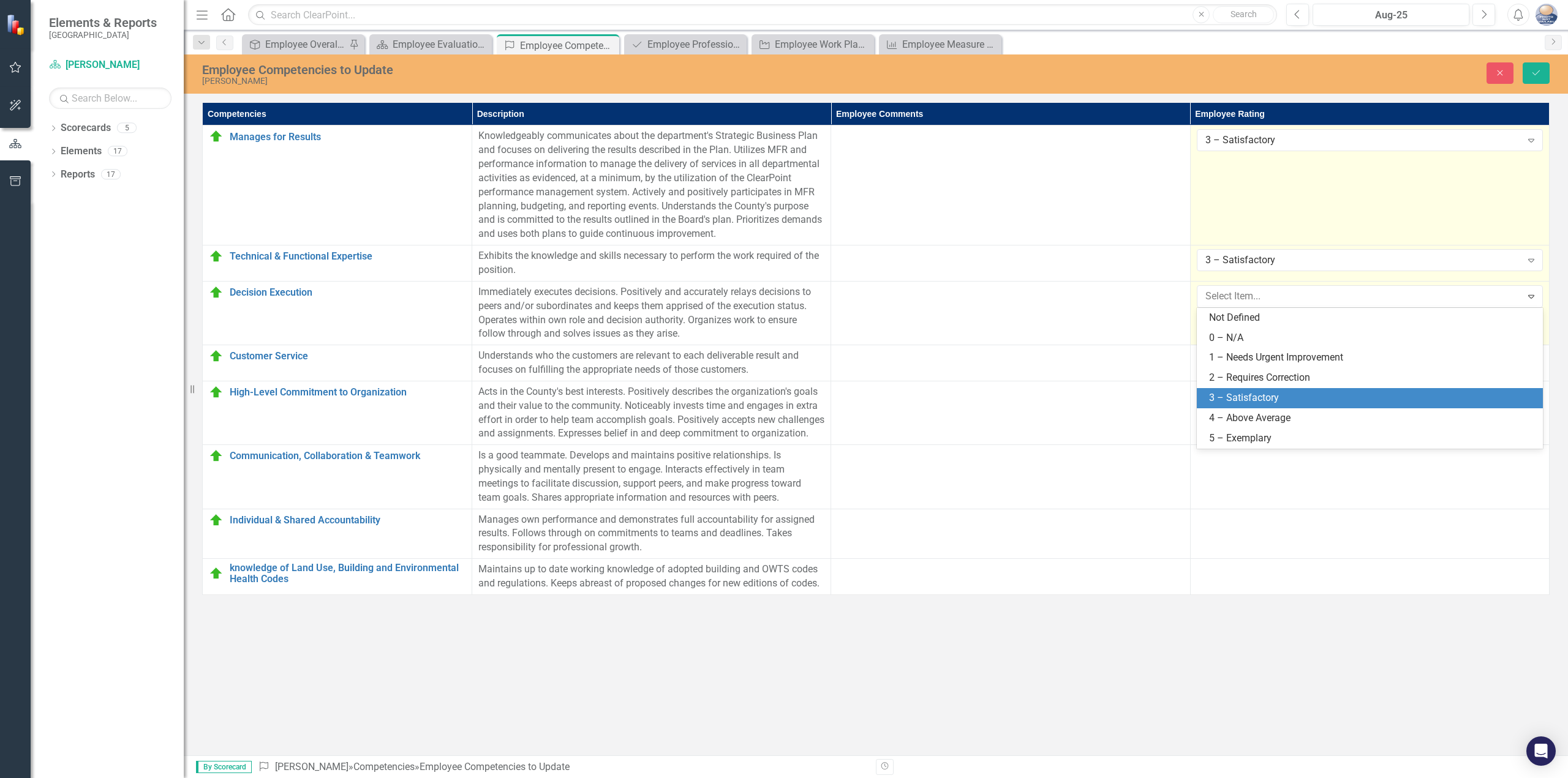
click at [1238, 403] on div "3 – Satisfactory" at bounding box center [1372, 397] width 327 height 14
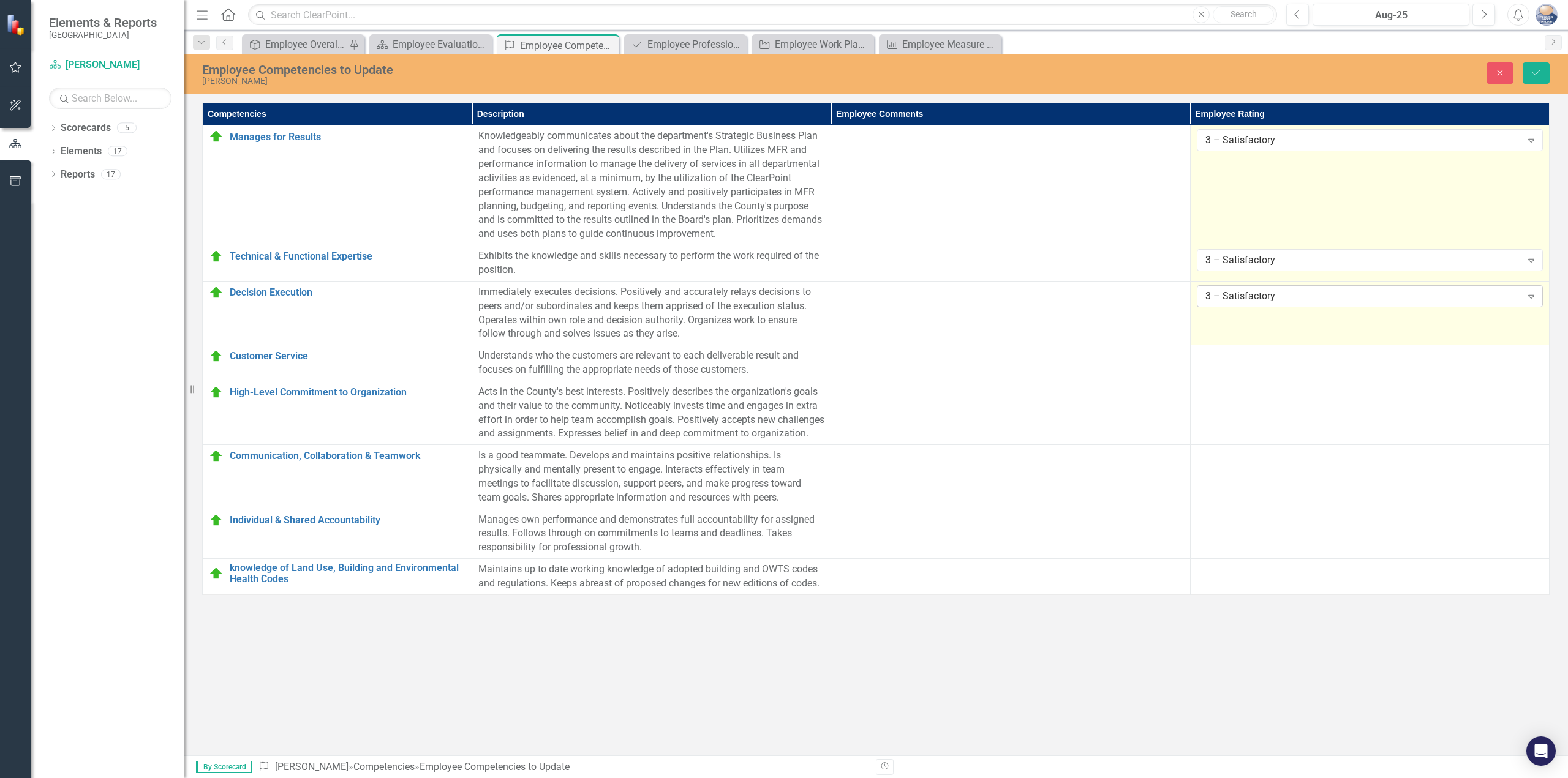
click at [1258, 292] on div "3 – Satisfactory" at bounding box center [1363, 295] width 316 height 14
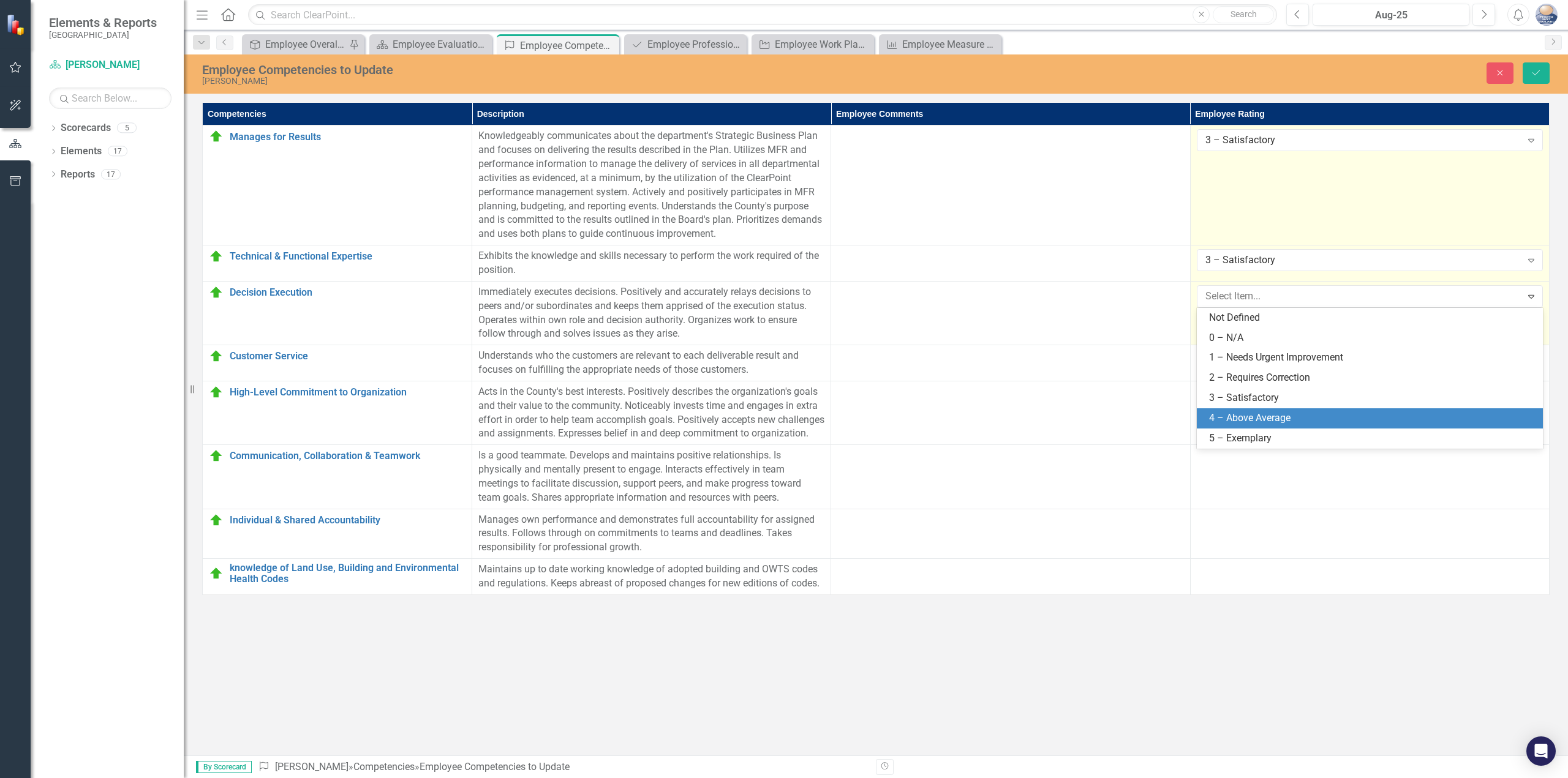
click at [1258, 413] on div "4 – Above Average" at bounding box center [1372, 417] width 327 height 14
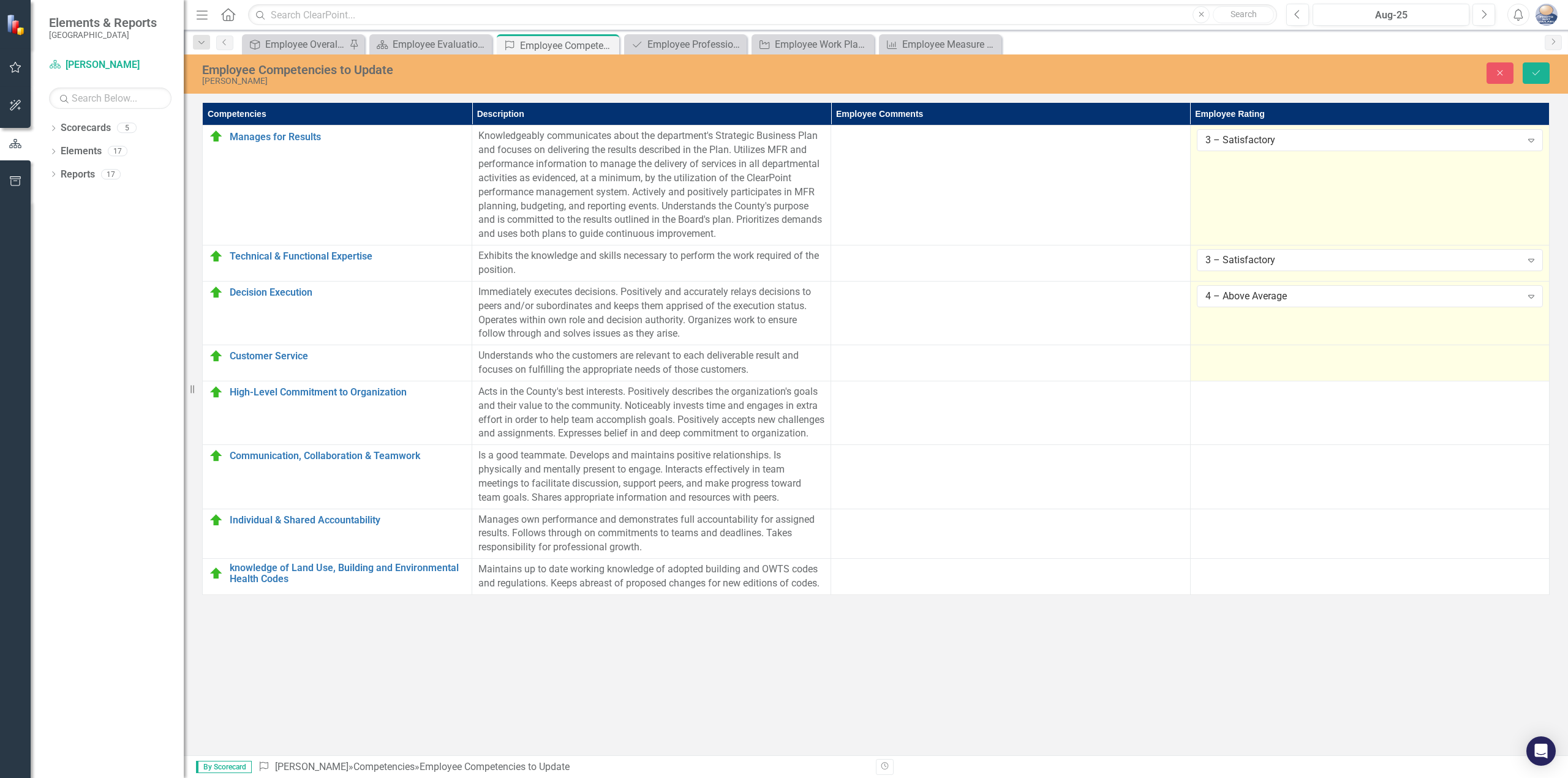
click at [1271, 363] on div at bounding box center [1370, 356] width 346 height 15
click at [1271, 363] on div "Not Defined" at bounding box center [1363, 360] width 316 height 14
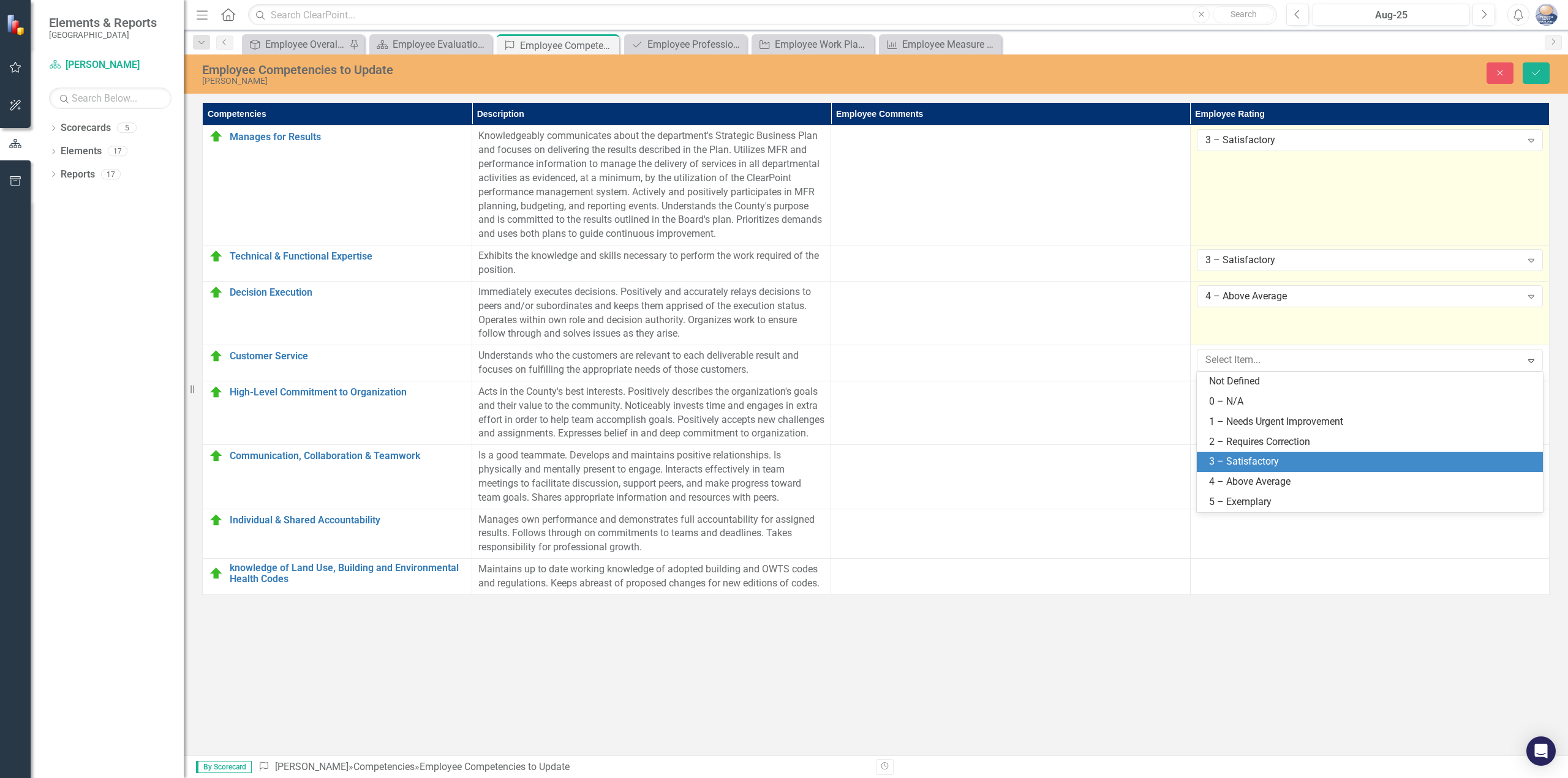
click at [1257, 456] on div "3 – Satisfactory" at bounding box center [1372, 461] width 327 height 14
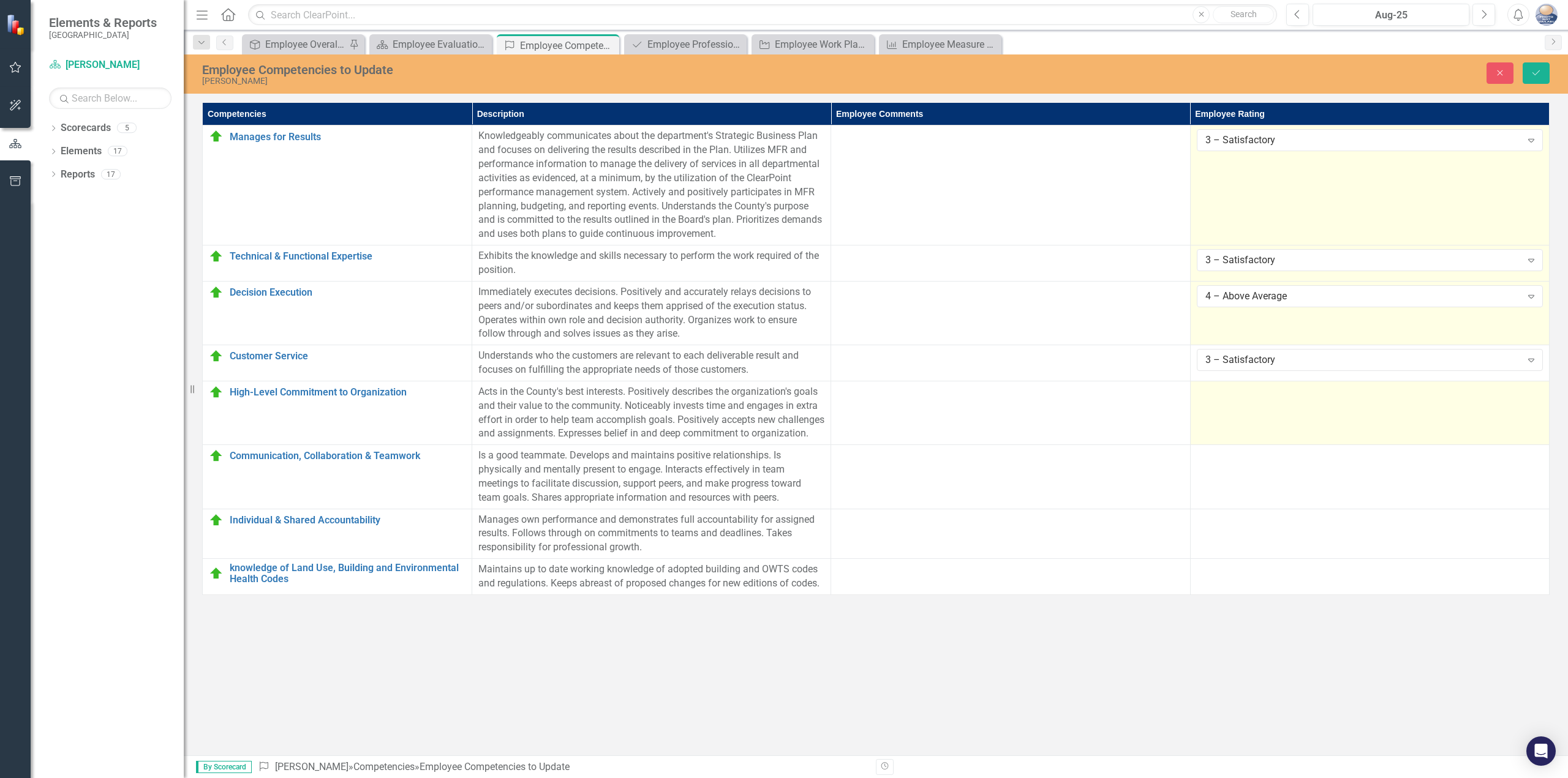
click at [1259, 416] on td at bounding box center [1370, 412] width 359 height 63
click at [1257, 396] on div "Not Defined" at bounding box center [1363, 395] width 316 height 14
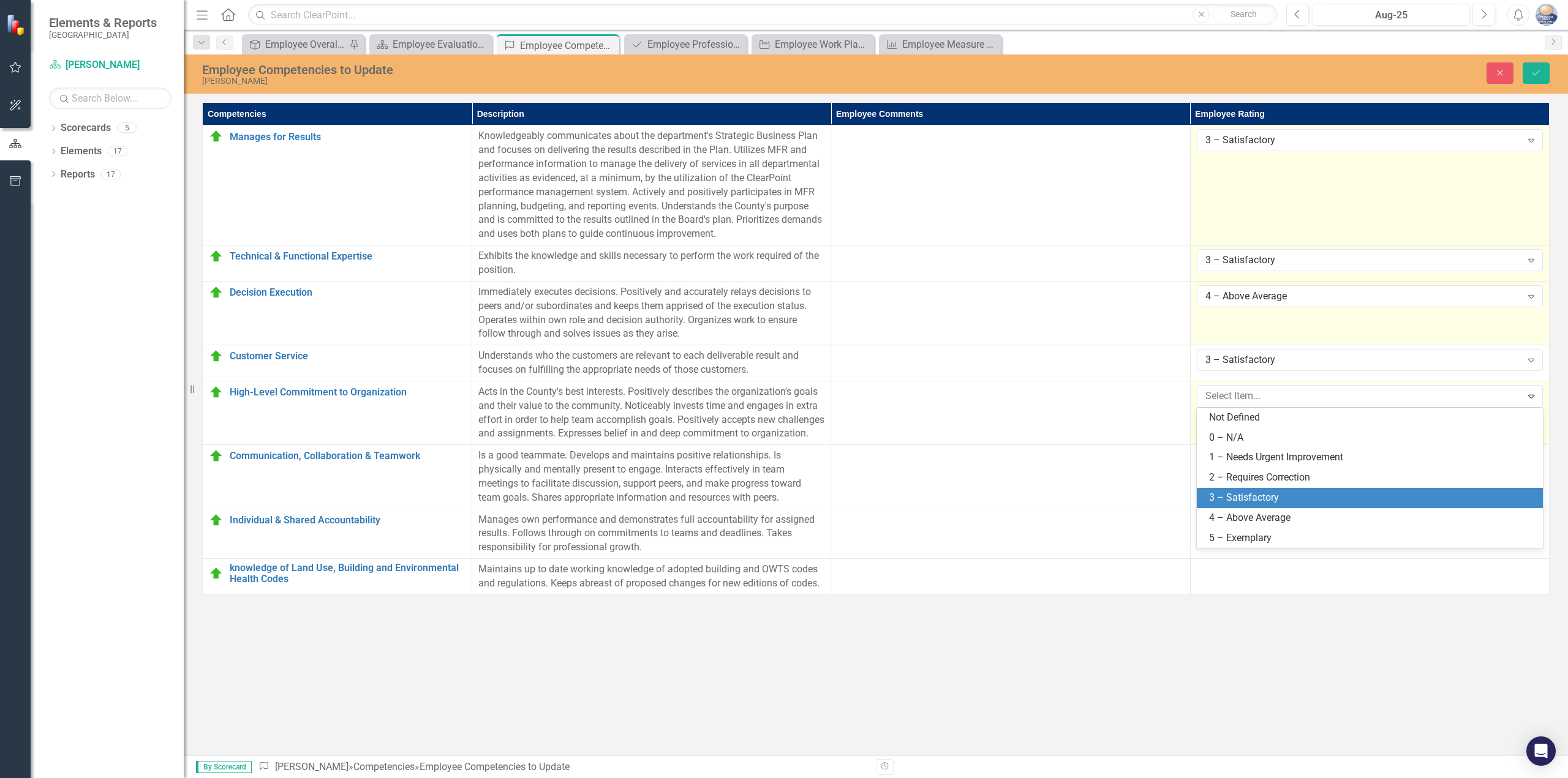
click at [1258, 496] on div "3 – Satisfactory" at bounding box center [1372, 497] width 327 height 14
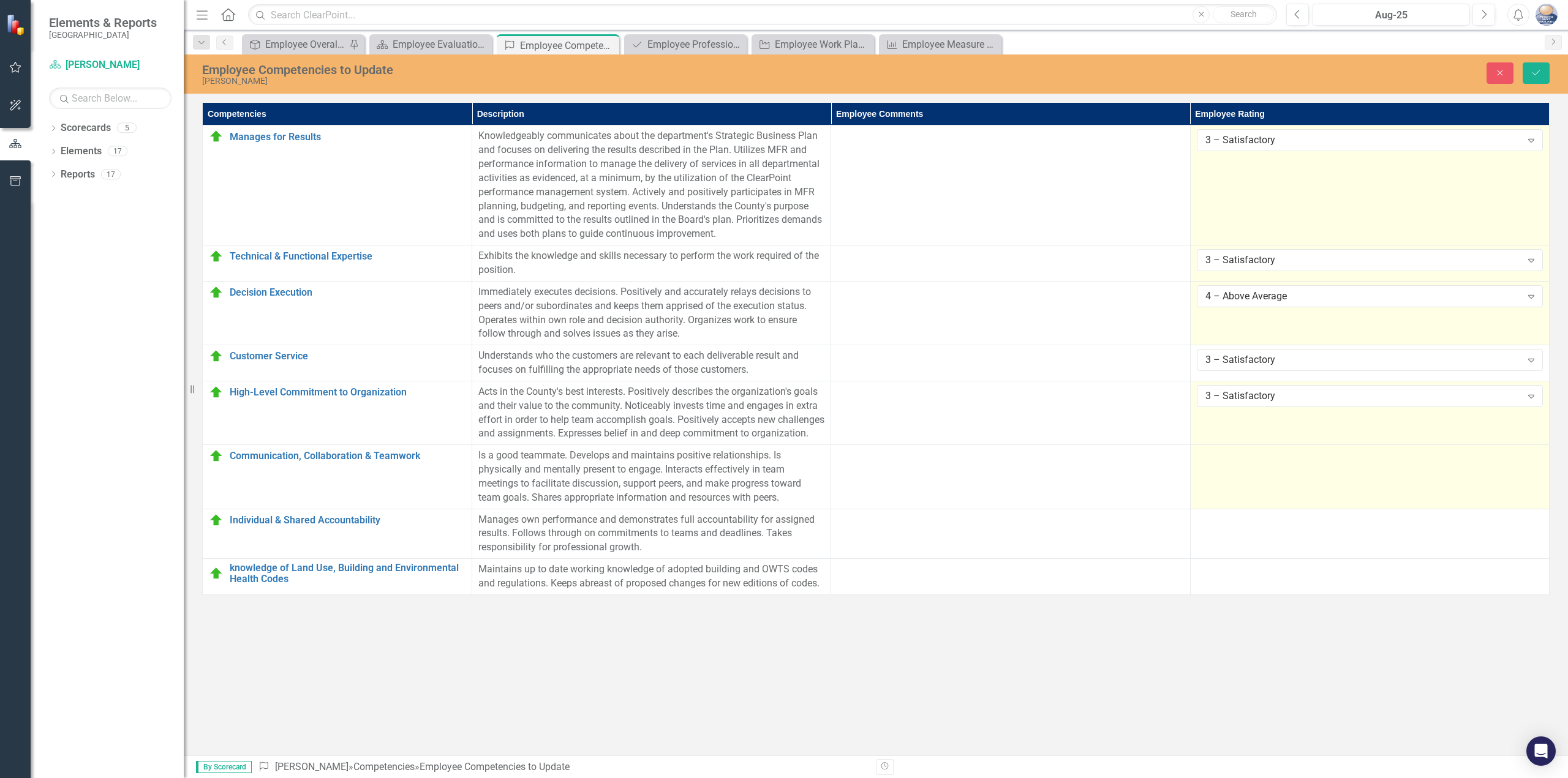
click at [1259, 495] on td at bounding box center [1370, 476] width 359 height 63
click at [1254, 467] on div "Not Defined" at bounding box center [1363, 460] width 316 height 14
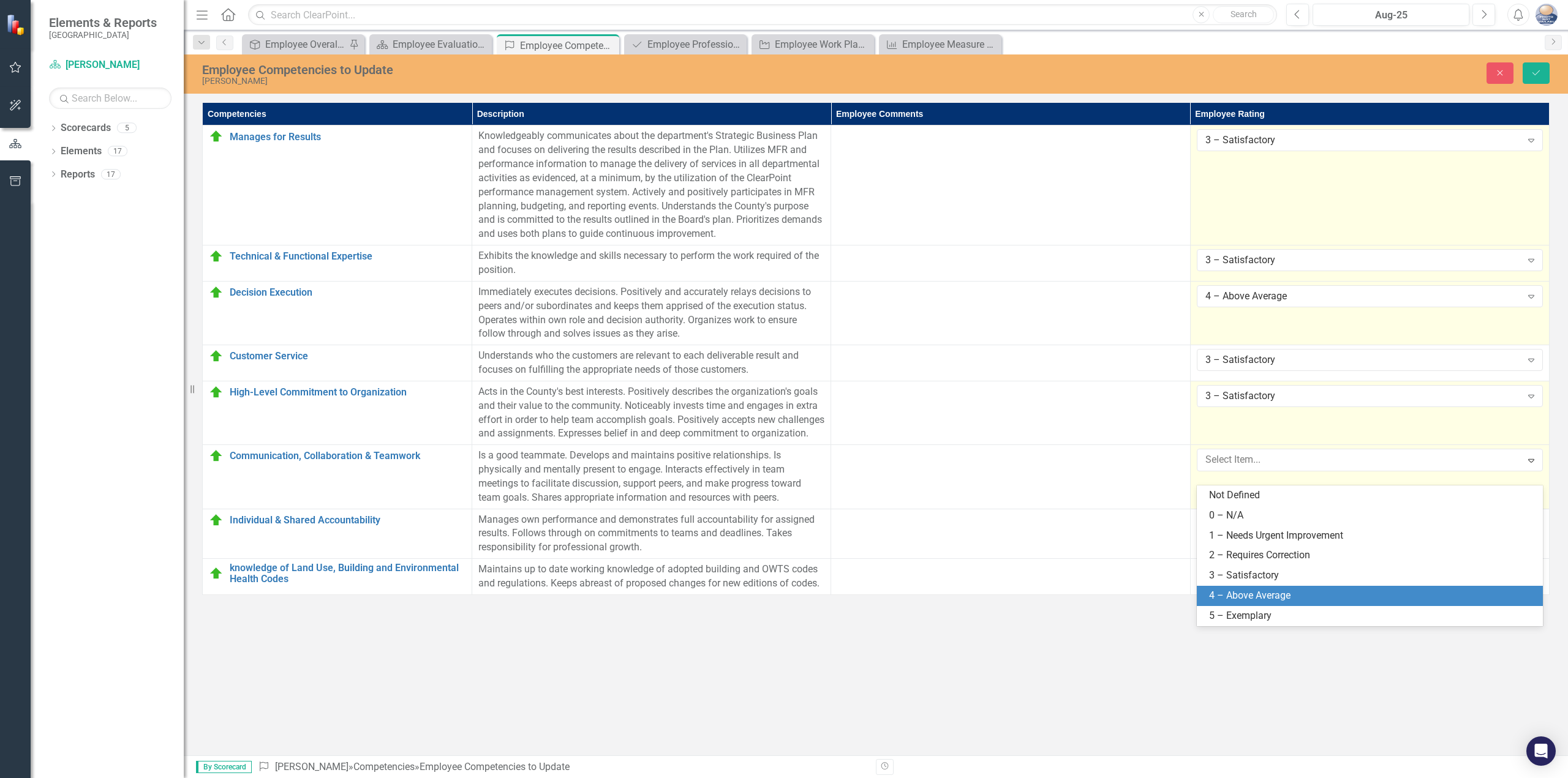
click at [1282, 588] on div "4 – Above Average" at bounding box center [1370, 596] width 346 height 20
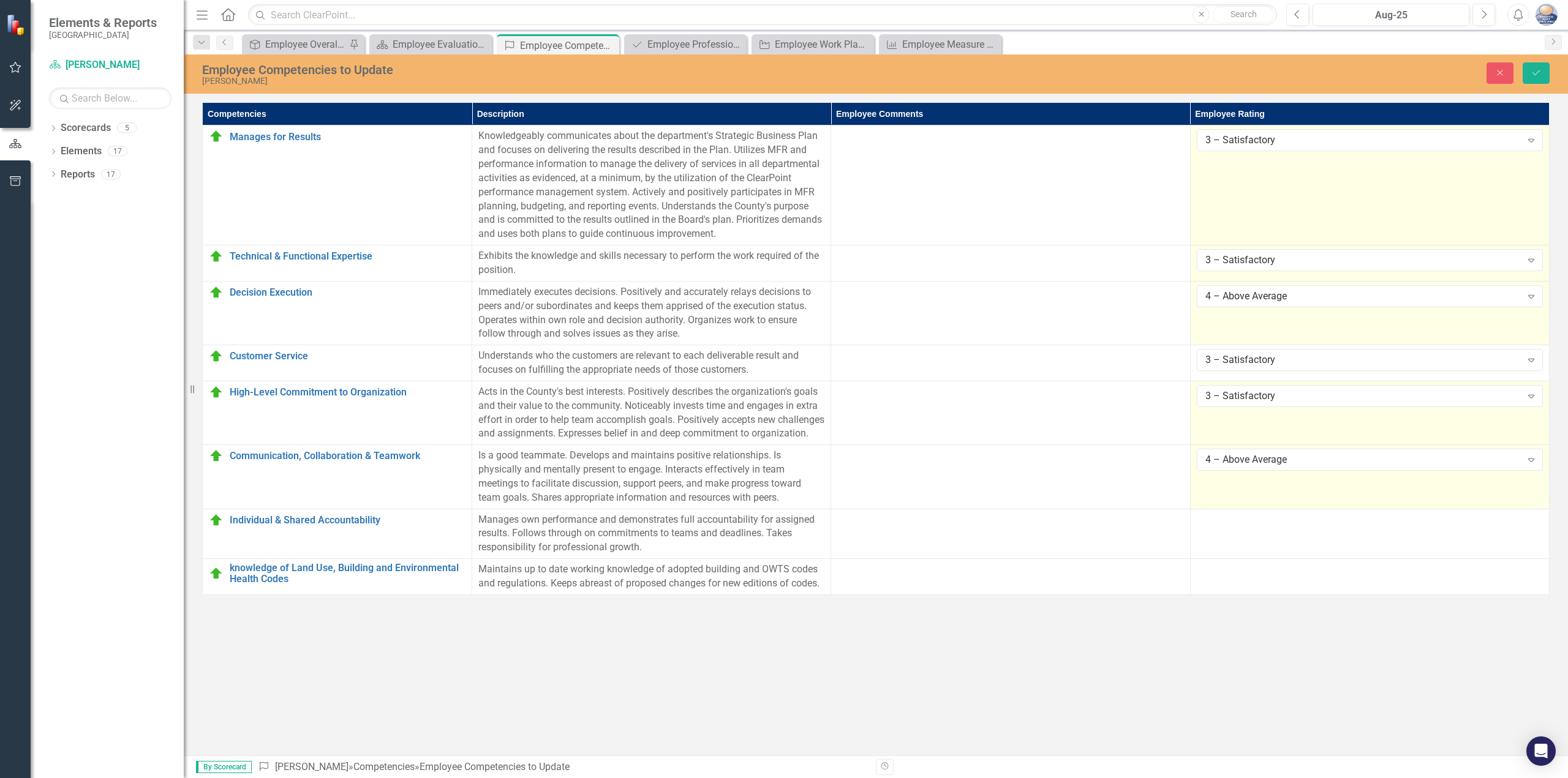
click at [1289, 509] on td "4 – Above Average Expand" at bounding box center [1370, 476] width 359 height 63
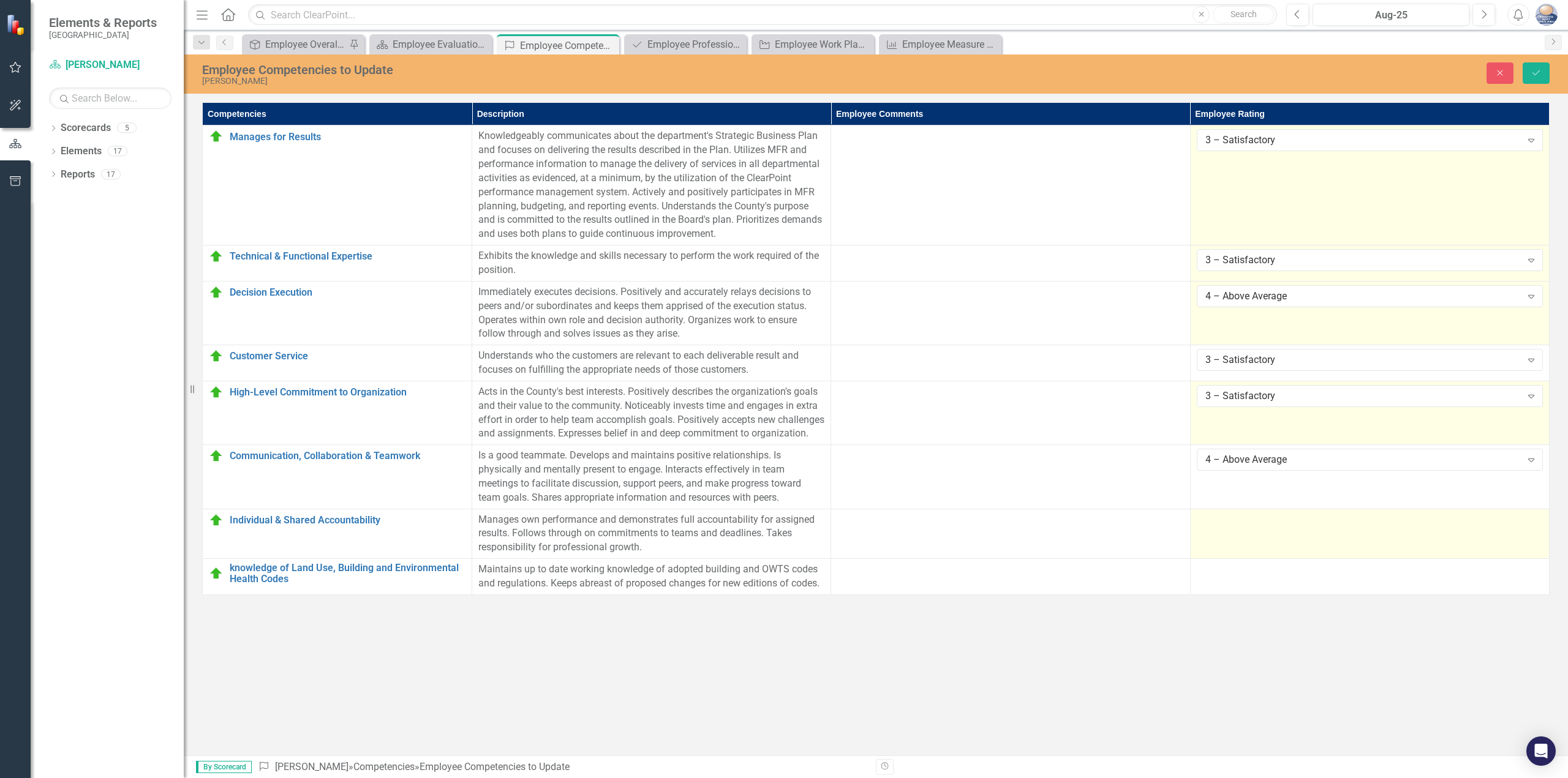
click at [1282, 546] on td at bounding box center [1370, 534] width 359 height 50
click at [1288, 531] on div "Not Defined" at bounding box center [1363, 523] width 316 height 14
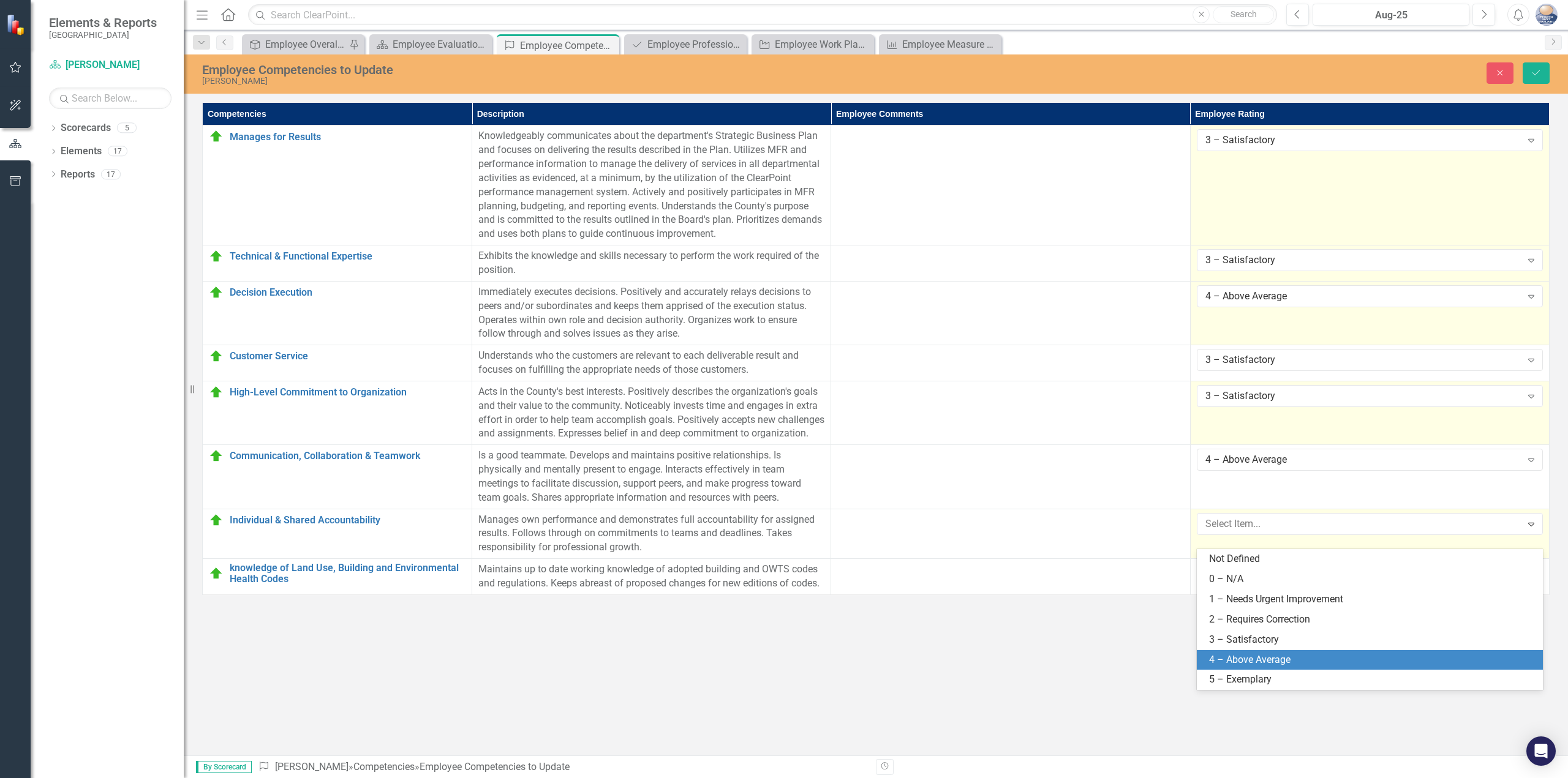
click at [1280, 657] on div "4 – Above Average" at bounding box center [1372, 660] width 327 height 14
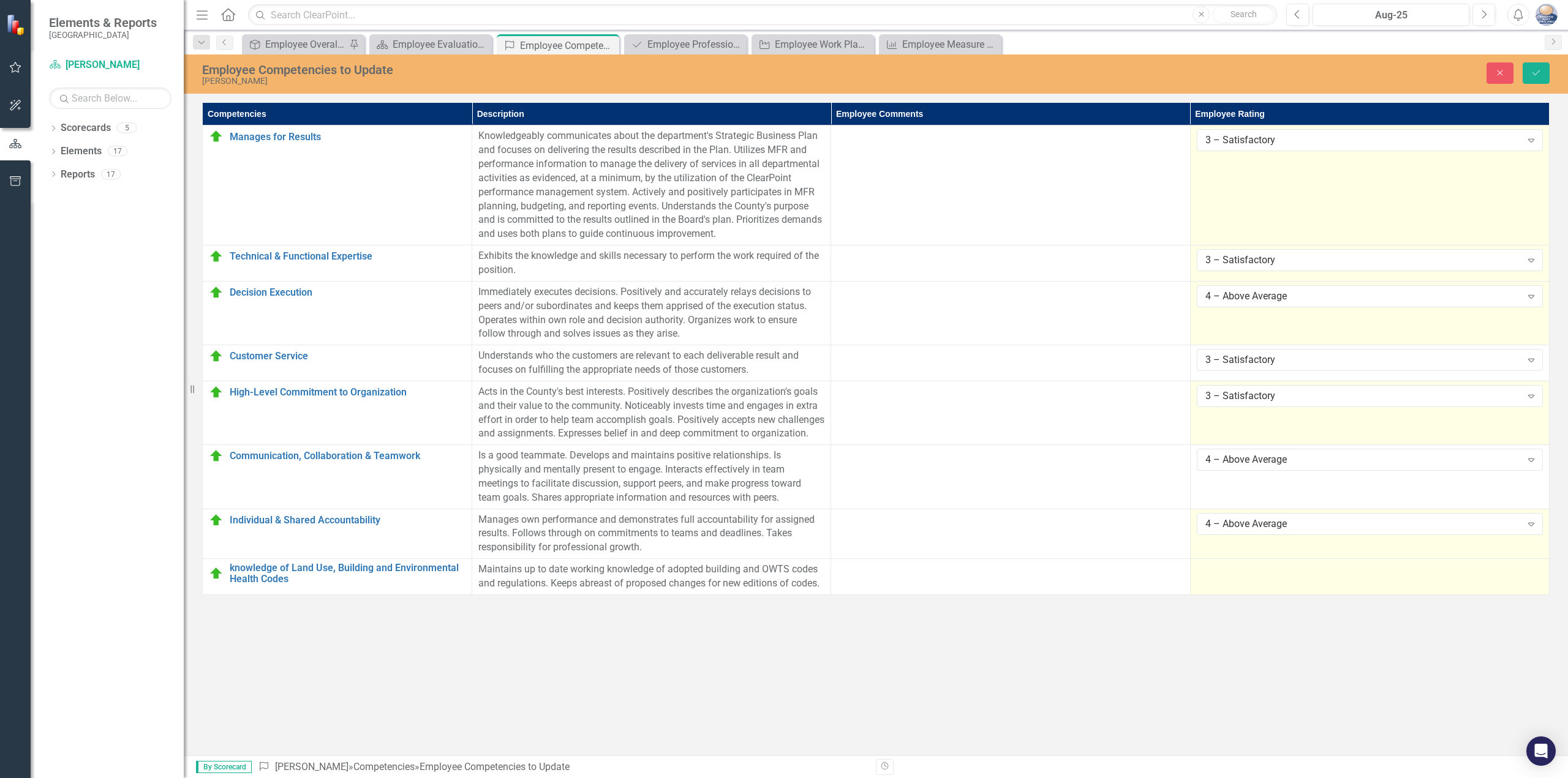
click at [1258, 595] on td at bounding box center [1370, 576] width 359 height 36
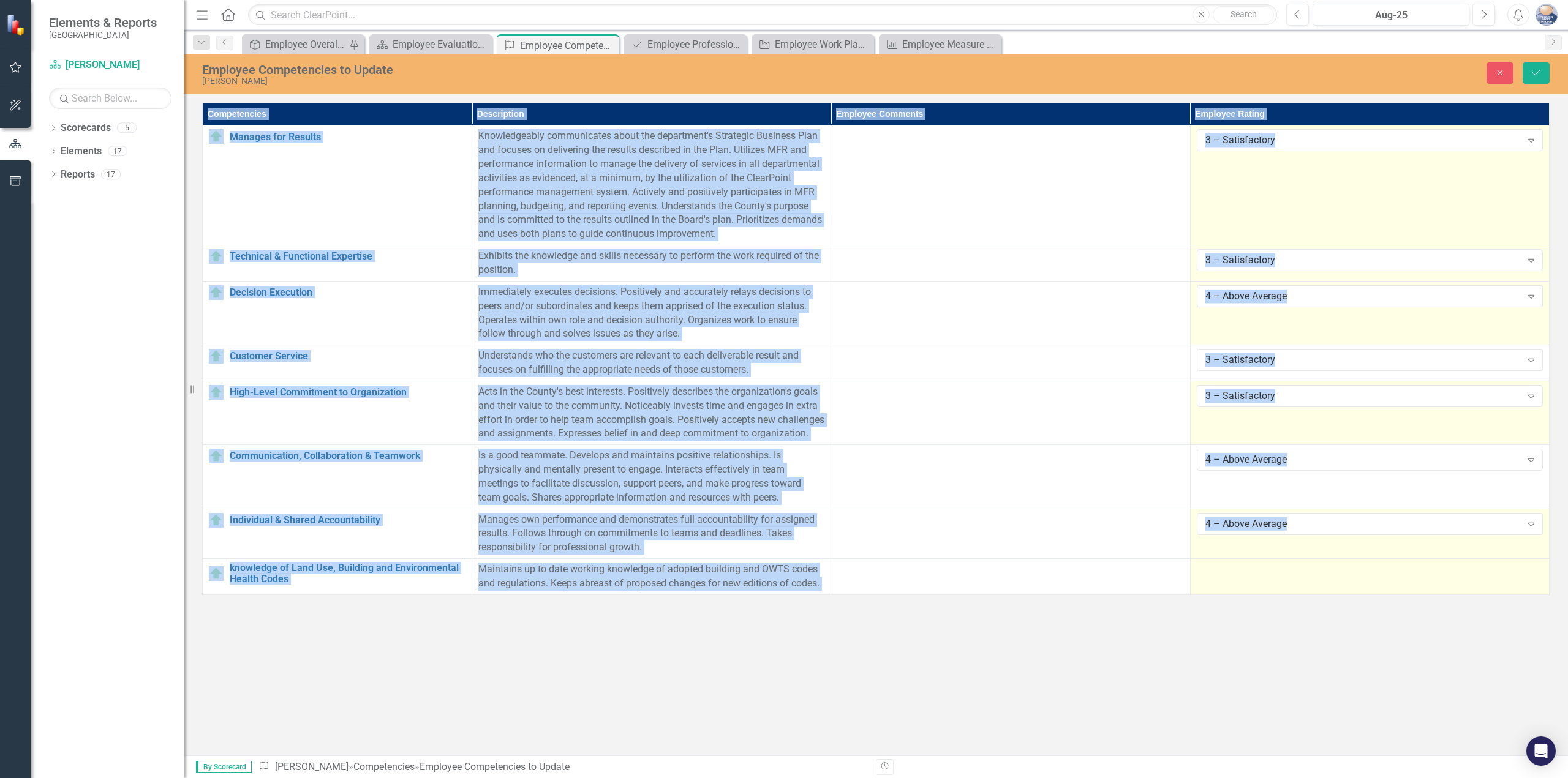
click at [1258, 595] on td at bounding box center [1370, 576] width 359 height 36
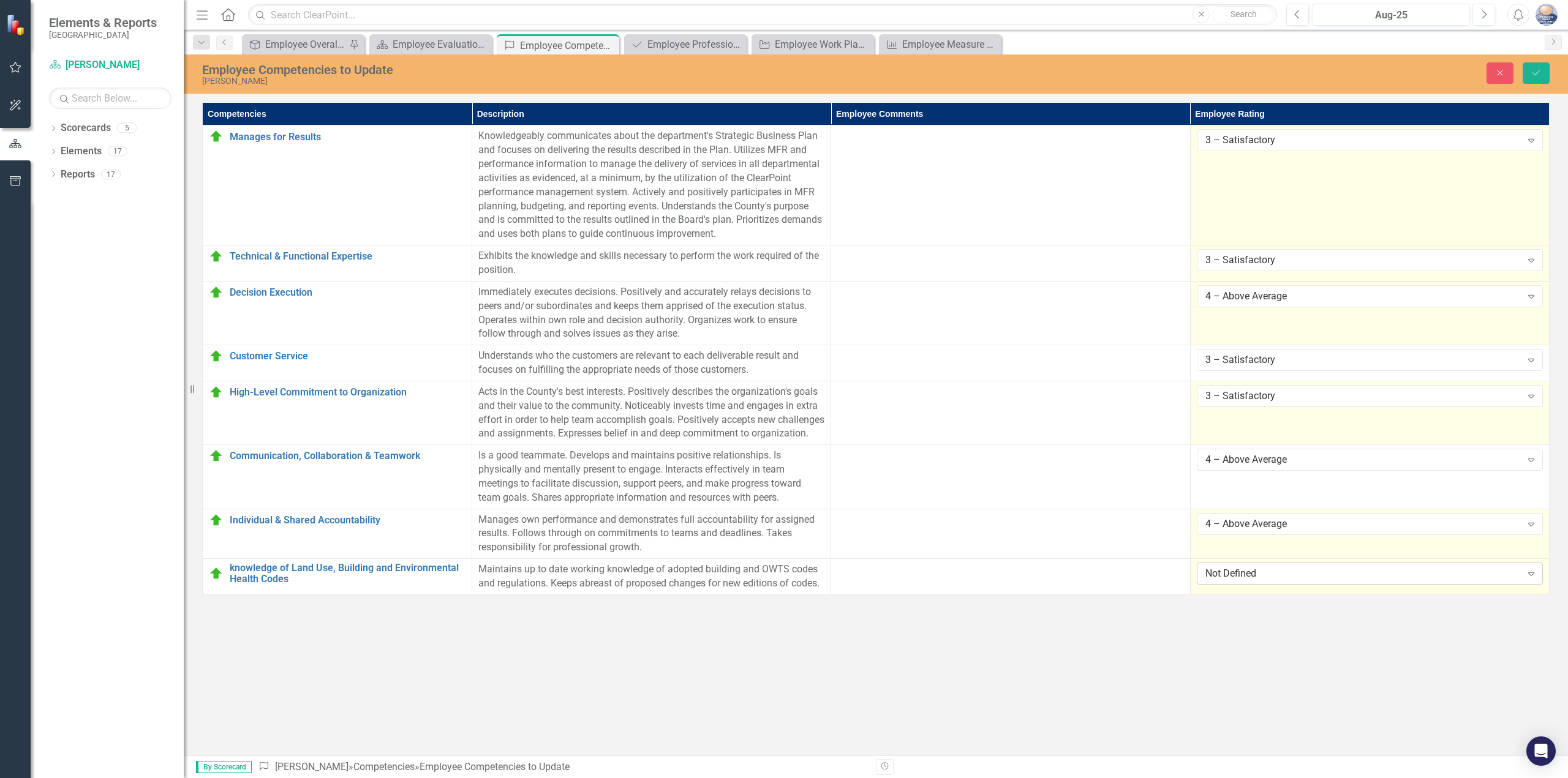
click at [1266, 584] on div "Not Defined Expand" at bounding box center [1370, 573] width 346 height 22
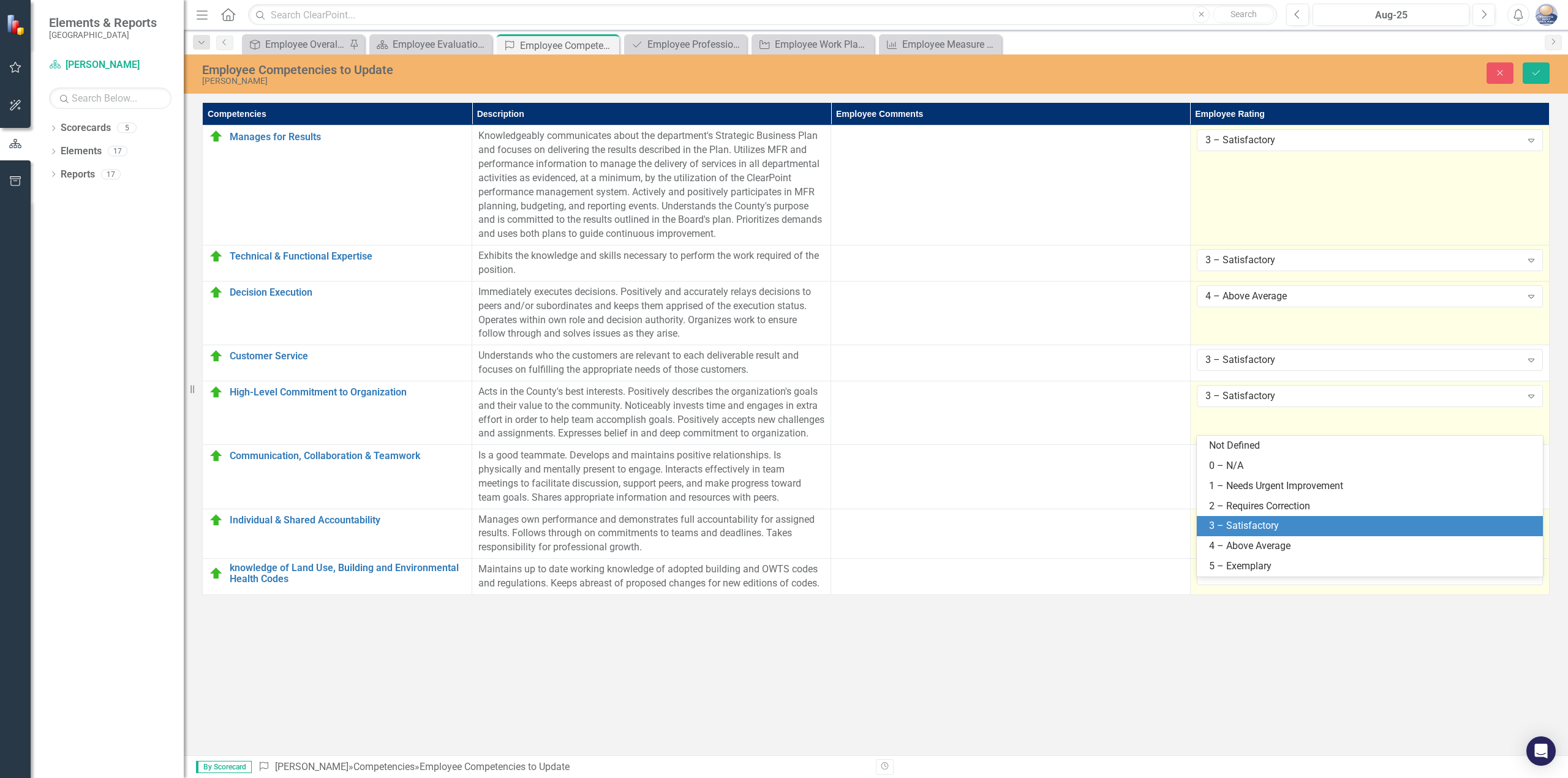
click at [1275, 528] on div "3 – Satisfactory" at bounding box center [1372, 526] width 327 height 14
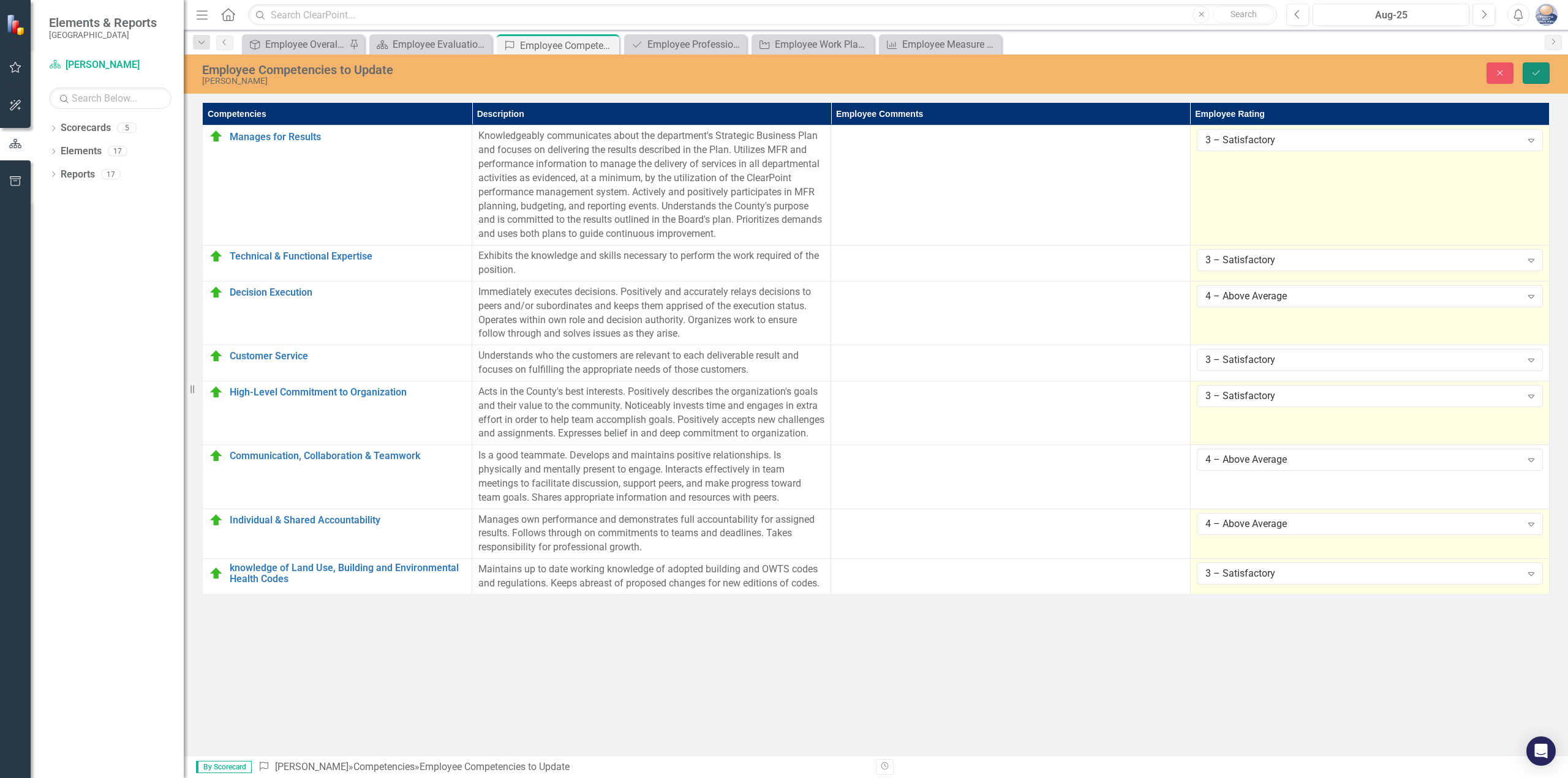
click at [1550, 68] on button "Save" at bounding box center [1536, 72] width 27 height 21
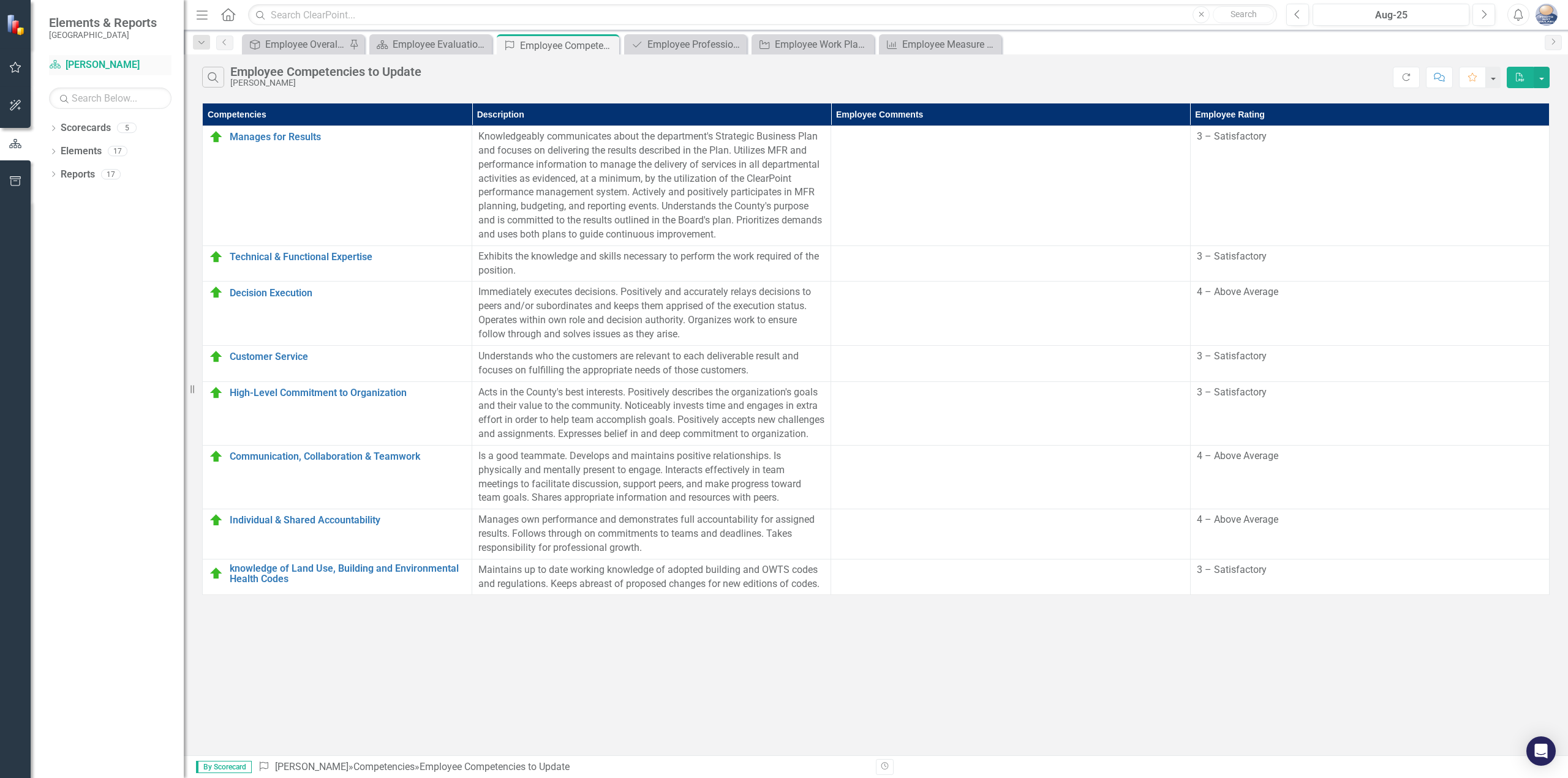
click at [128, 71] on link "Scorecard [PERSON_NAME]" at bounding box center [109, 64] width 122 height 14
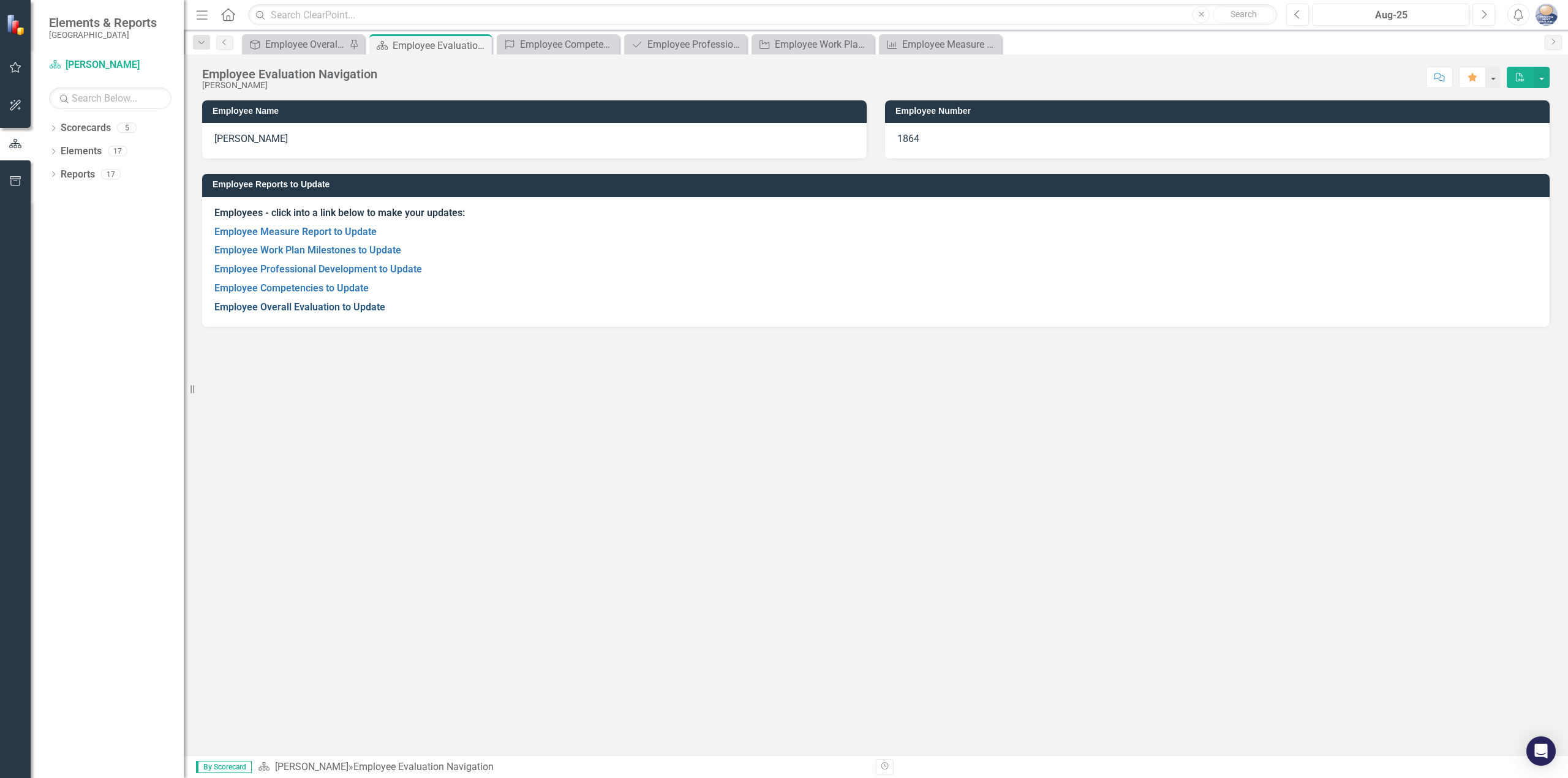
click at [265, 305] on link "Employee Overall Evaluation to Update" at bounding box center [300, 306] width 171 height 12
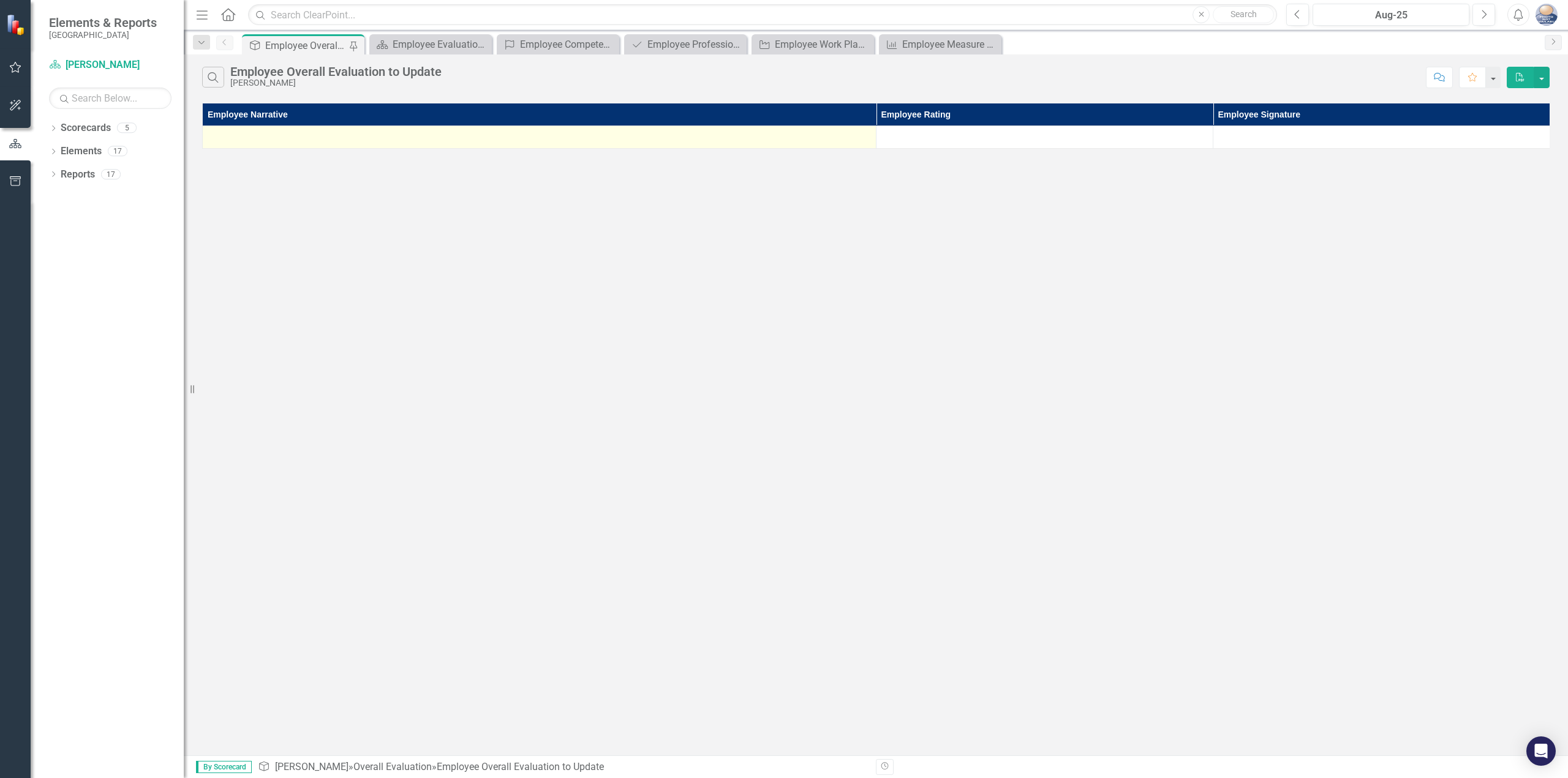
click at [803, 139] on div at bounding box center [540, 137] width 661 height 15
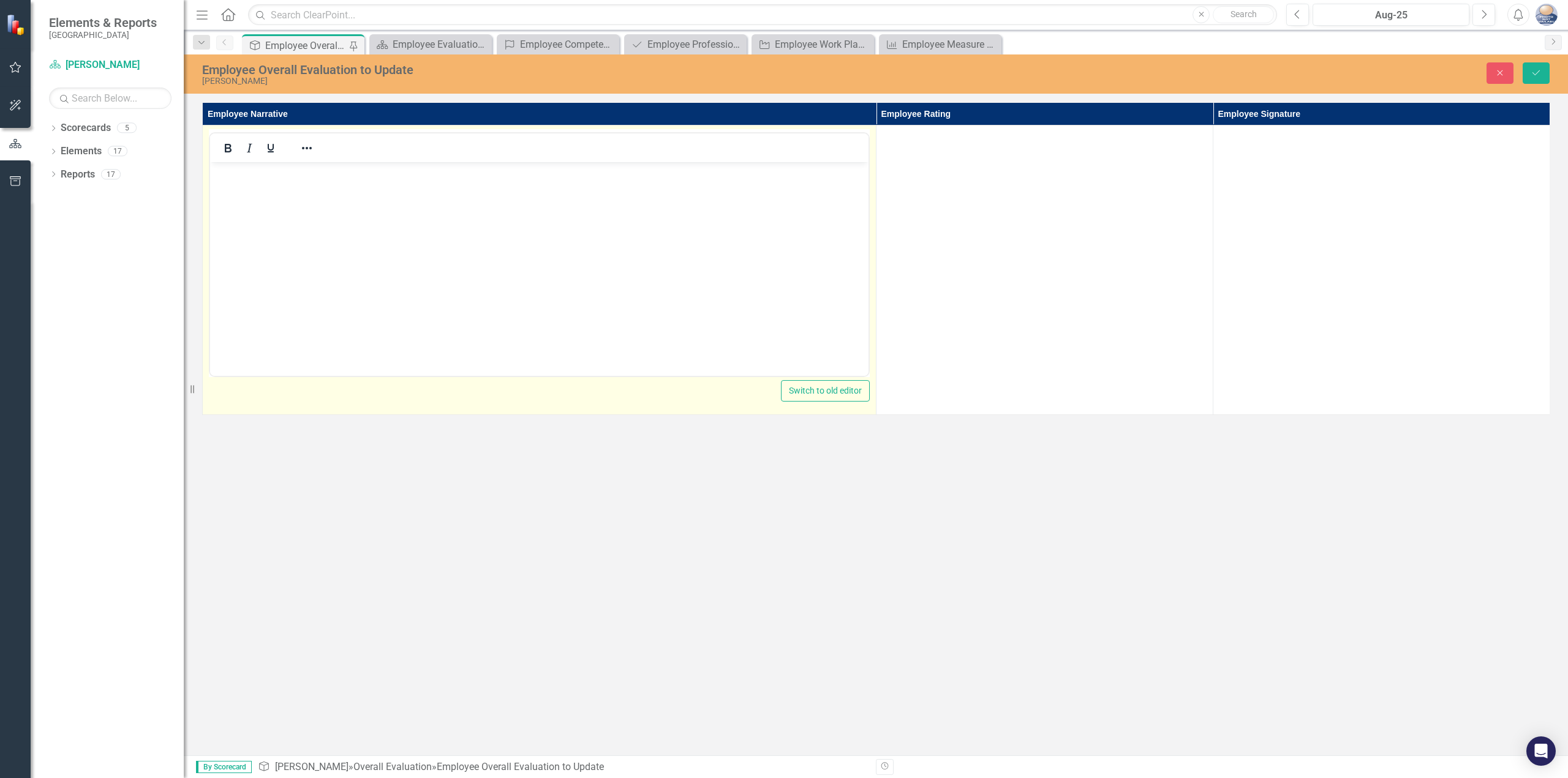
click at [718, 206] on body "Rich Text Area. Press ALT-0 for help." at bounding box center [539, 254] width 658 height 183
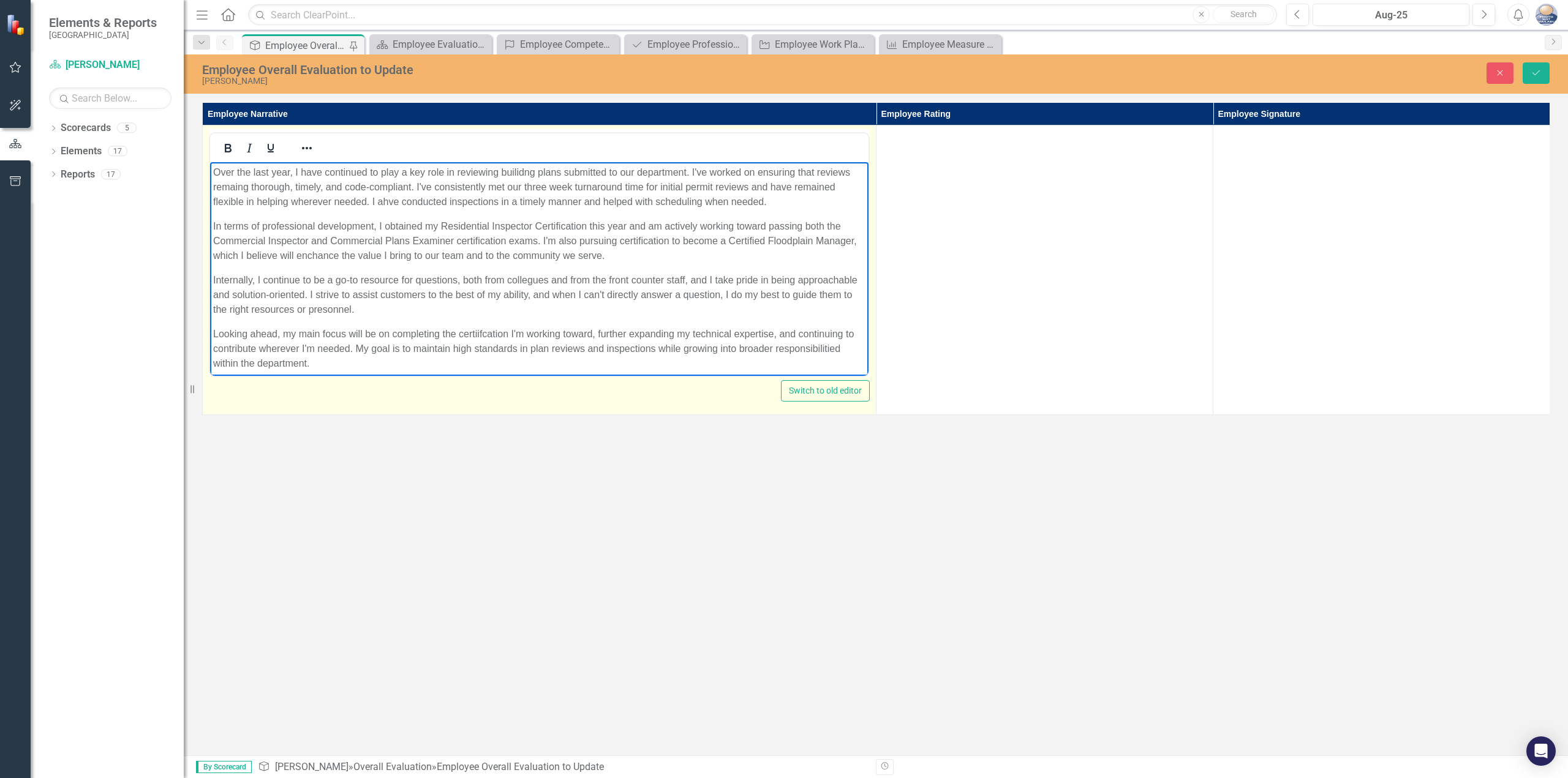
click at [371, 365] on p "Looking ahead, my main focus will be on completing the certiifcation I'm workin…" at bounding box center [539, 349] width 653 height 44
drag, startPoint x: 476, startPoint y: 334, endPoint x: 498, endPoint y: 340, distance: 22.8
click at [476, 334] on p "Looking ahead, my main focus will be on completing the certiifcation I'm workin…" at bounding box center [539, 349] width 653 height 44
click at [511, 334] on p "Looking ahead, my main focus will be on completing the certification I'm workin…" at bounding box center [539, 349] width 653 height 44
click at [506, 336] on p "Looking ahead, my main focus will be on completing the certification I'm workin…" at bounding box center [539, 349] width 653 height 44
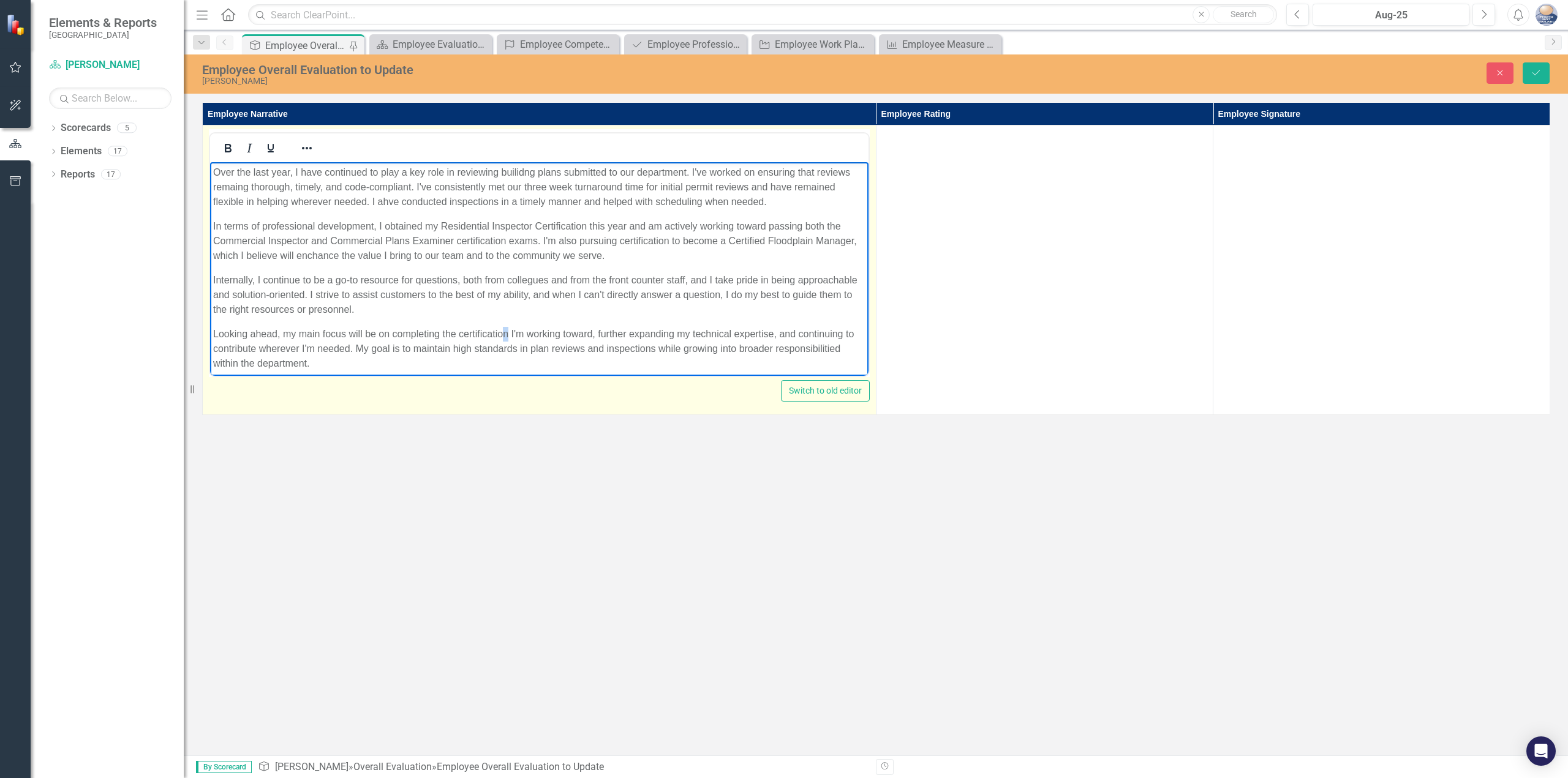
click at [510, 334] on p "Looking ahead, my main focus will be on completing the certification I'm workin…" at bounding box center [539, 349] width 653 height 44
click at [518, 334] on p "Looking ahead, my main focus will be on completing the certifications I'm worki…" at bounding box center [539, 349] width 653 height 44
click at [409, 366] on p "Looking ahead, my main focus will be on completing the certifications I'm worki…" at bounding box center [539, 349] width 653 height 44
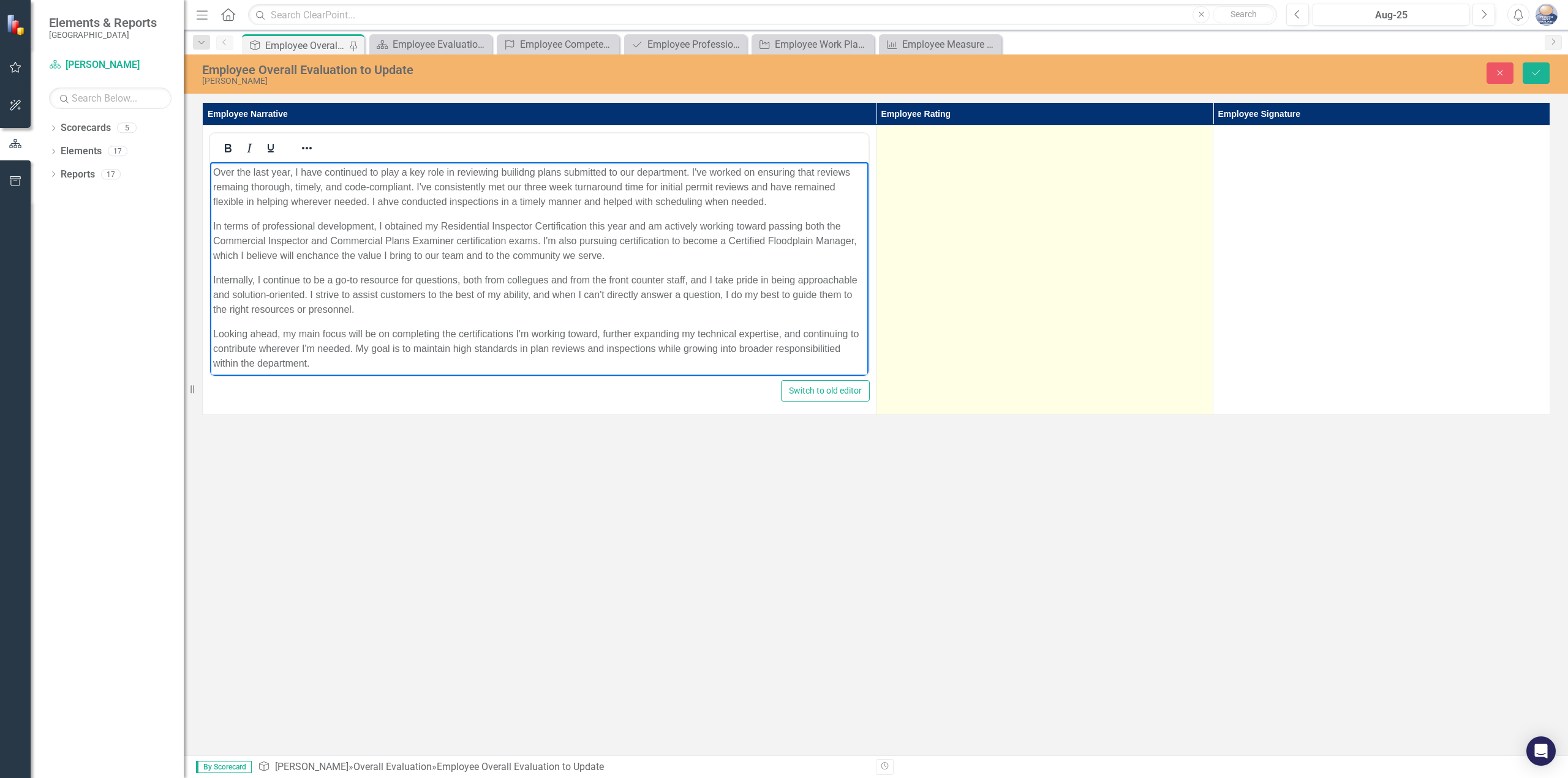
click at [1195, 338] on td at bounding box center [1045, 271] width 337 height 290
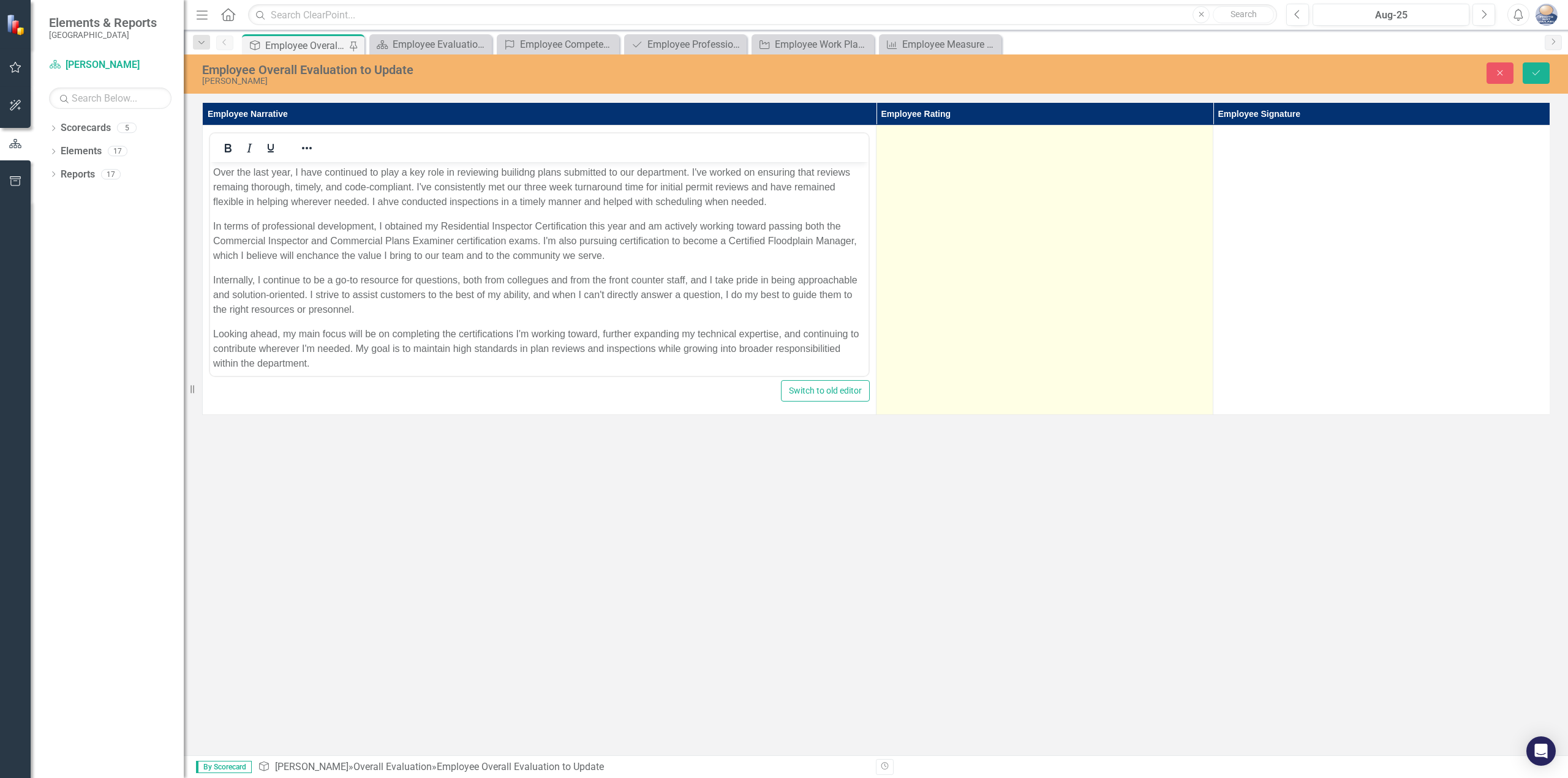
click at [1194, 336] on td at bounding box center [1045, 271] width 337 height 290
click at [1094, 151] on td "Not Defined Expand" at bounding box center [1045, 271] width 337 height 290
click at [1097, 144] on div "Not Defined" at bounding box center [1038, 139] width 294 height 14
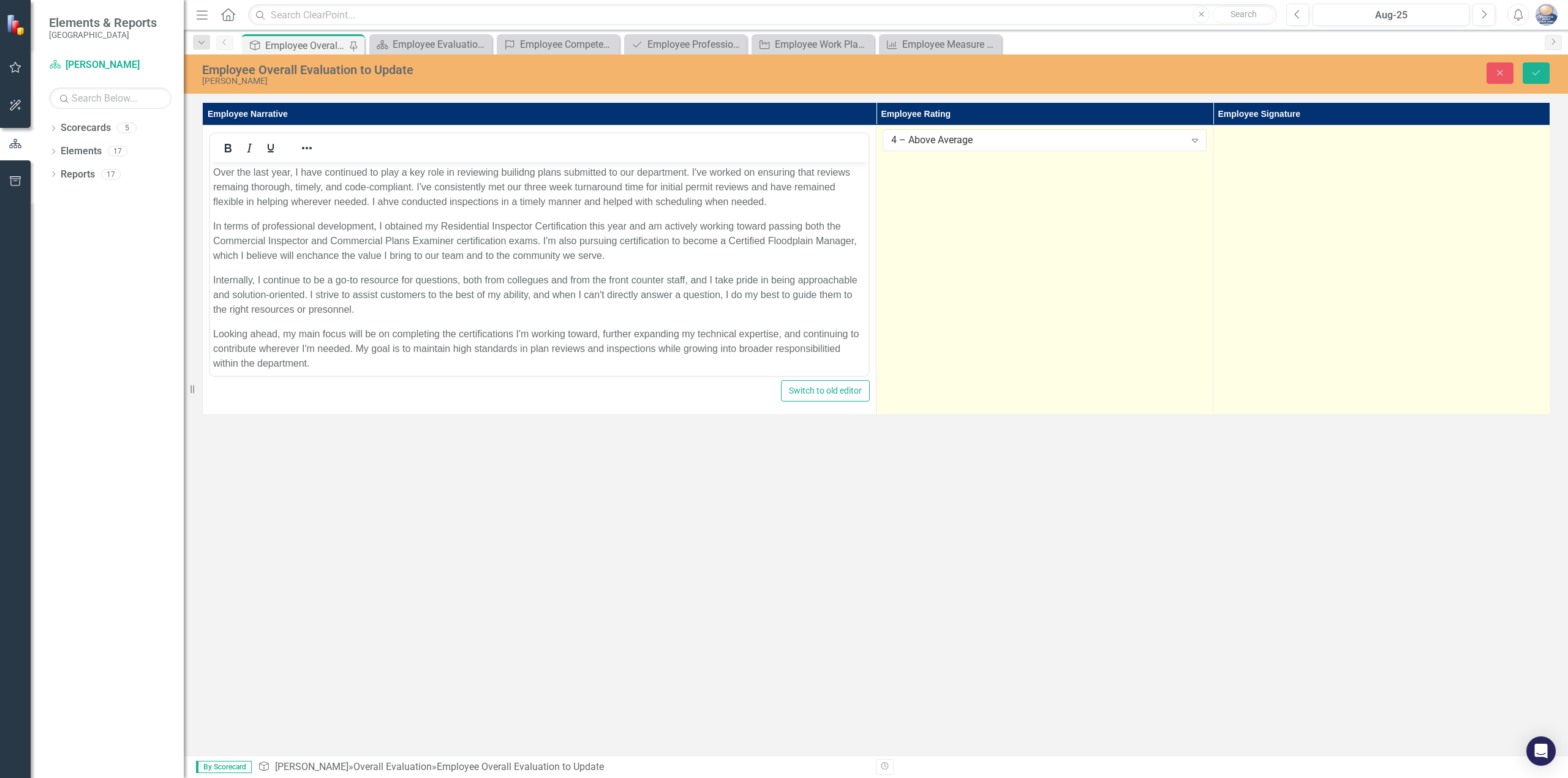
click at [1298, 173] on td at bounding box center [1382, 271] width 337 height 290
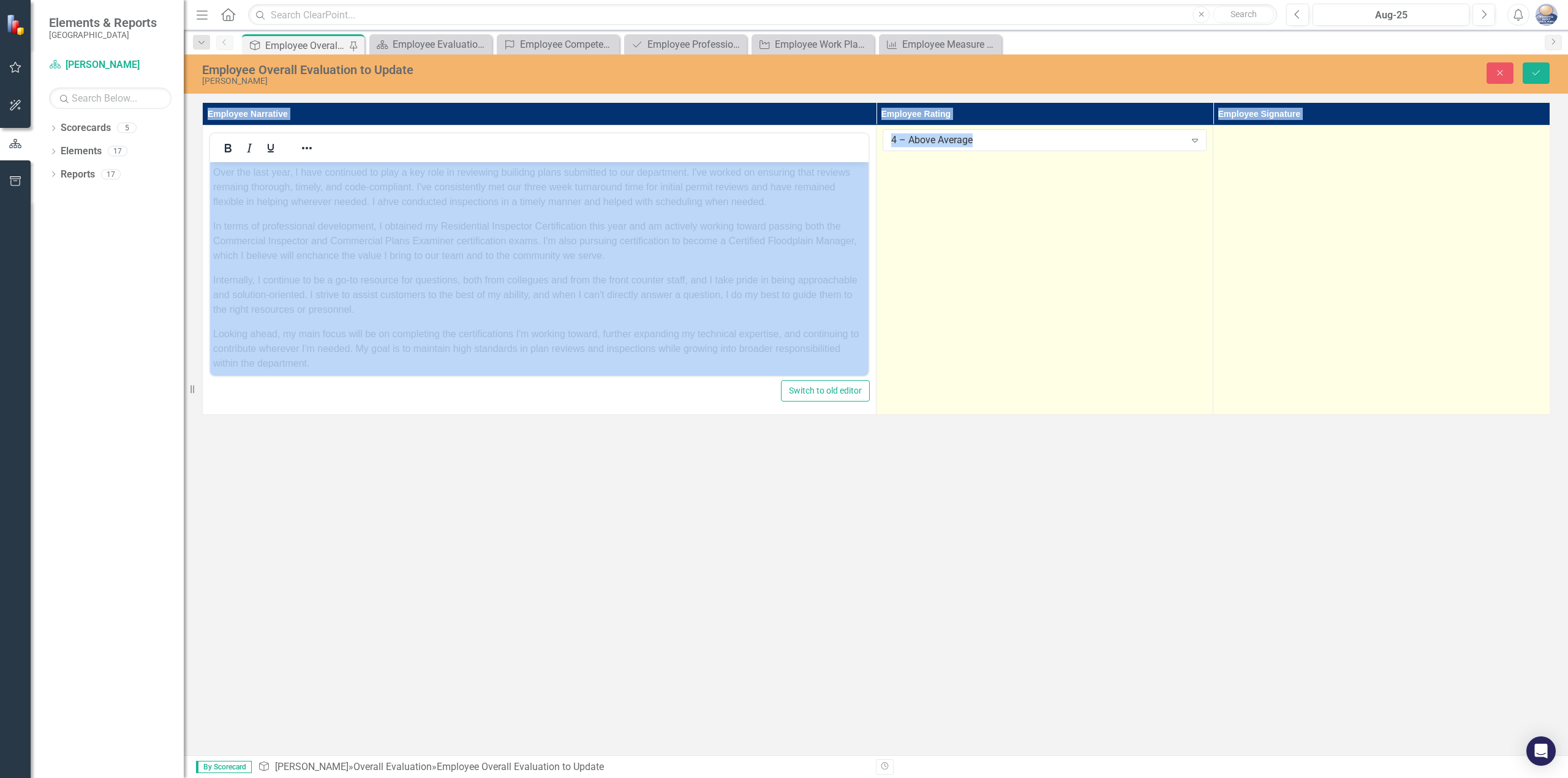
click at [1298, 173] on td at bounding box center [1382, 271] width 337 height 290
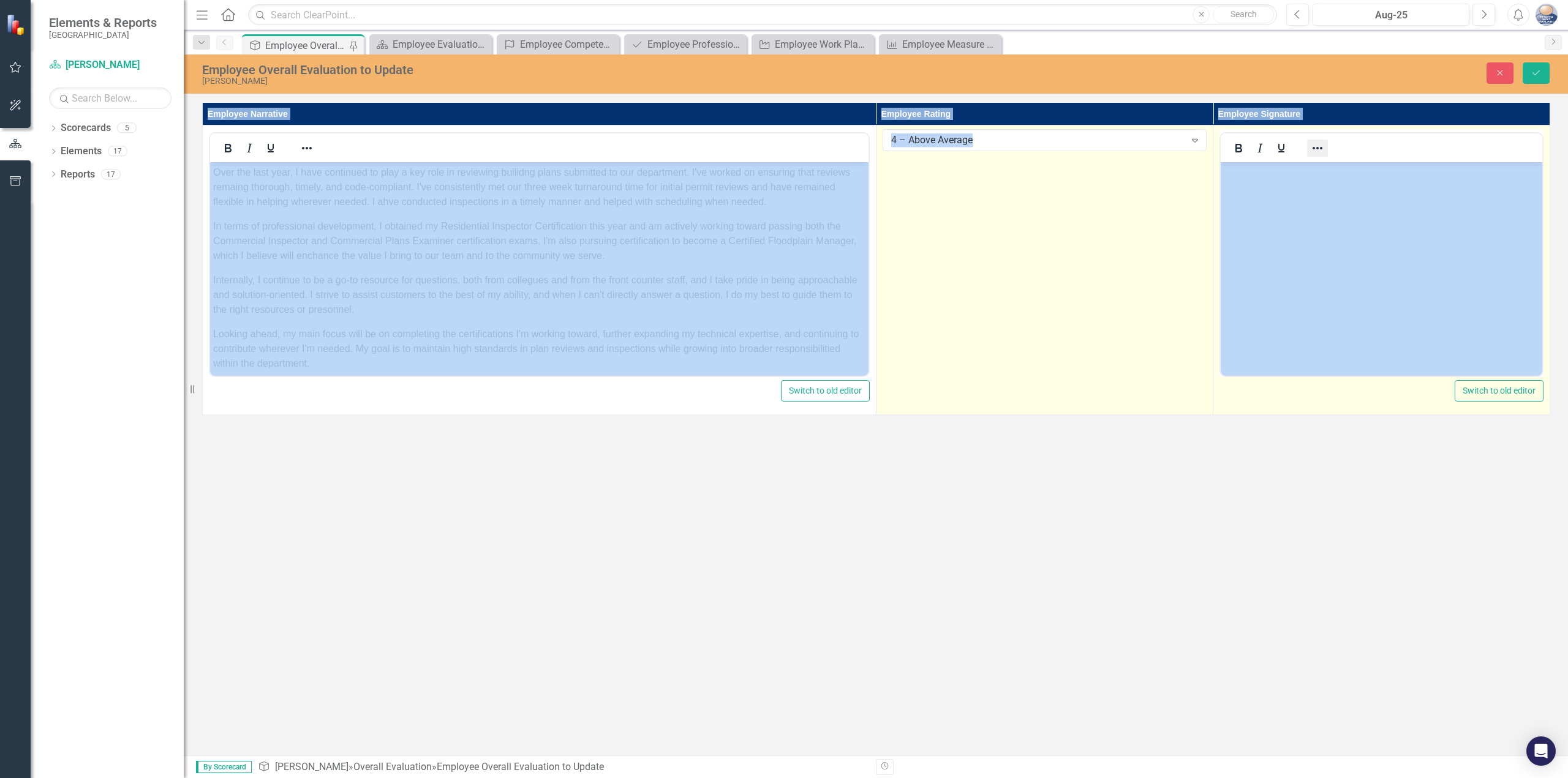
click at [1317, 141] on icon "Reveal or hide additional toolbar items" at bounding box center [1317, 148] width 15 height 15
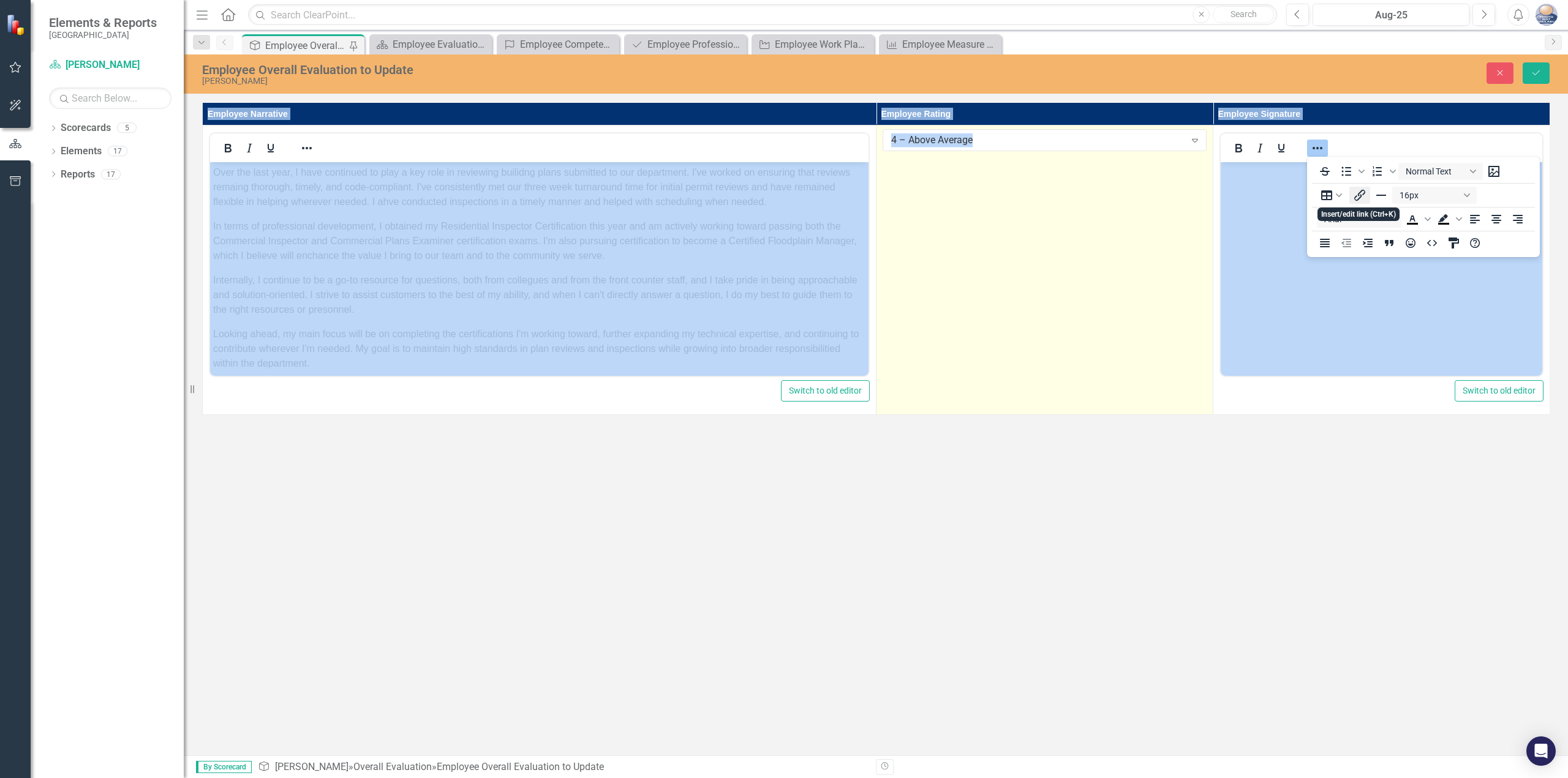
click at [1363, 190] on icon "Insert/edit link" at bounding box center [1360, 195] width 15 height 15
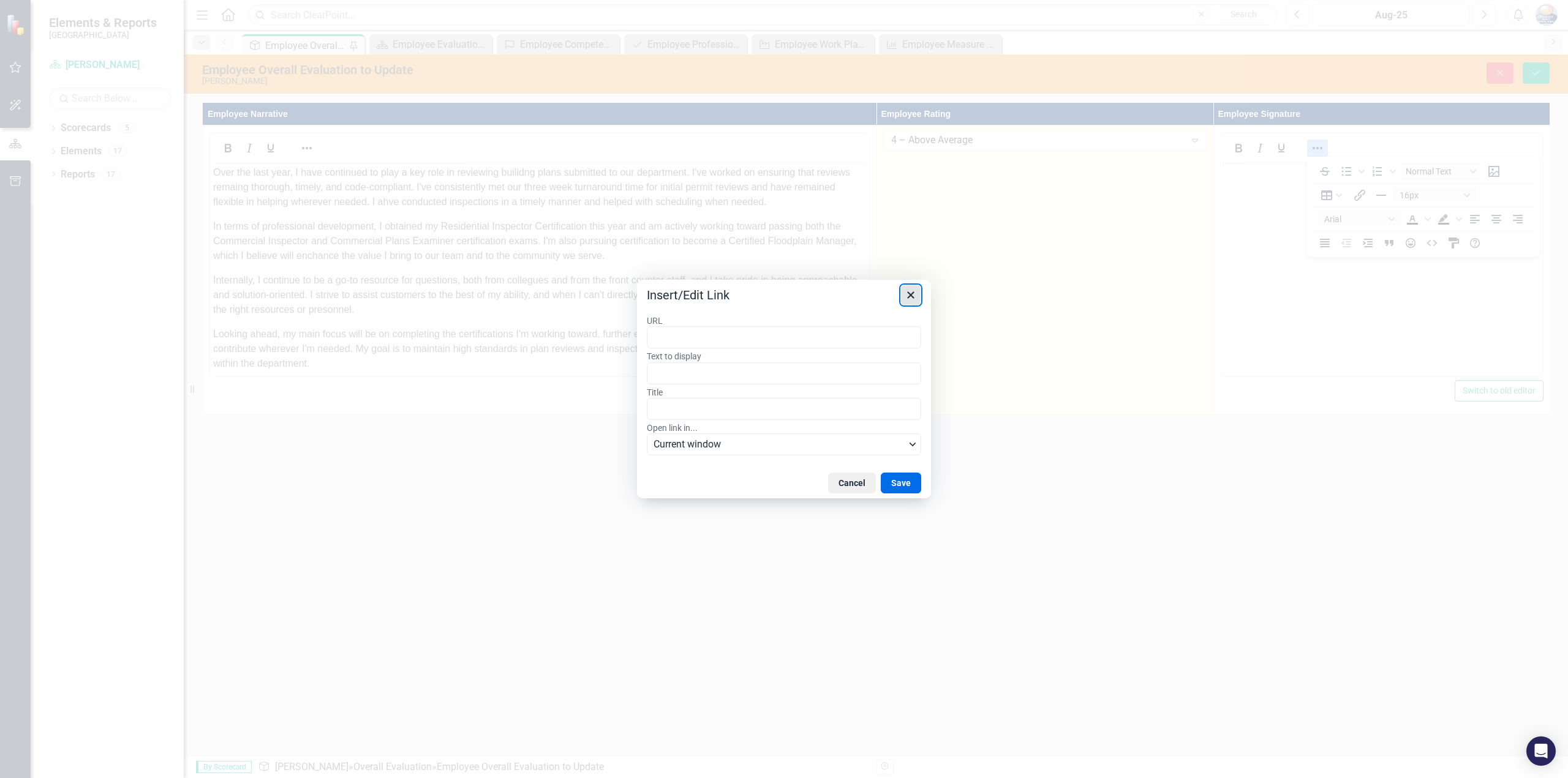
click at [914, 293] on icon "Close" at bounding box center [911, 295] width 15 height 15
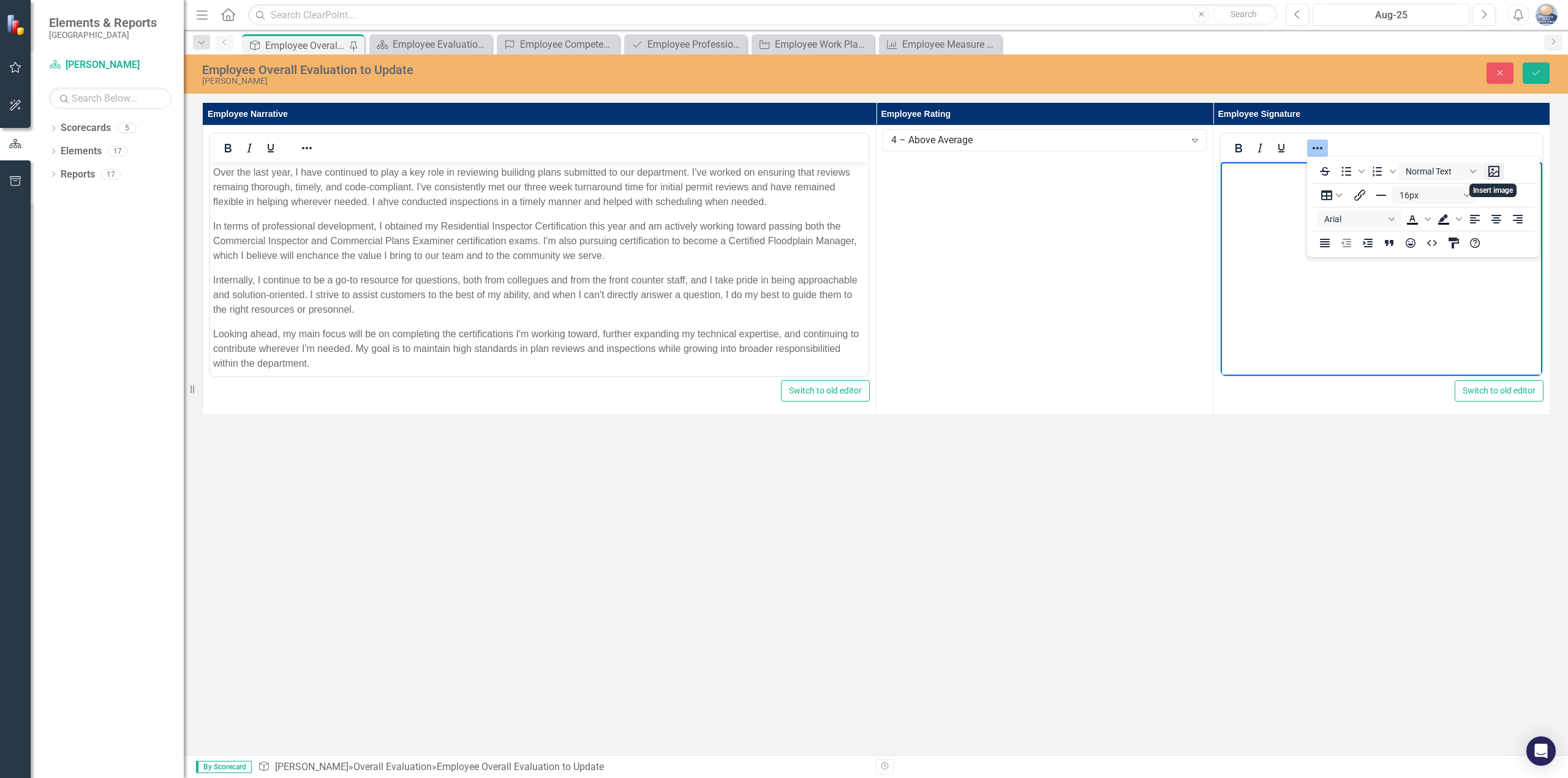
click at [1491, 165] on icon "Insert image" at bounding box center [1495, 172] width 15 height 15
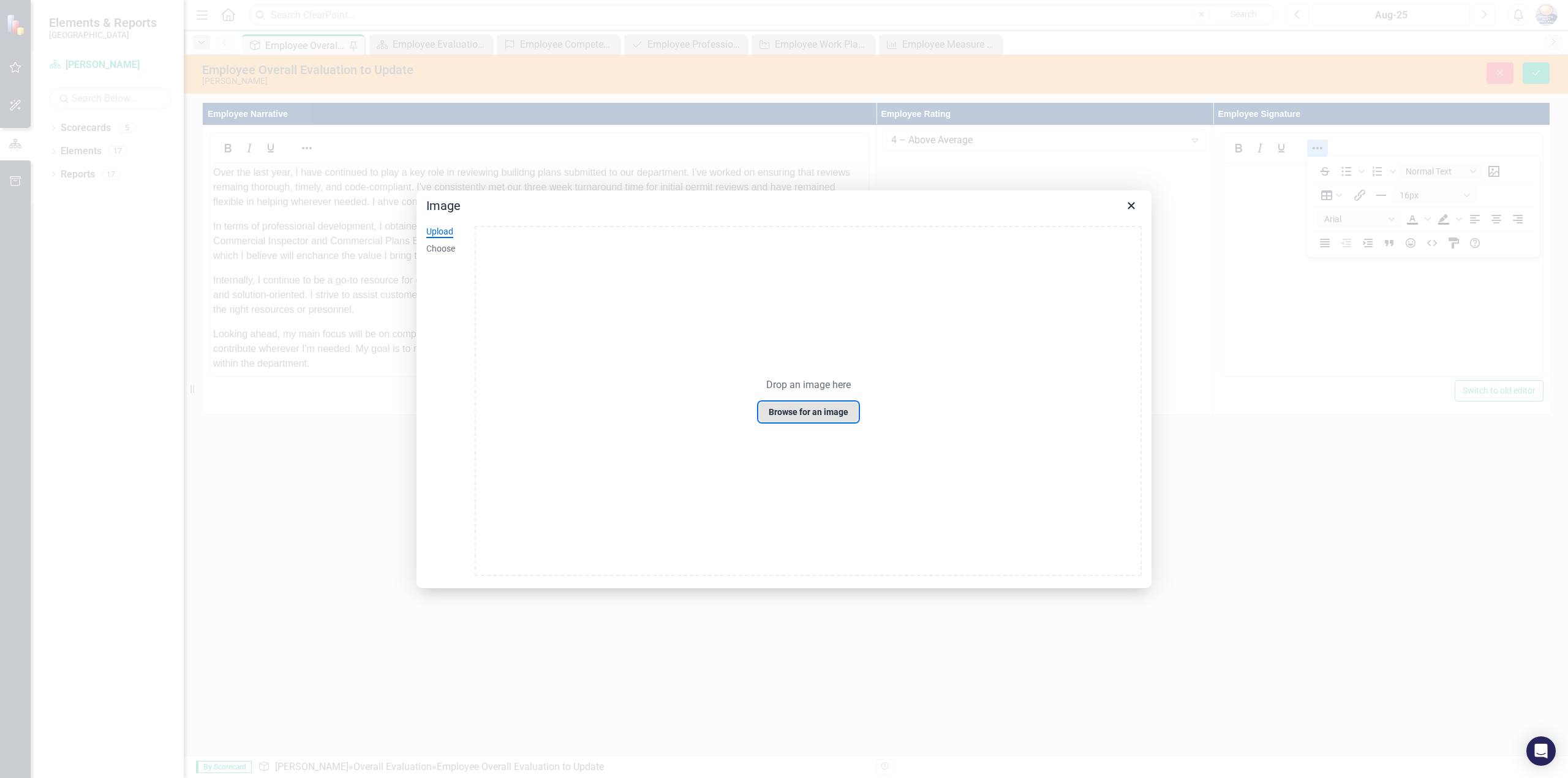
click at [801, 406] on button "Browse for an image" at bounding box center [808, 412] width 100 height 21
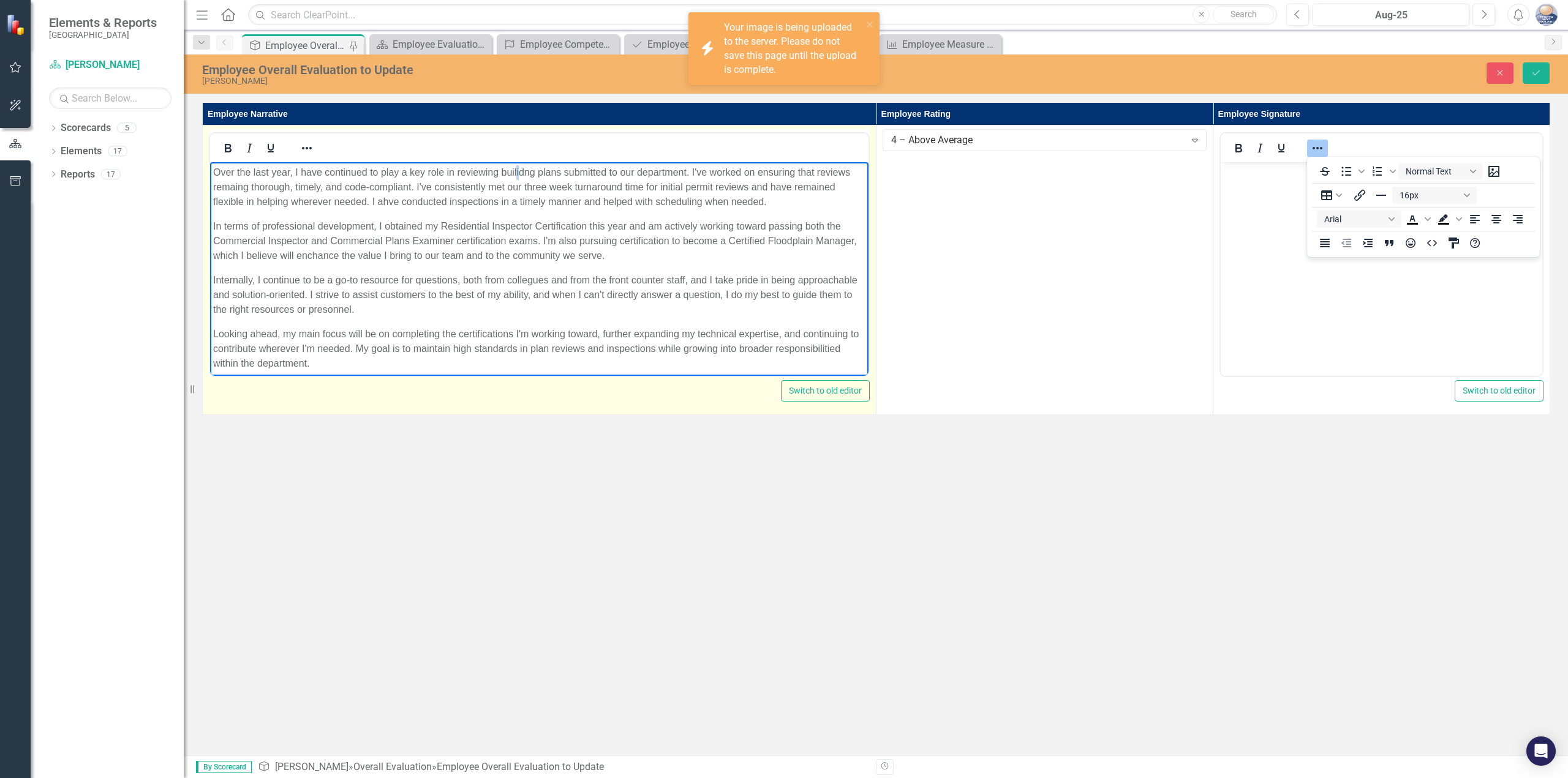
click at [519, 174] on p "Over the last year, I have continued to play a key role in reviewing builidng p…" at bounding box center [539, 187] width 653 height 44
click at [513, 196] on p "Over the last year, I have continued to play a key role in reviewing building p…" at bounding box center [539, 187] width 653 height 44
click at [381, 208] on p "Over the last year, I have continued to play a key role in reviewing building p…" at bounding box center [539, 187] width 653 height 44
click at [621, 311] on p "Internally, I continue to be a go-to resource for questions, both from collegue…" at bounding box center [539, 295] width 653 height 44
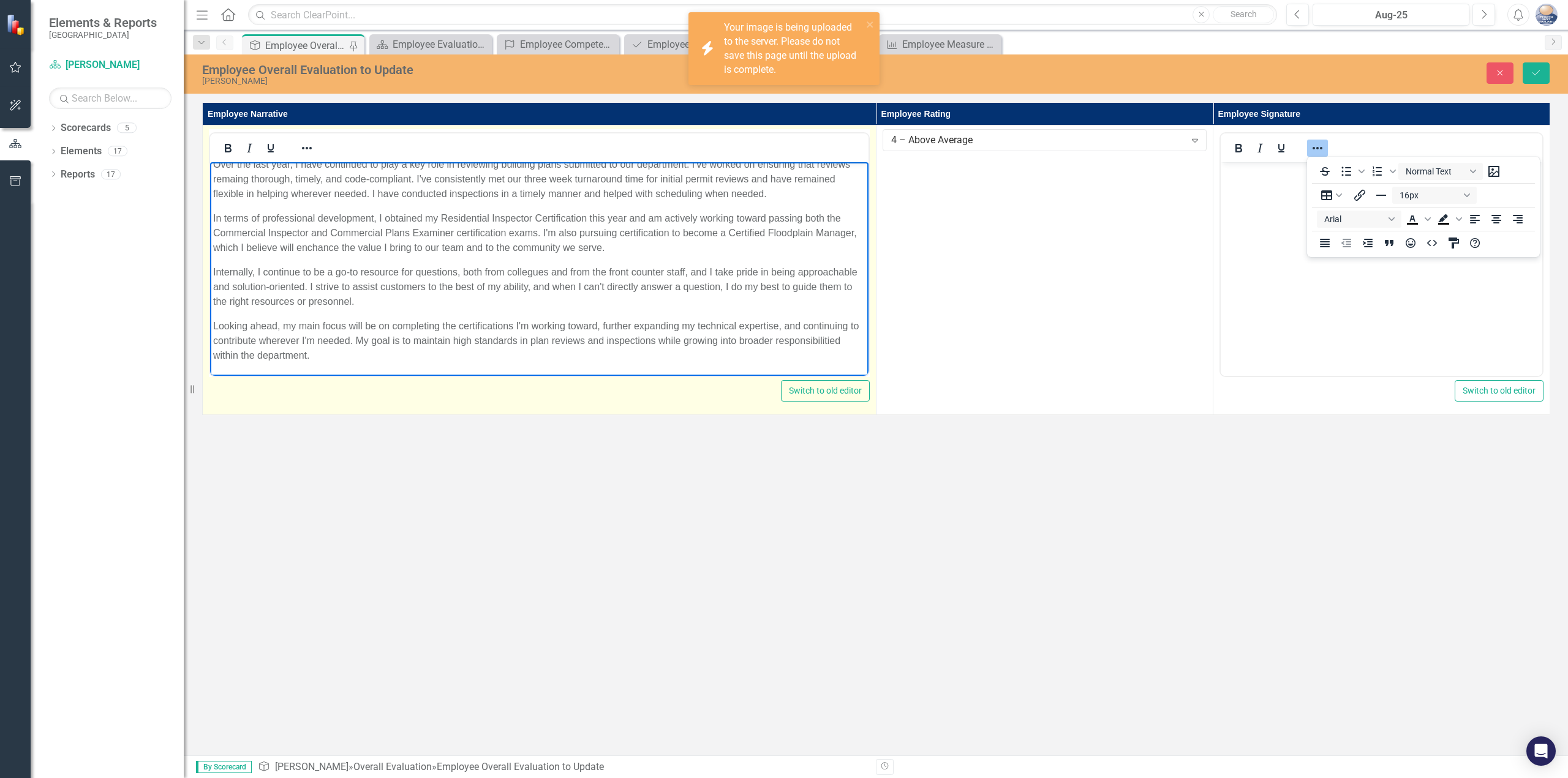
click at [566, 351] on p "Looking ahead, my main focus will be on completing the certifications I'm worki…" at bounding box center [539, 341] width 653 height 44
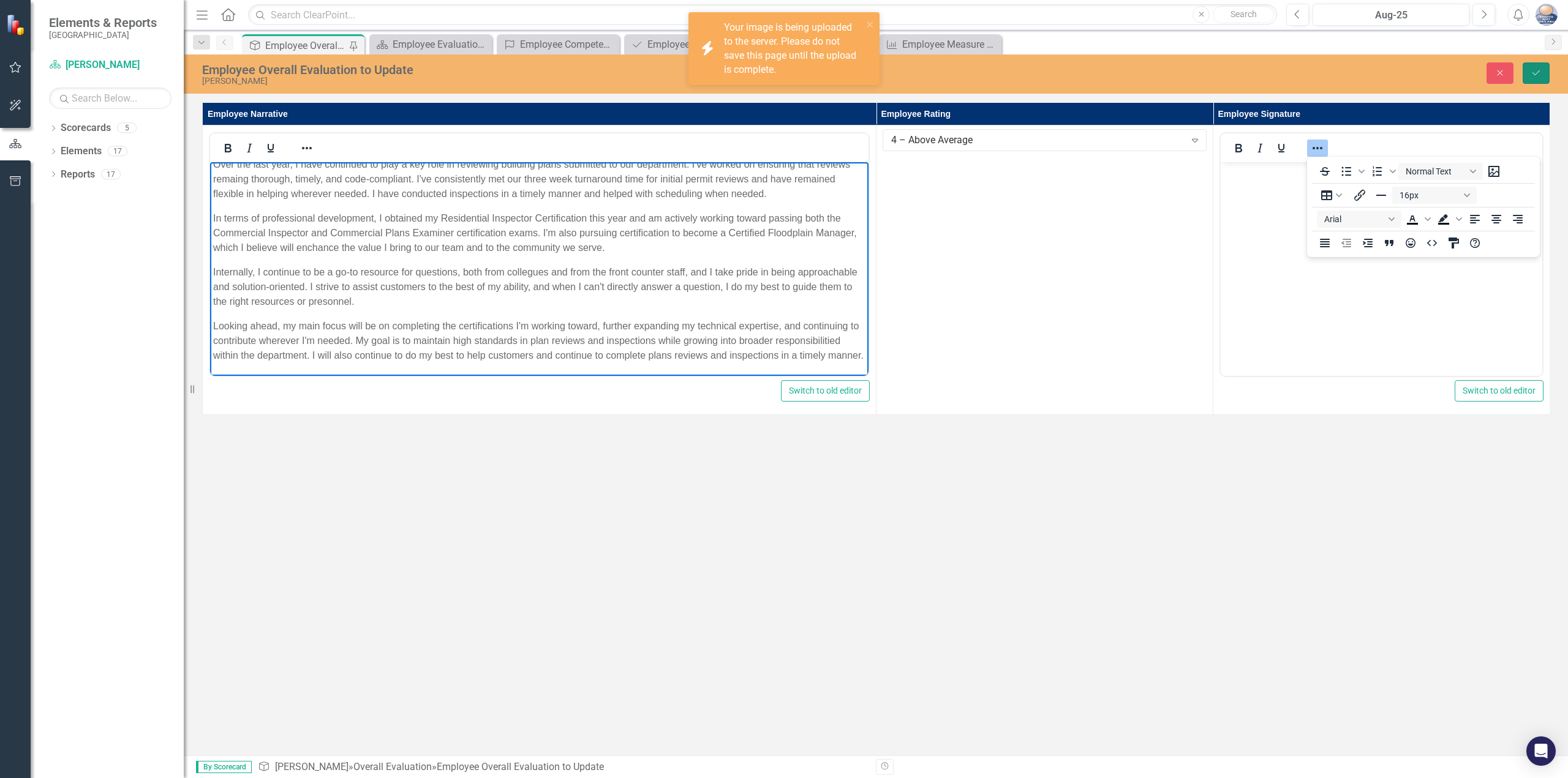
click at [1544, 78] on button "Save" at bounding box center [1536, 72] width 27 height 21
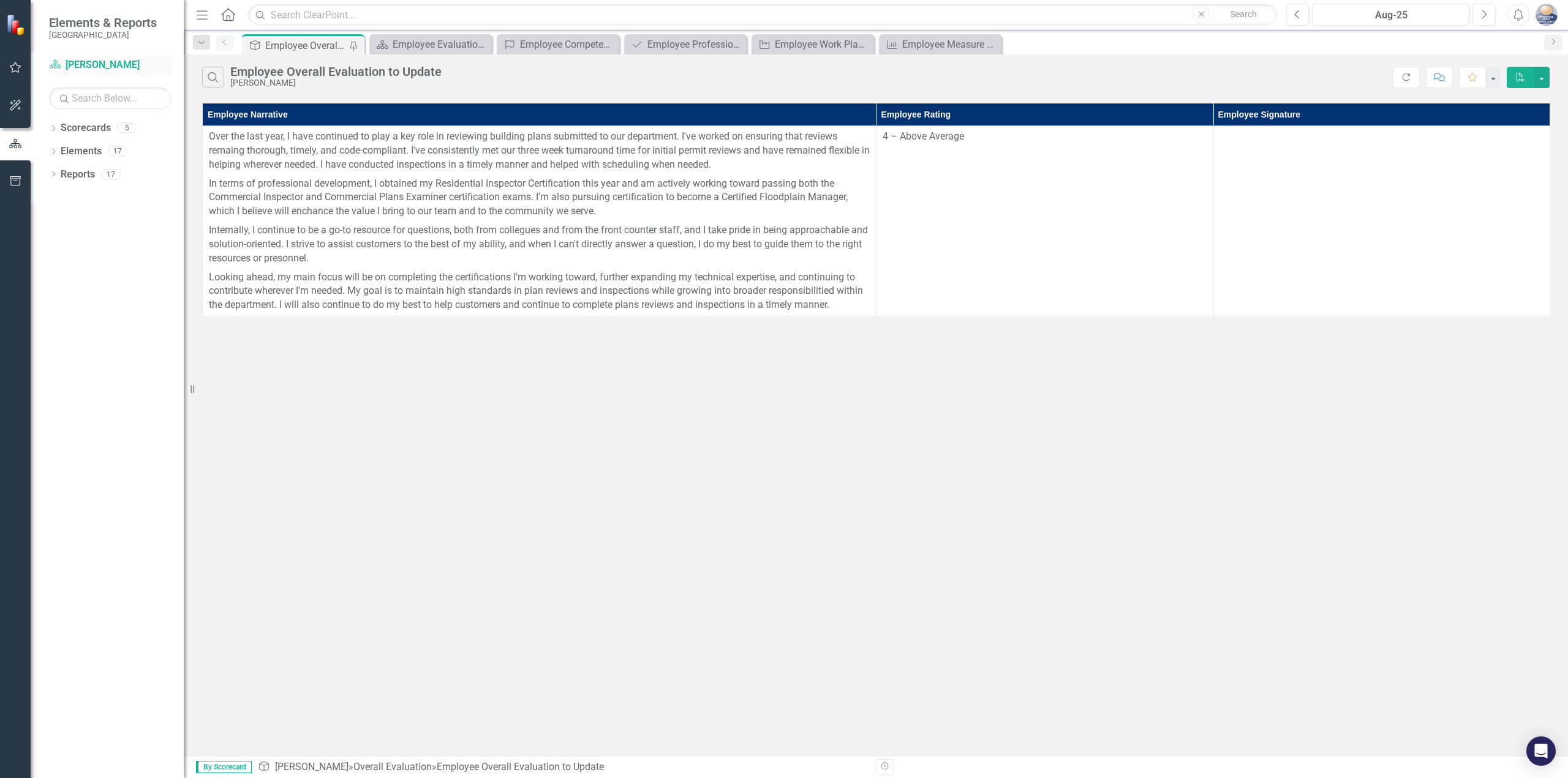
click at [111, 71] on link "Scorecard [PERSON_NAME]" at bounding box center [109, 64] width 122 height 14
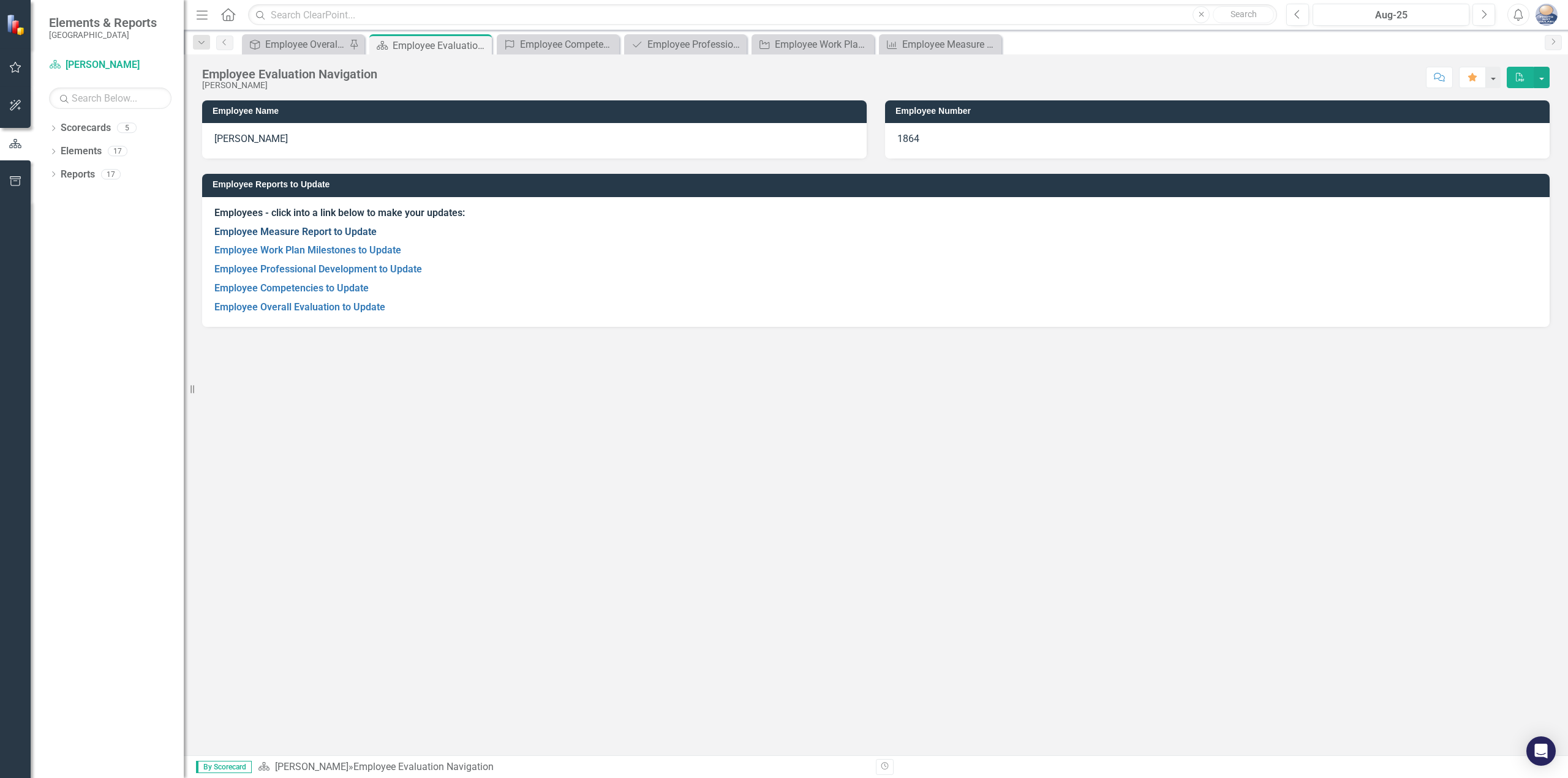
click at [264, 237] on link "Employee Measure Report to Update" at bounding box center [296, 231] width 162 height 12
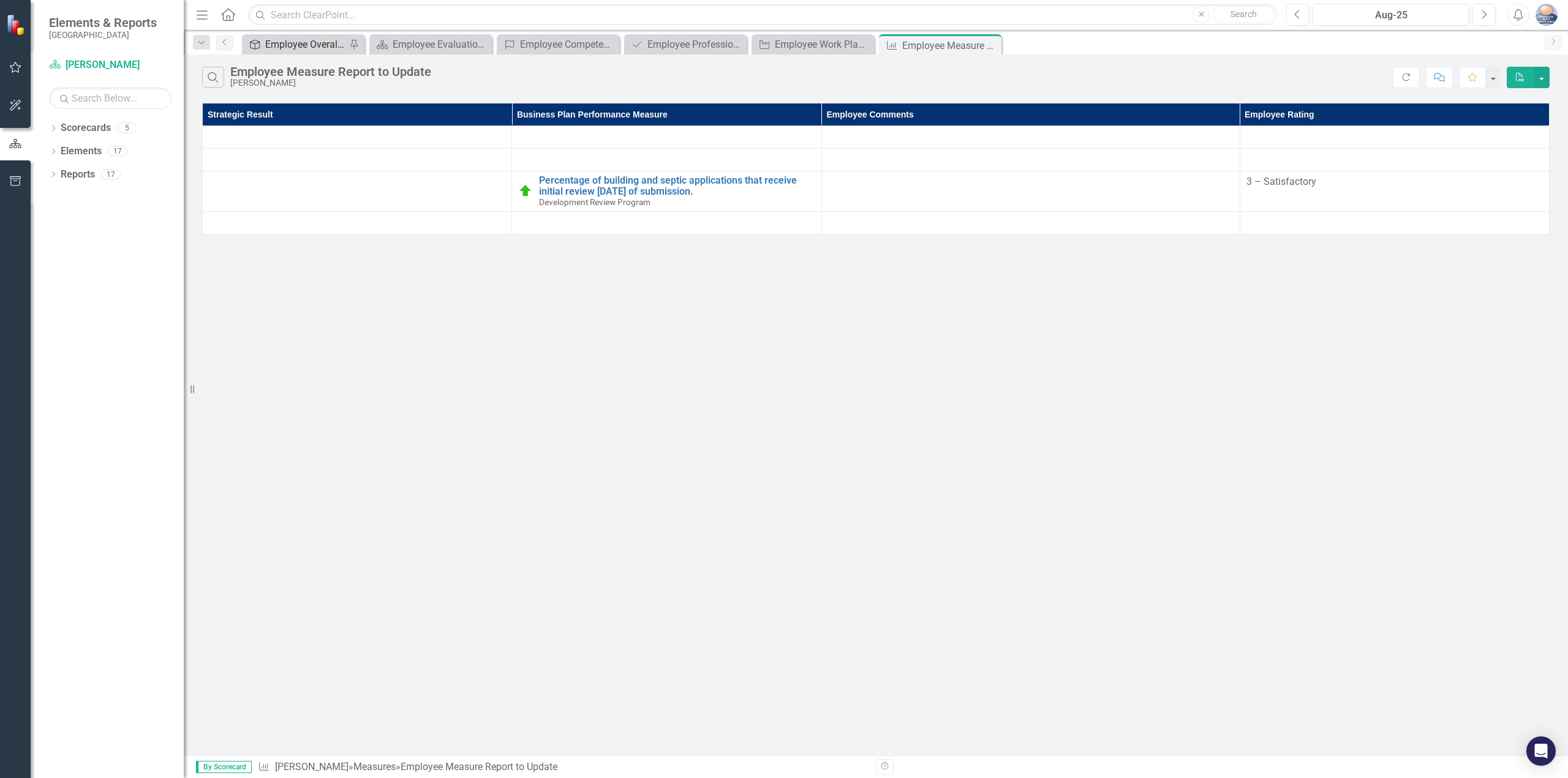
click at [280, 41] on div "Employee Overall Evaluation to Update" at bounding box center [306, 44] width 81 height 16
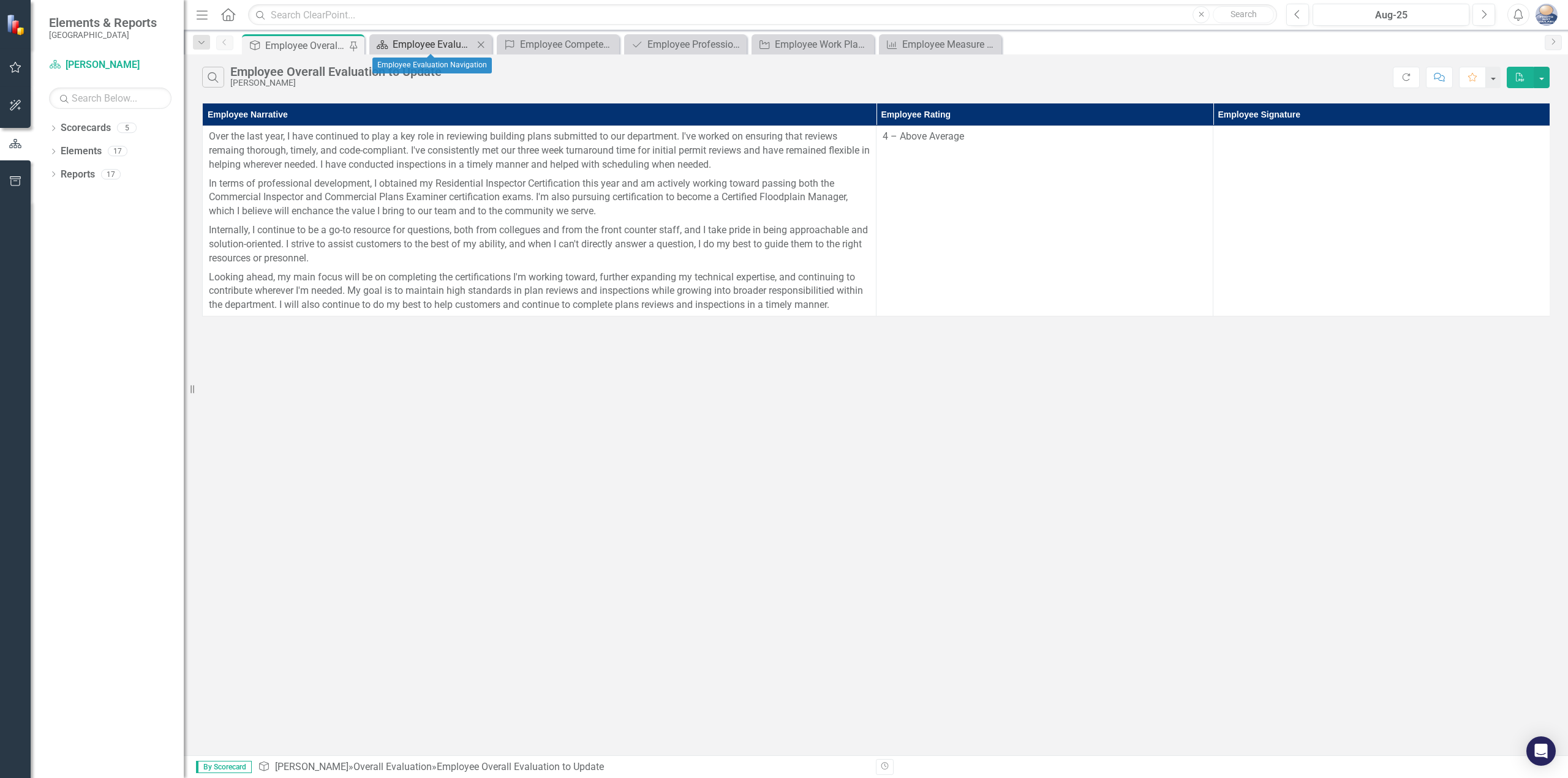
click at [426, 43] on div "Employee Evaluation Navigation" at bounding box center [433, 44] width 81 height 16
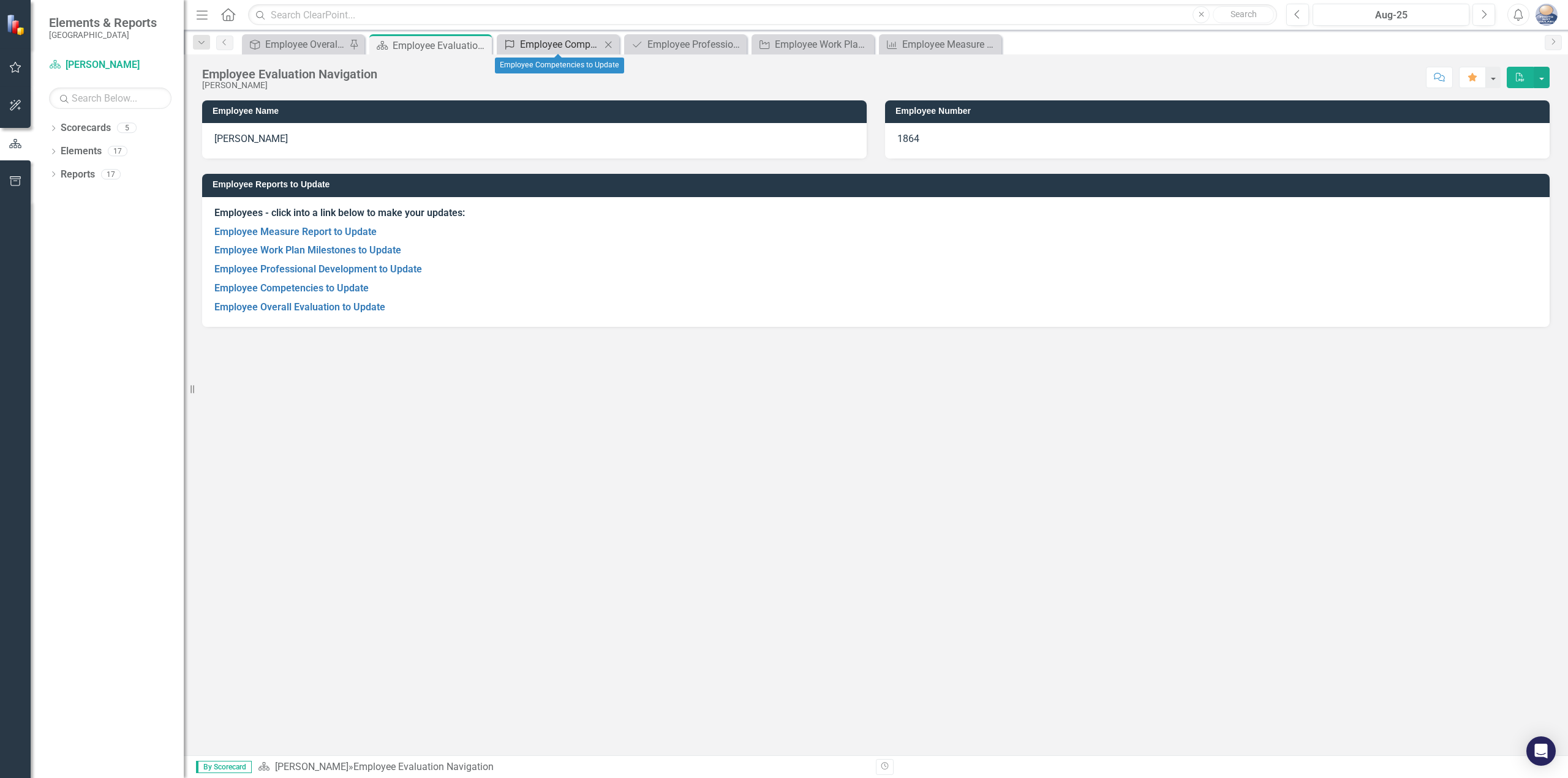
click at [533, 44] on div "Employee Competencies to Update" at bounding box center [561, 44] width 81 height 16
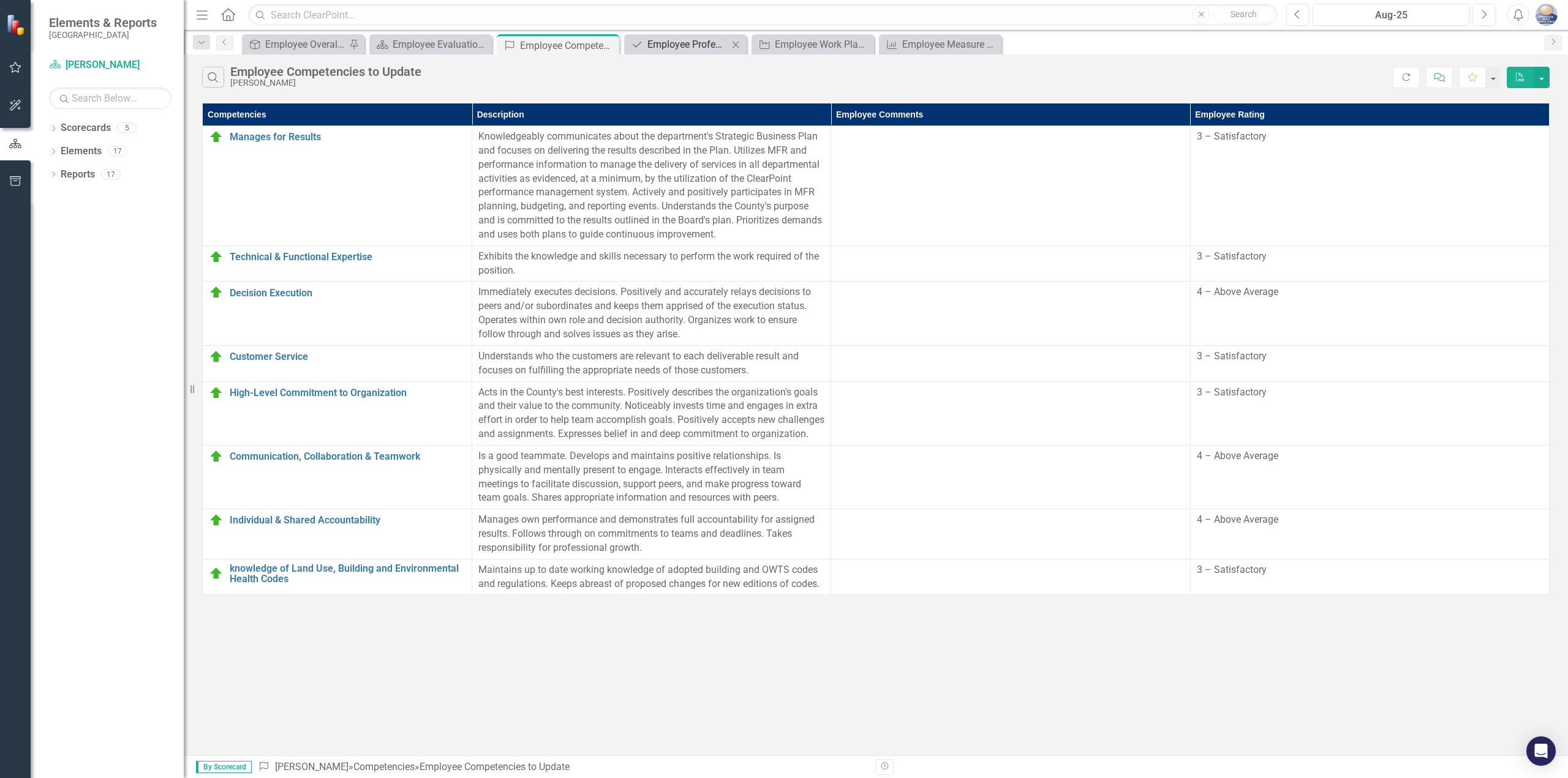
click at [707, 43] on div "Employee Professional Development to Update" at bounding box center [688, 44] width 81 height 16
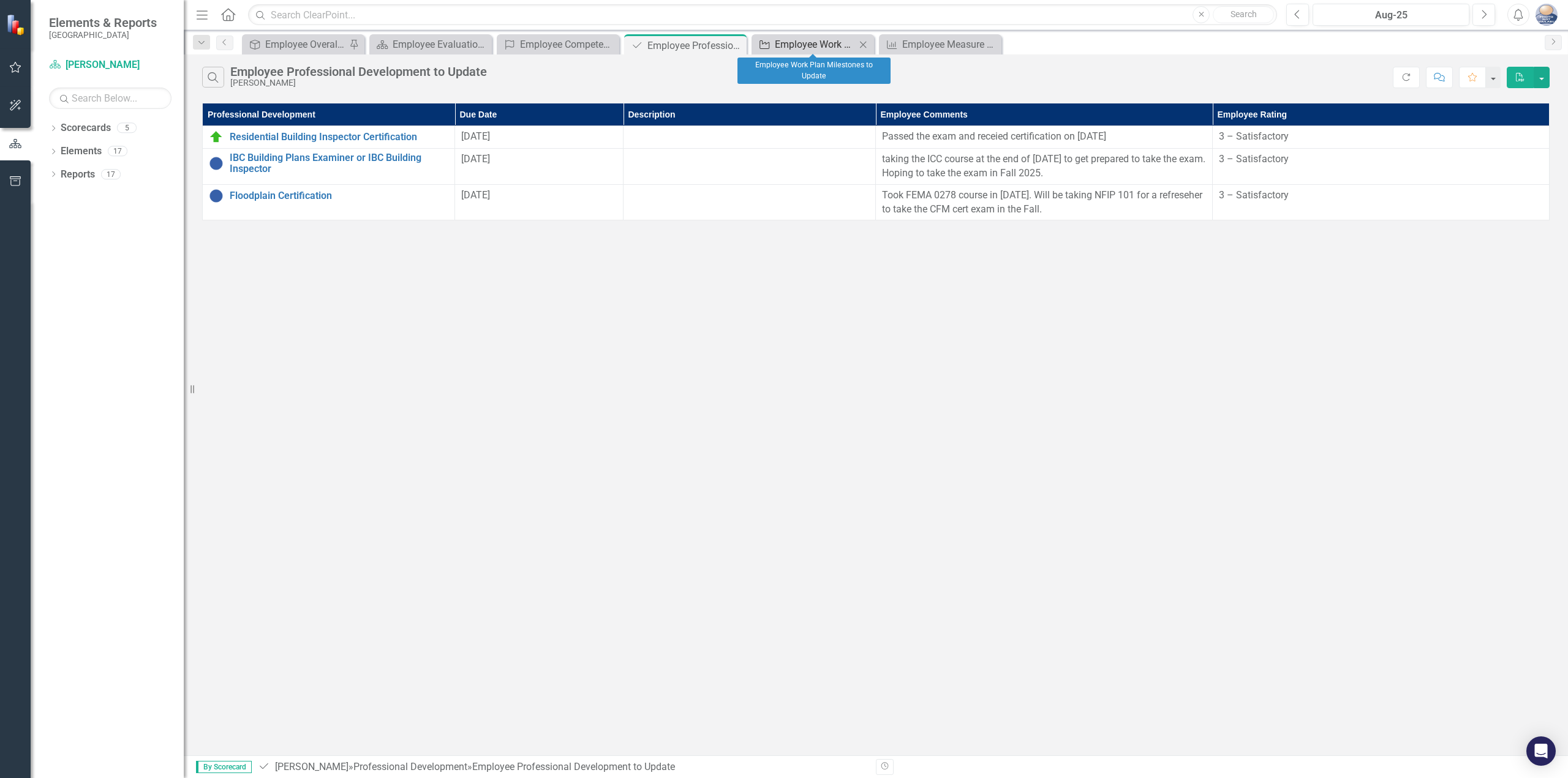
click at [801, 43] on div "Employee Work Plan Milestones to Update" at bounding box center [815, 44] width 81 height 16
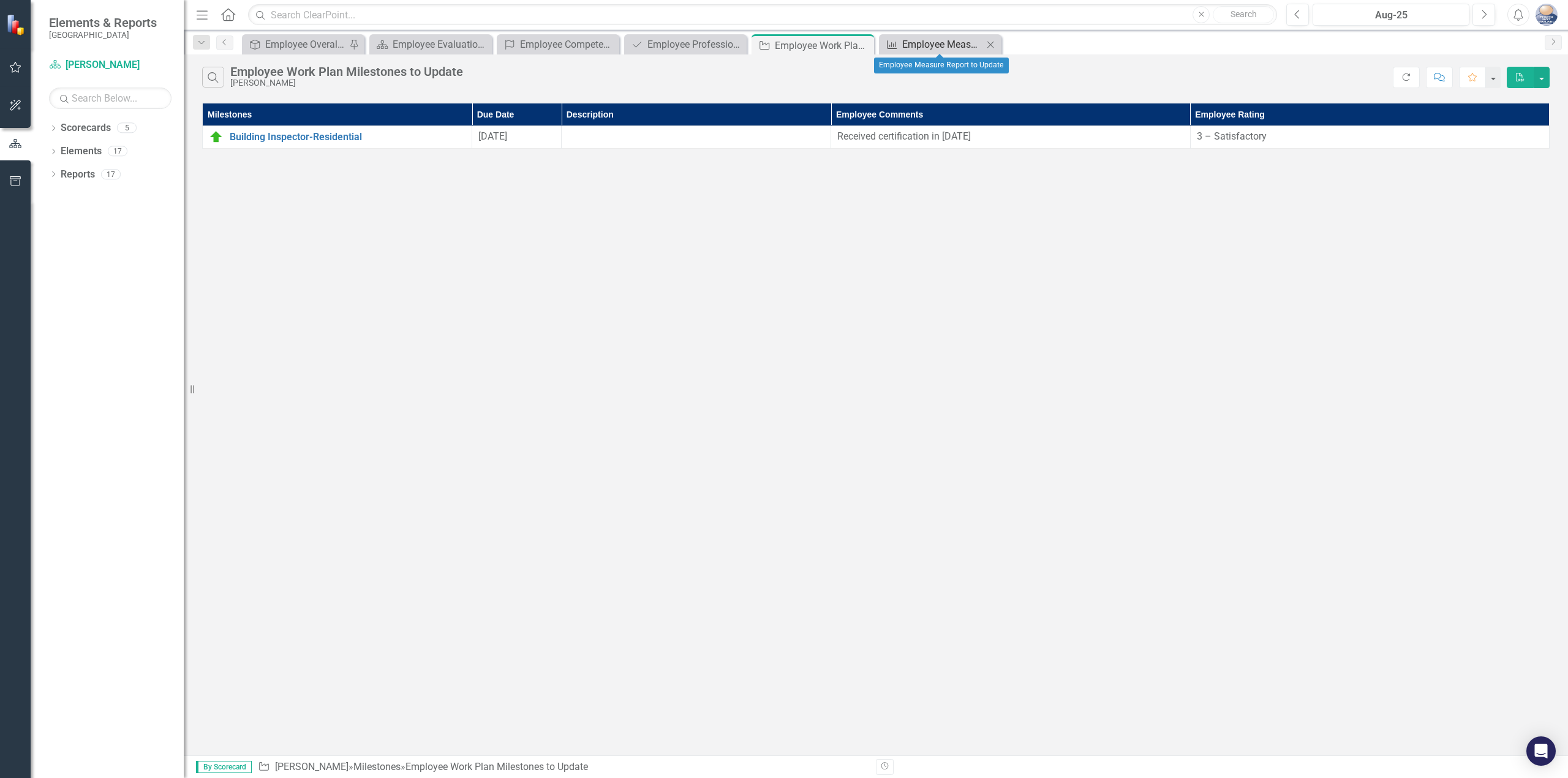
click at [925, 43] on div "Employee Measure Report to Update" at bounding box center [943, 44] width 81 height 16
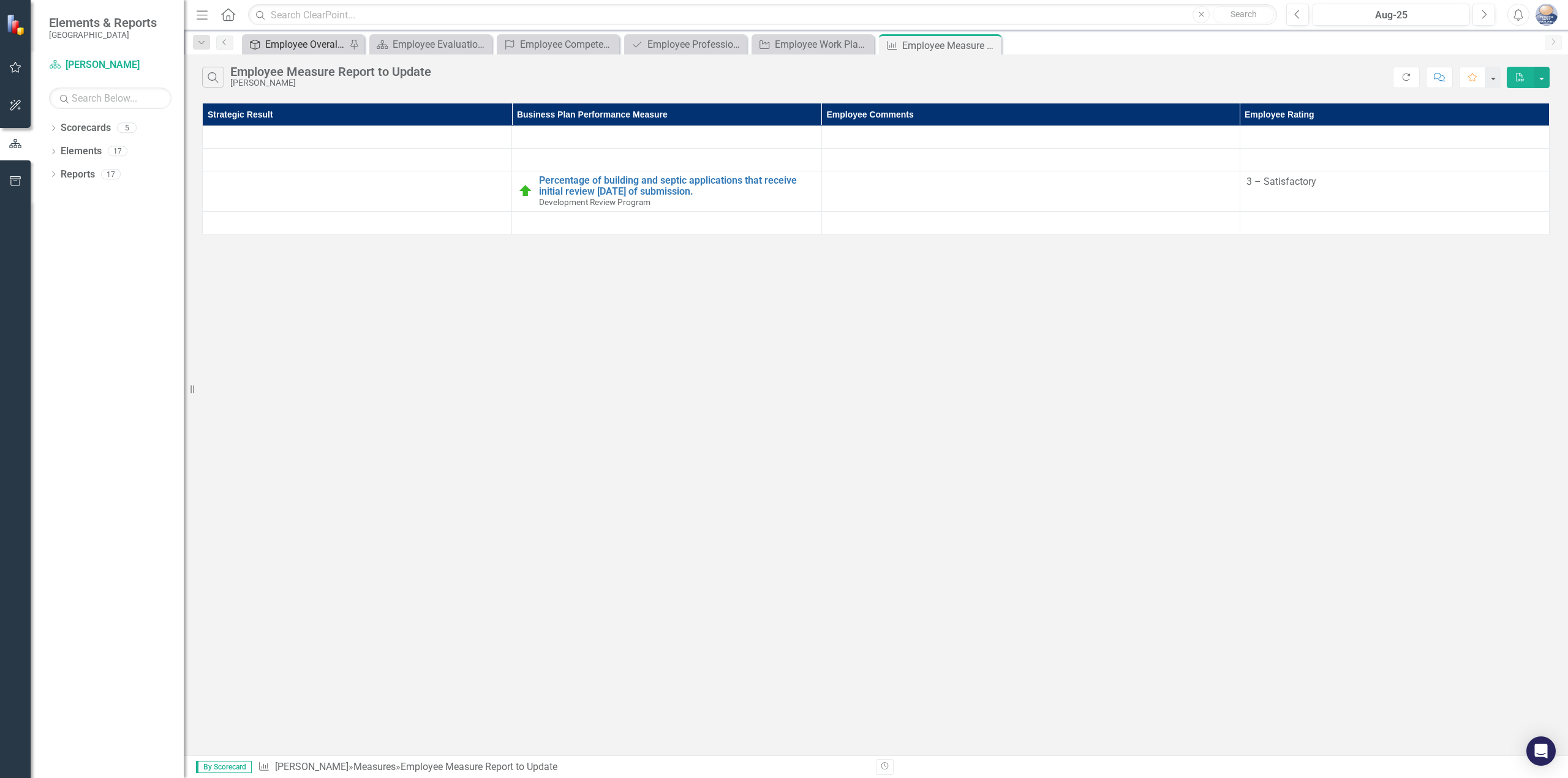
click at [327, 43] on div "Employee Overall Evaluation to Update" at bounding box center [306, 44] width 81 height 16
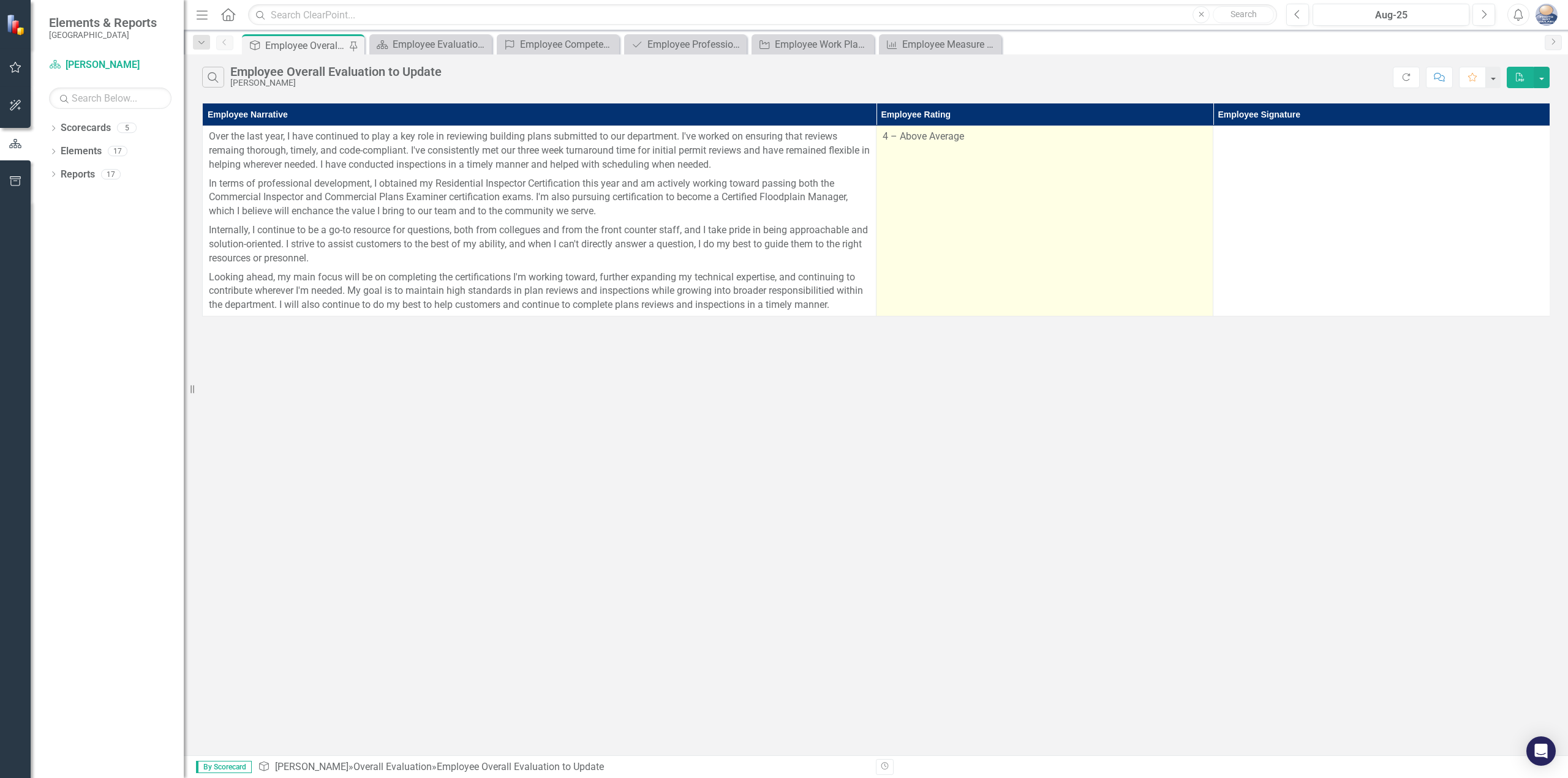
click at [1014, 146] on td "4 – Above Average" at bounding box center [1045, 221] width 337 height 191
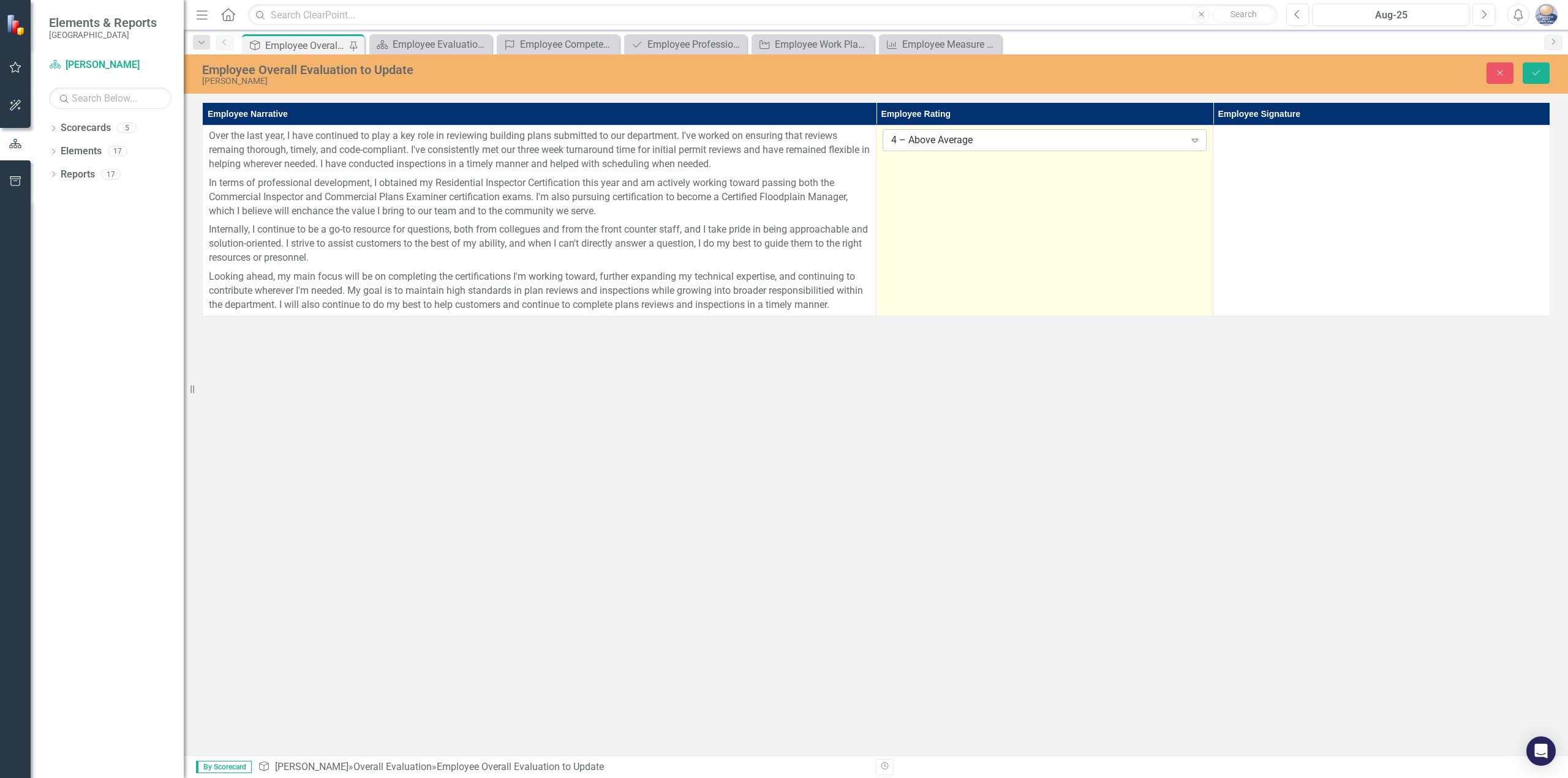
click at [1015, 147] on div "4 – Above Average" at bounding box center [1038, 139] width 294 height 14
click at [1540, 73] on icon "Save" at bounding box center [1537, 72] width 11 height 8
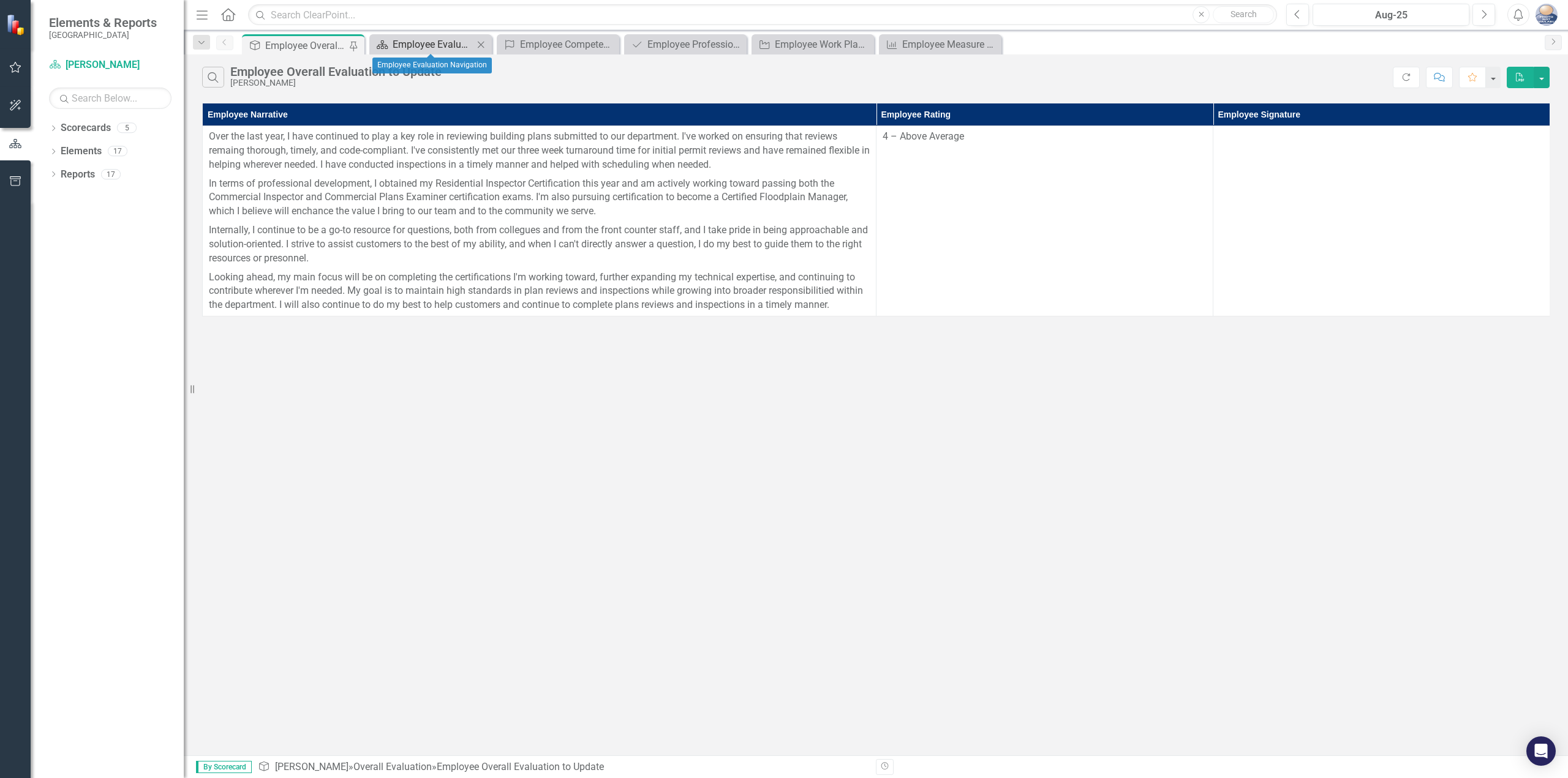
click at [433, 41] on div "Employee Evaluation Navigation" at bounding box center [433, 44] width 81 height 16
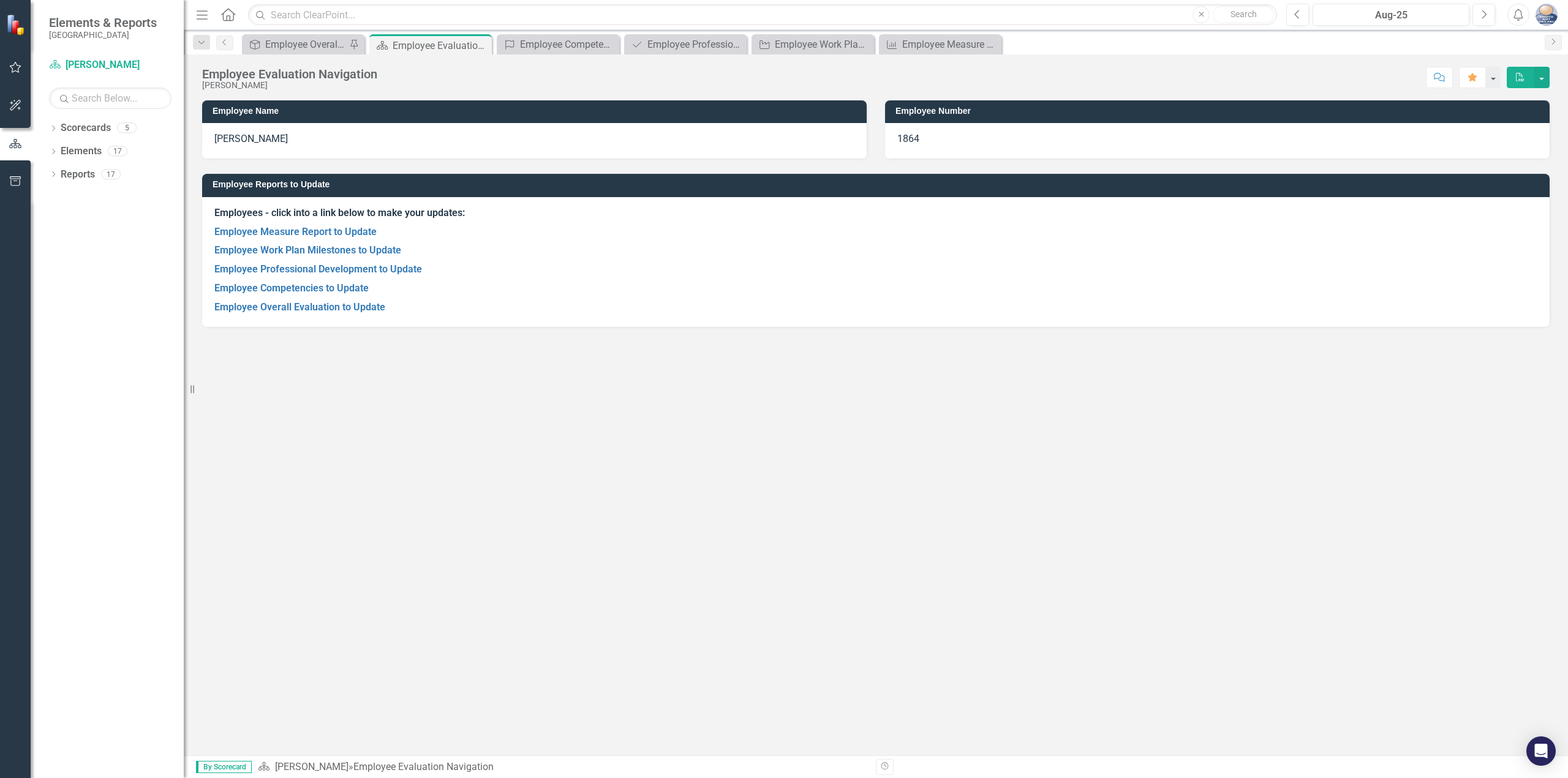
click at [1546, 10] on img "button" at bounding box center [1547, 15] width 22 height 22
click at [1484, 19] on icon "Next" at bounding box center [1484, 15] width 6 height 11
click at [1459, 19] on div "Nov-22" at bounding box center [1391, 16] width 148 height 15
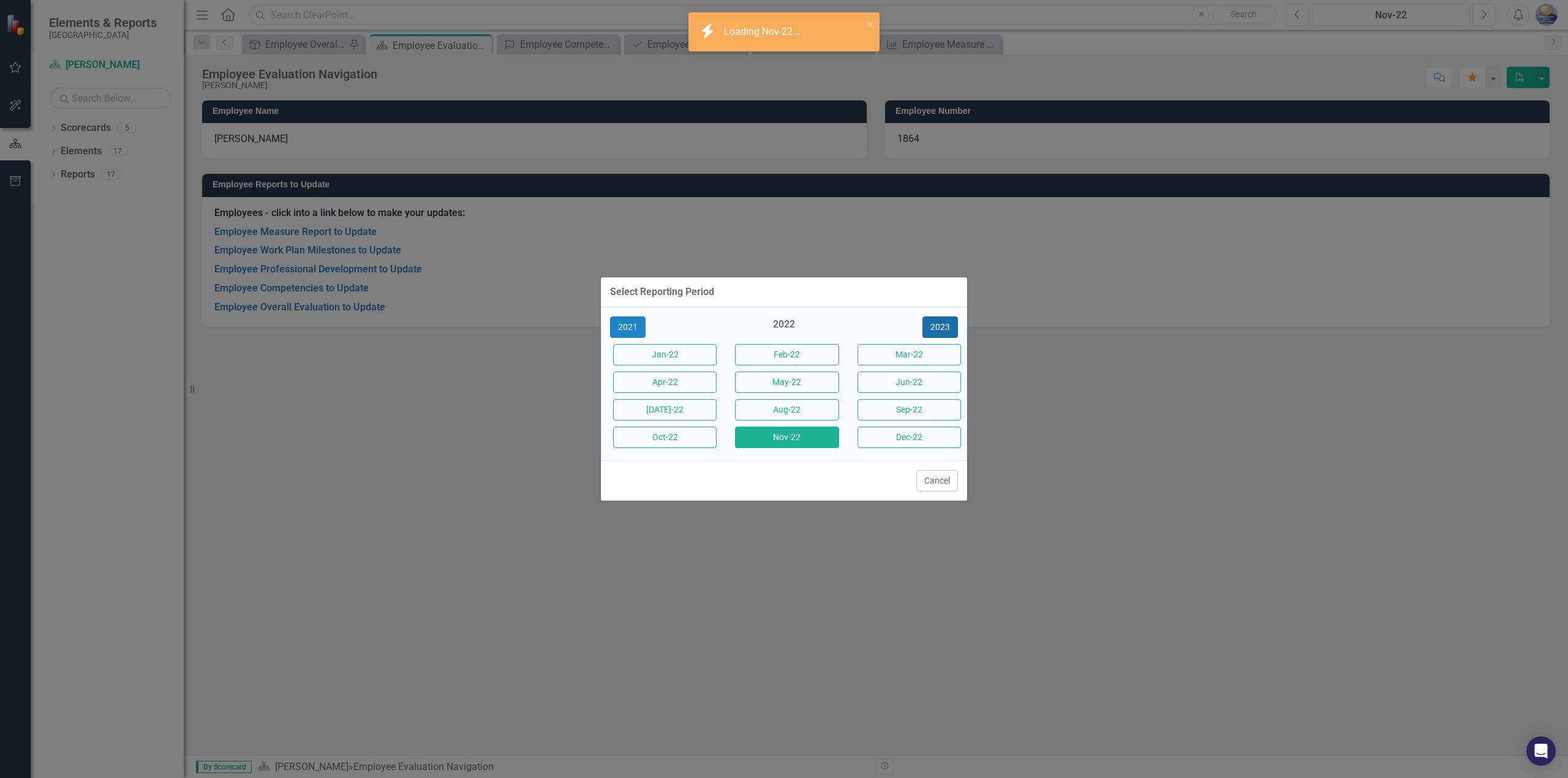
click at [942, 331] on button "2023" at bounding box center [940, 327] width 36 height 21
click at [942, 331] on button "2024" at bounding box center [940, 327] width 36 height 21
click at [942, 331] on button "2025" at bounding box center [940, 327] width 36 height 21
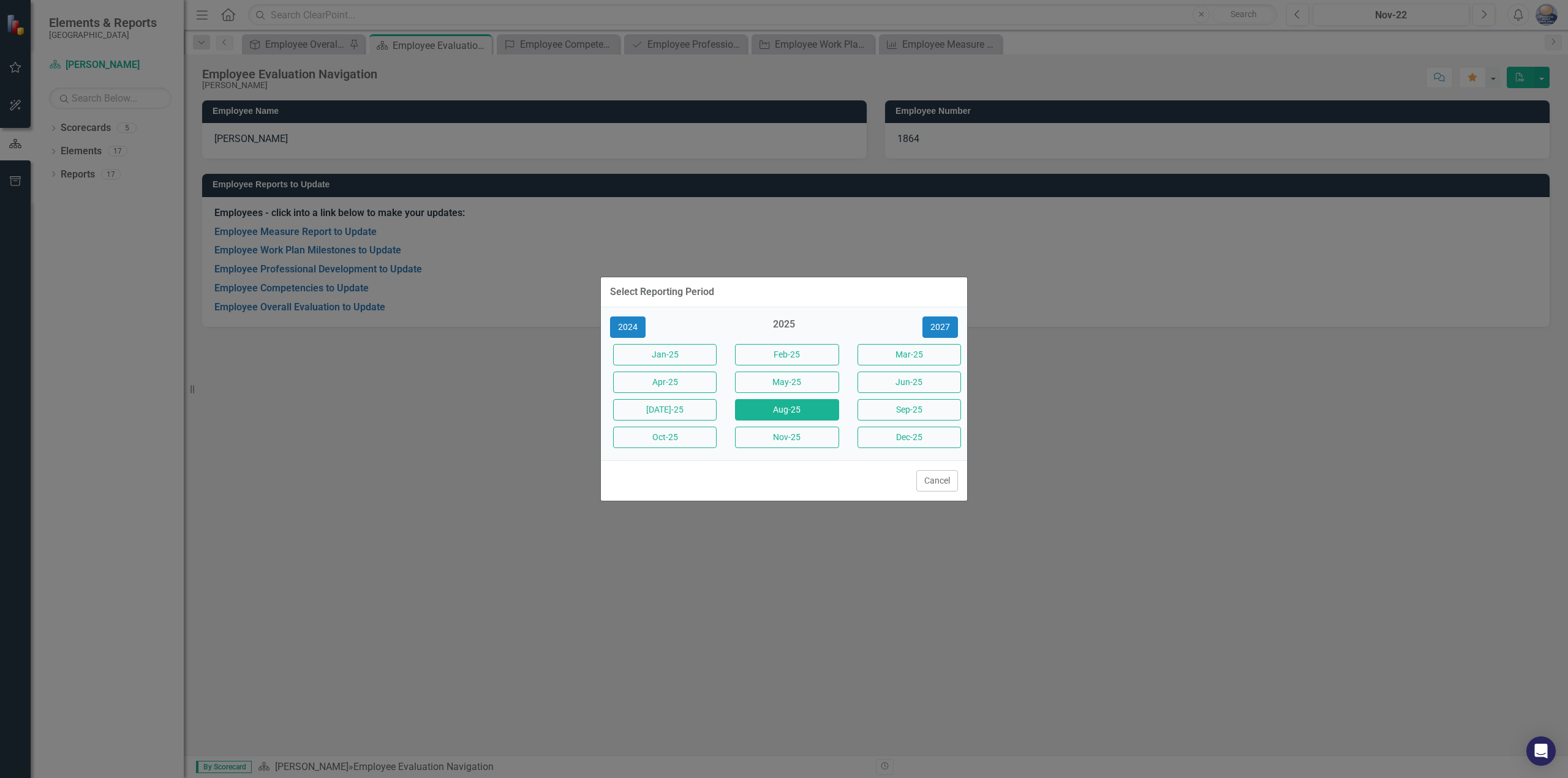
click at [829, 409] on button "Aug-25" at bounding box center [787, 409] width 104 height 21
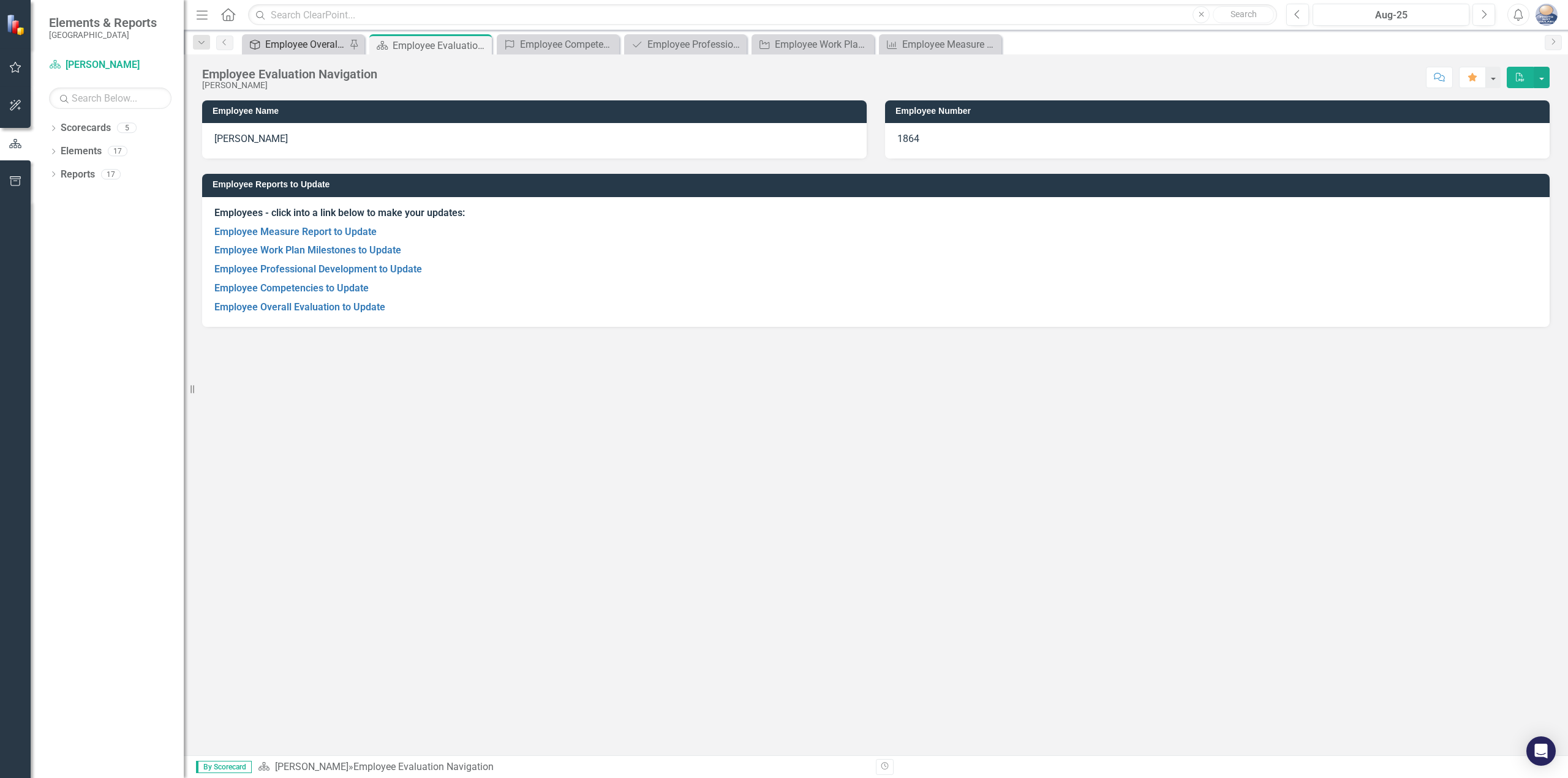
click at [307, 38] on div "Employee Overall Evaluation to Update" at bounding box center [306, 44] width 81 height 16
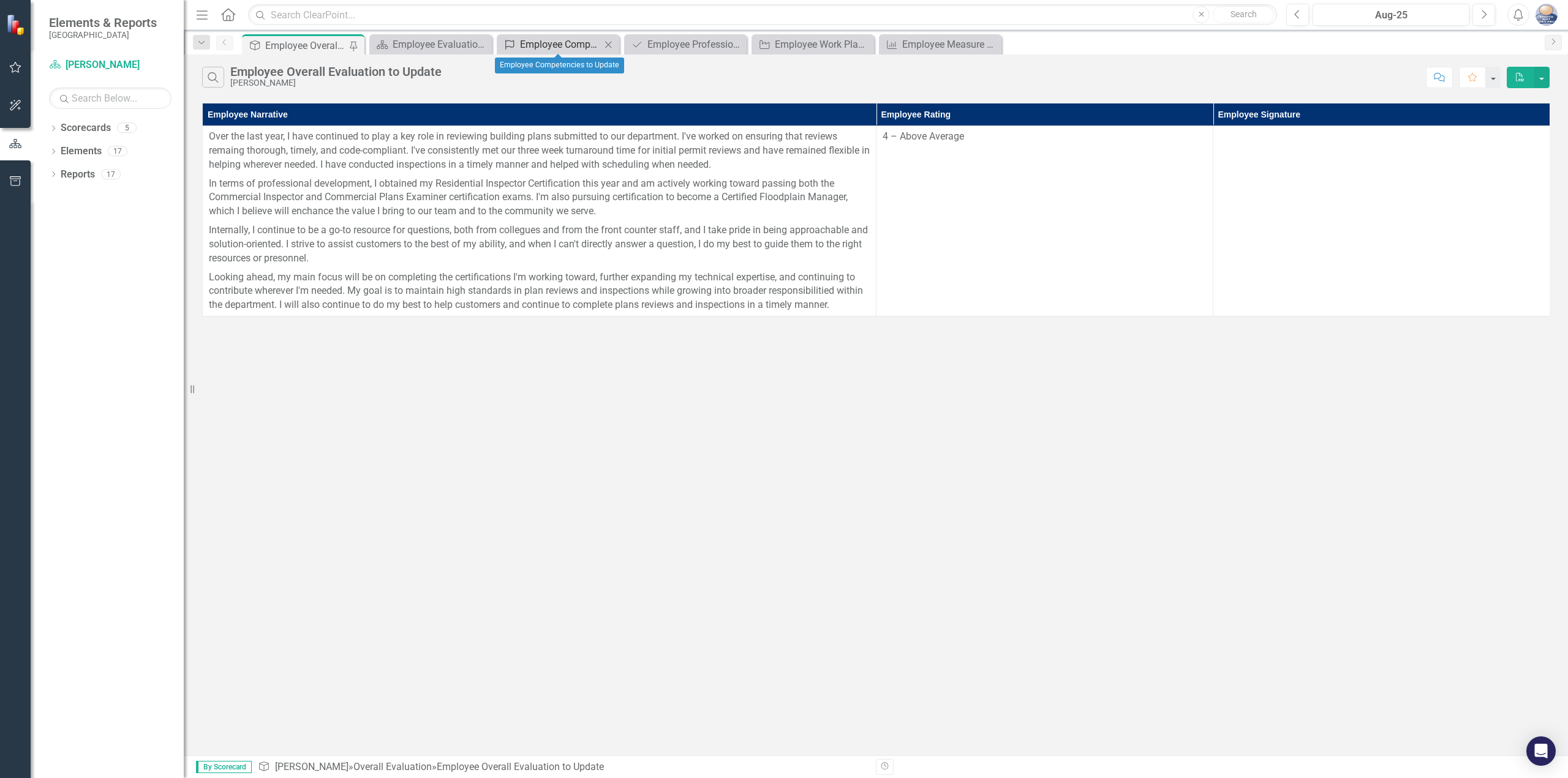
click at [539, 42] on div "Employee Competencies to Update" at bounding box center [561, 44] width 81 height 16
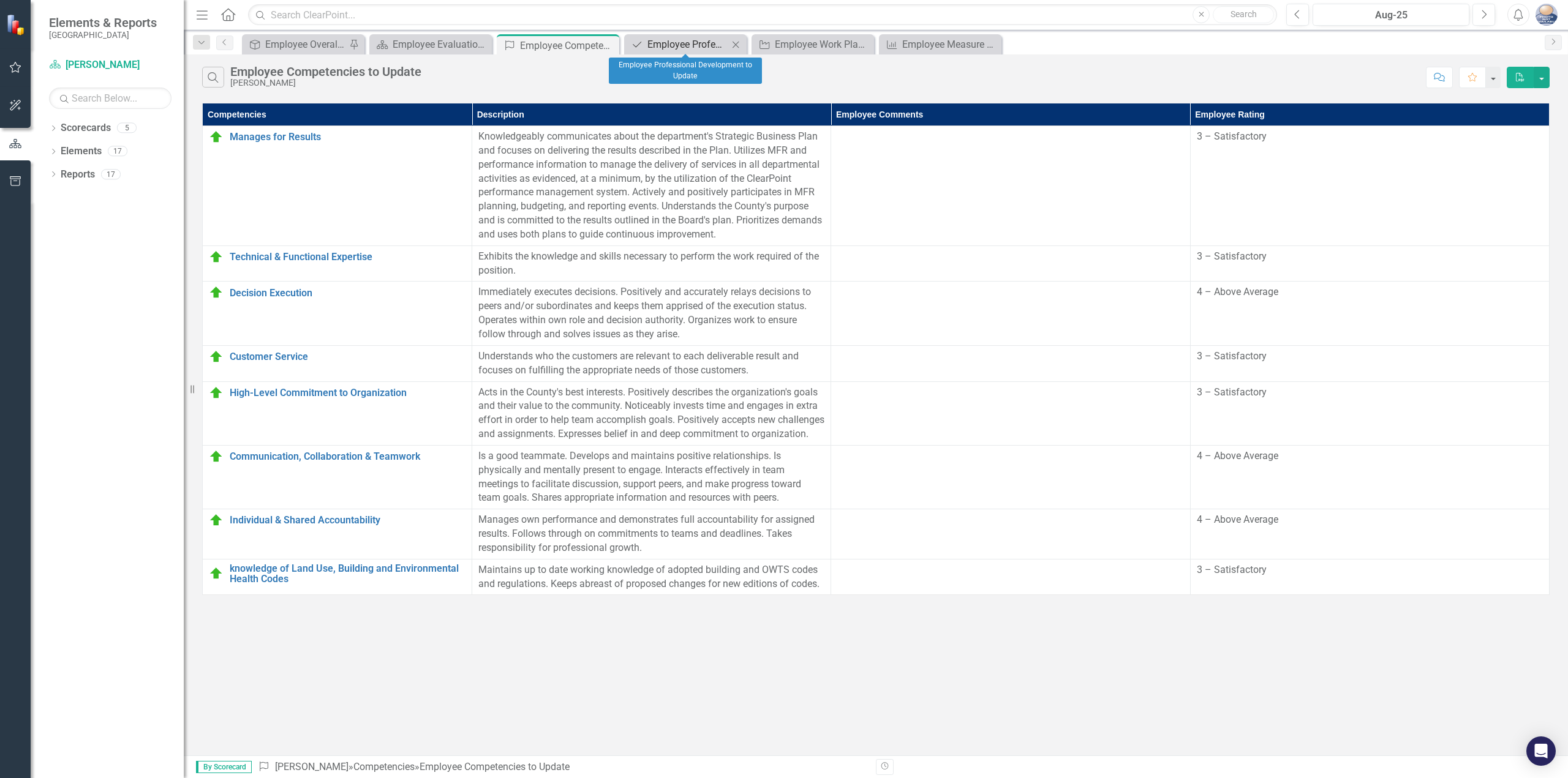
click at [644, 49] on link "Professional Development Employee Professional Development to Update" at bounding box center [678, 44] width 101 height 16
